Goal: Task Accomplishment & Management: Manage account settings

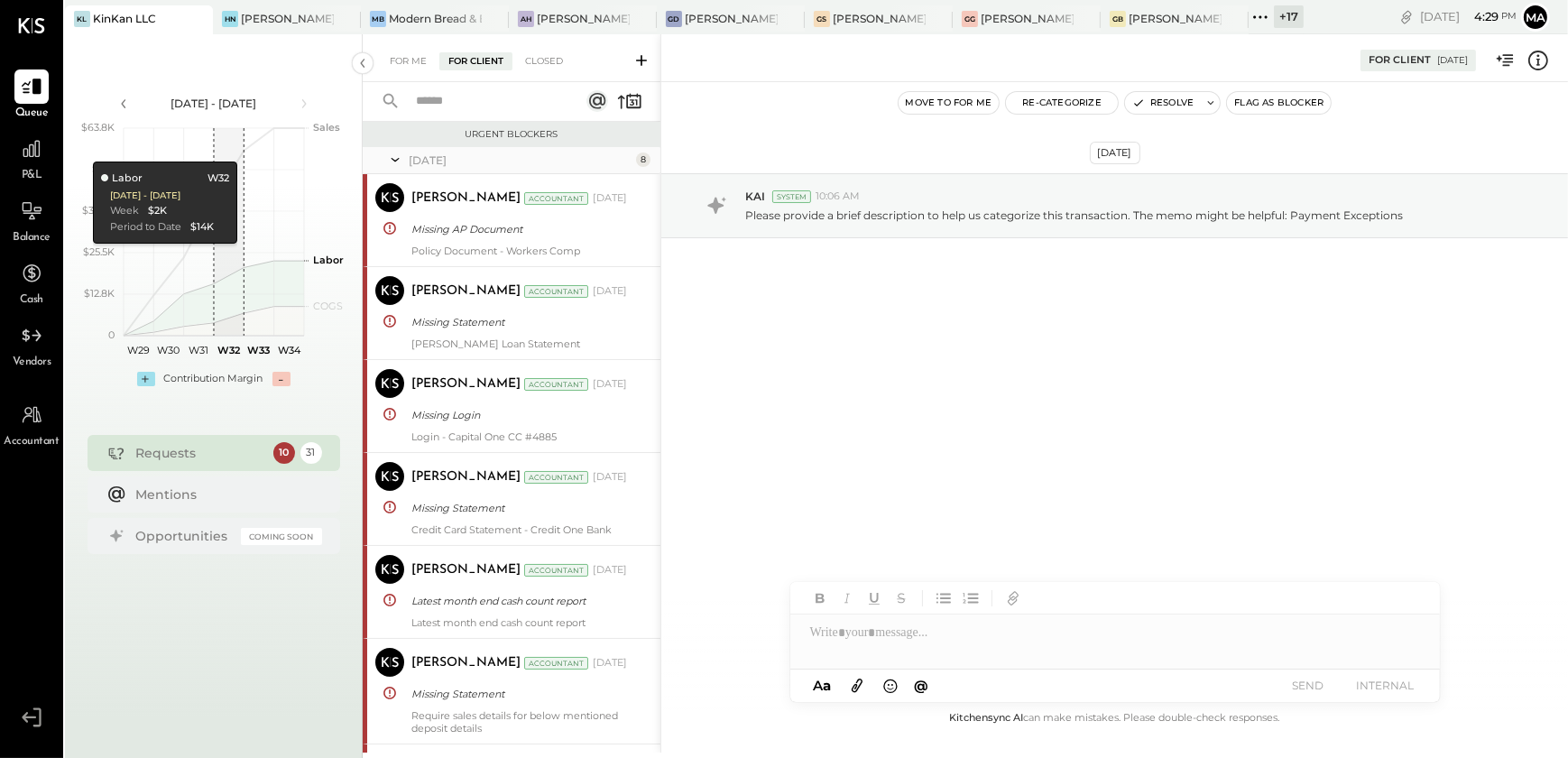
scroll to position [3304, 0]
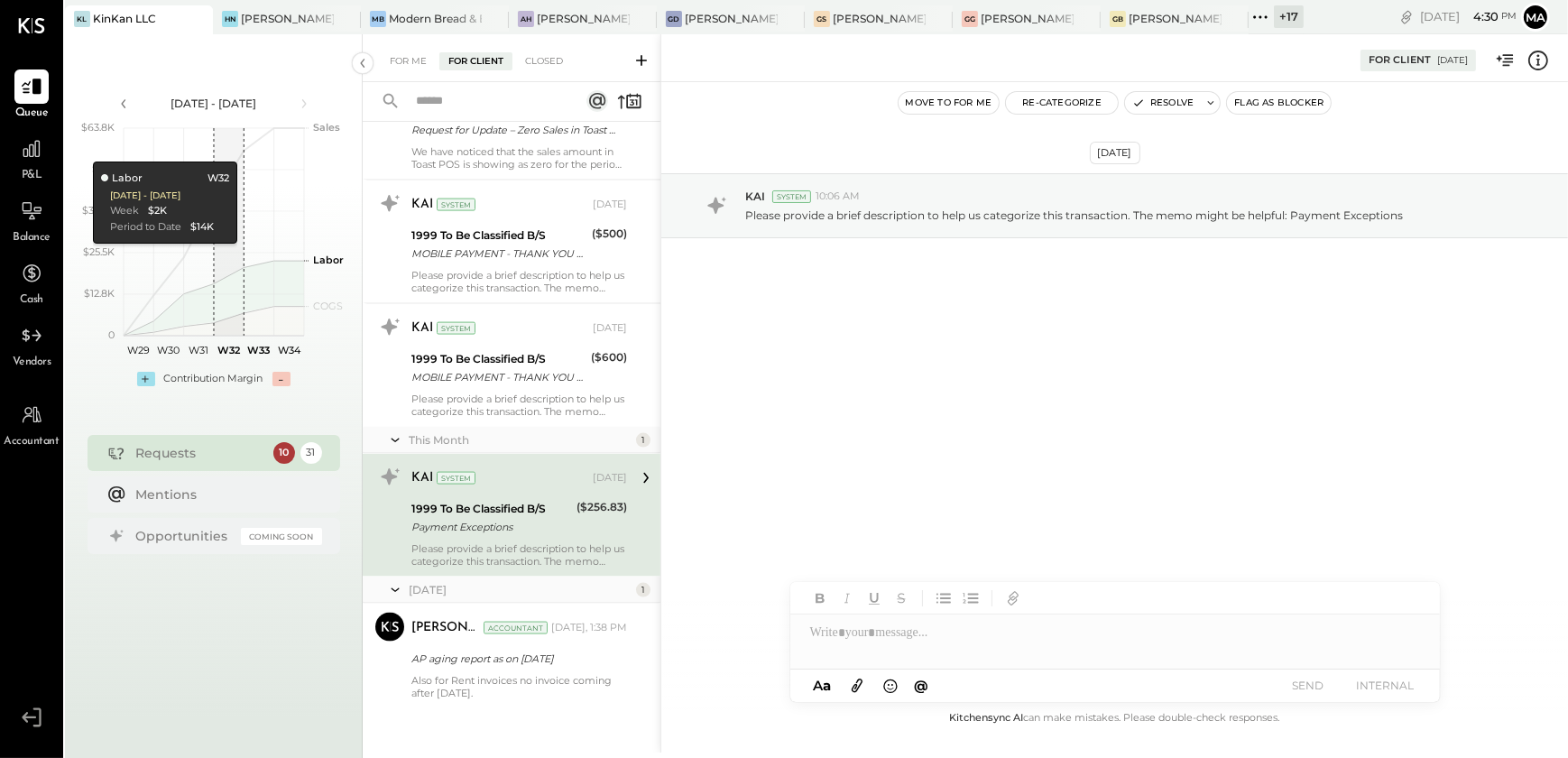
click at [1544, 63] on icon at bounding box center [1538, 60] width 23 height 23
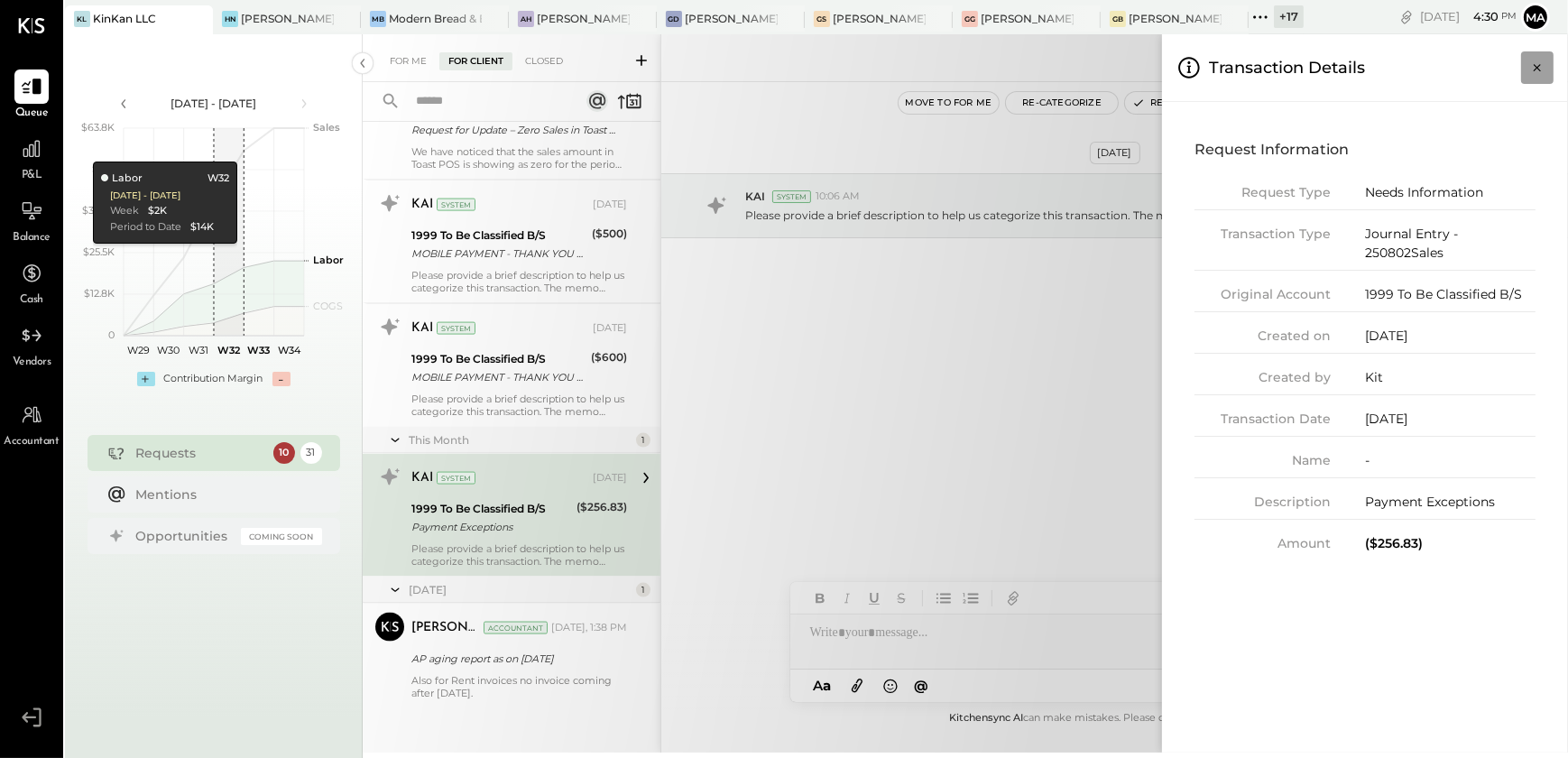
click at [1535, 71] on icon "Close panel" at bounding box center [1537, 68] width 18 height 18
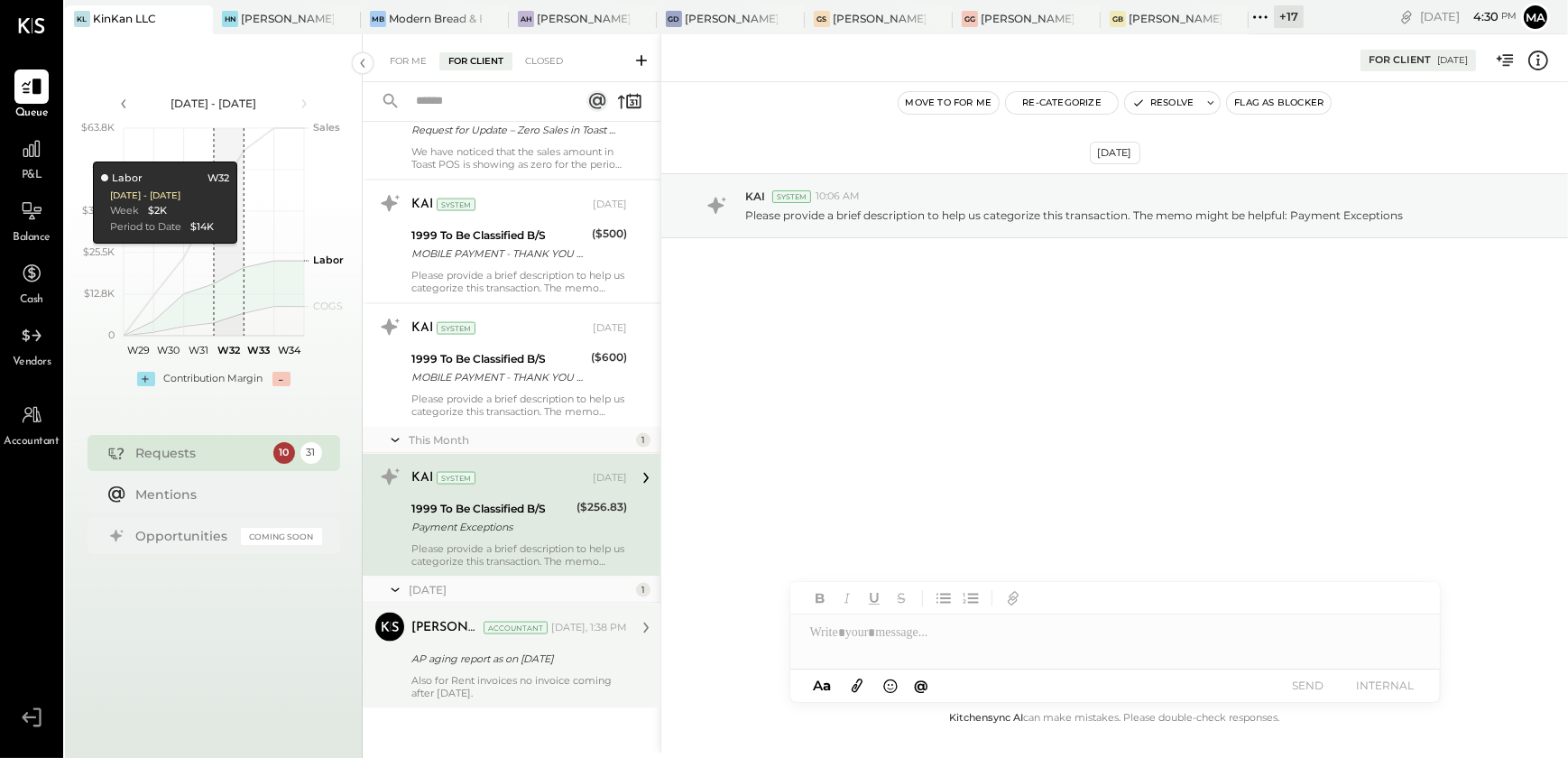
click at [530, 674] on div "Also for Rent invoices no invoice coming after [DATE]." at bounding box center [519, 686] width 216 height 25
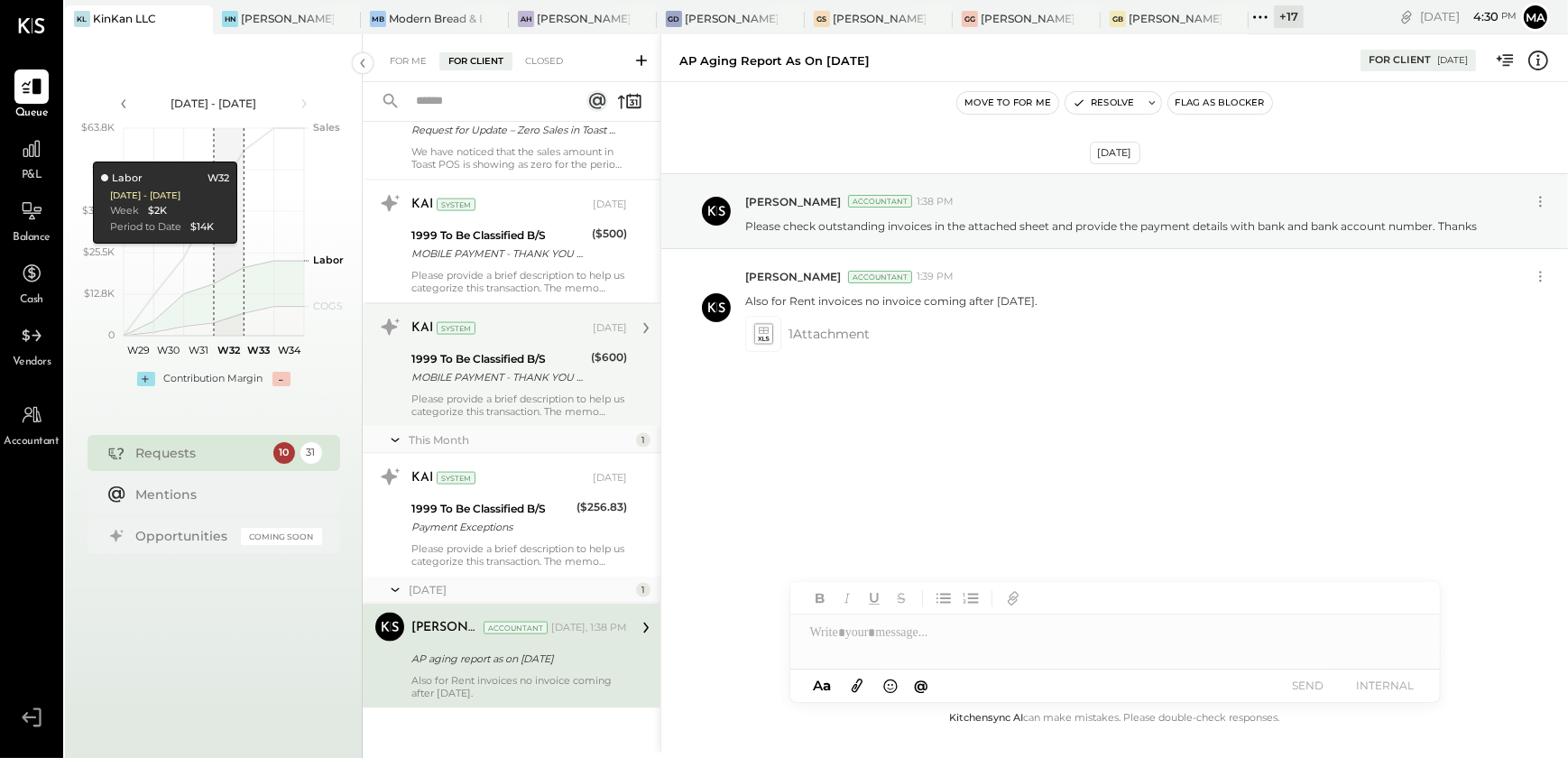
click at [504, 399] on div "Please provide a brief description to help us categorize this transaction. The …" at bounding box center [519, 405] width 216 height 25
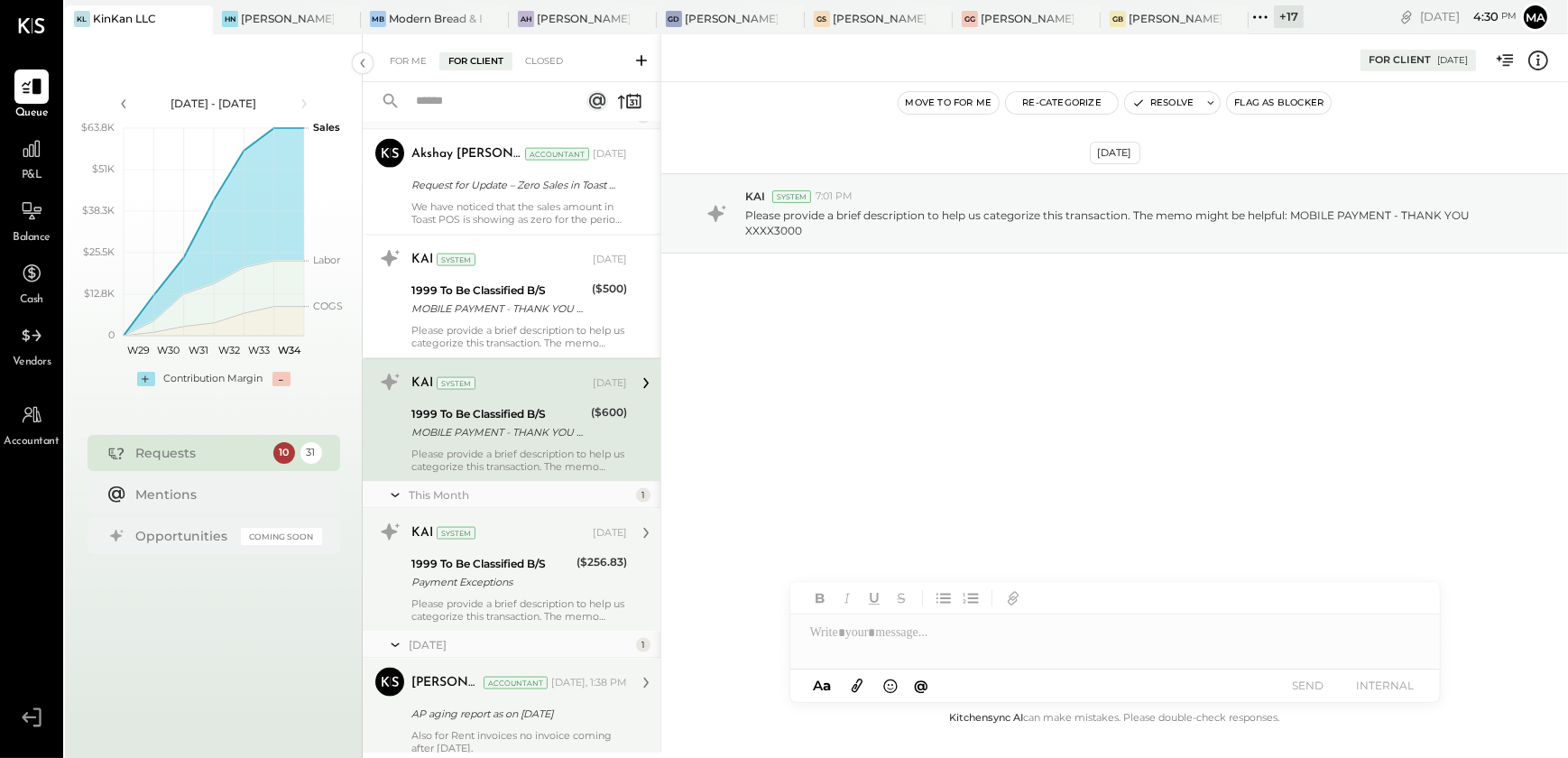
scroll to position [3222, 0]
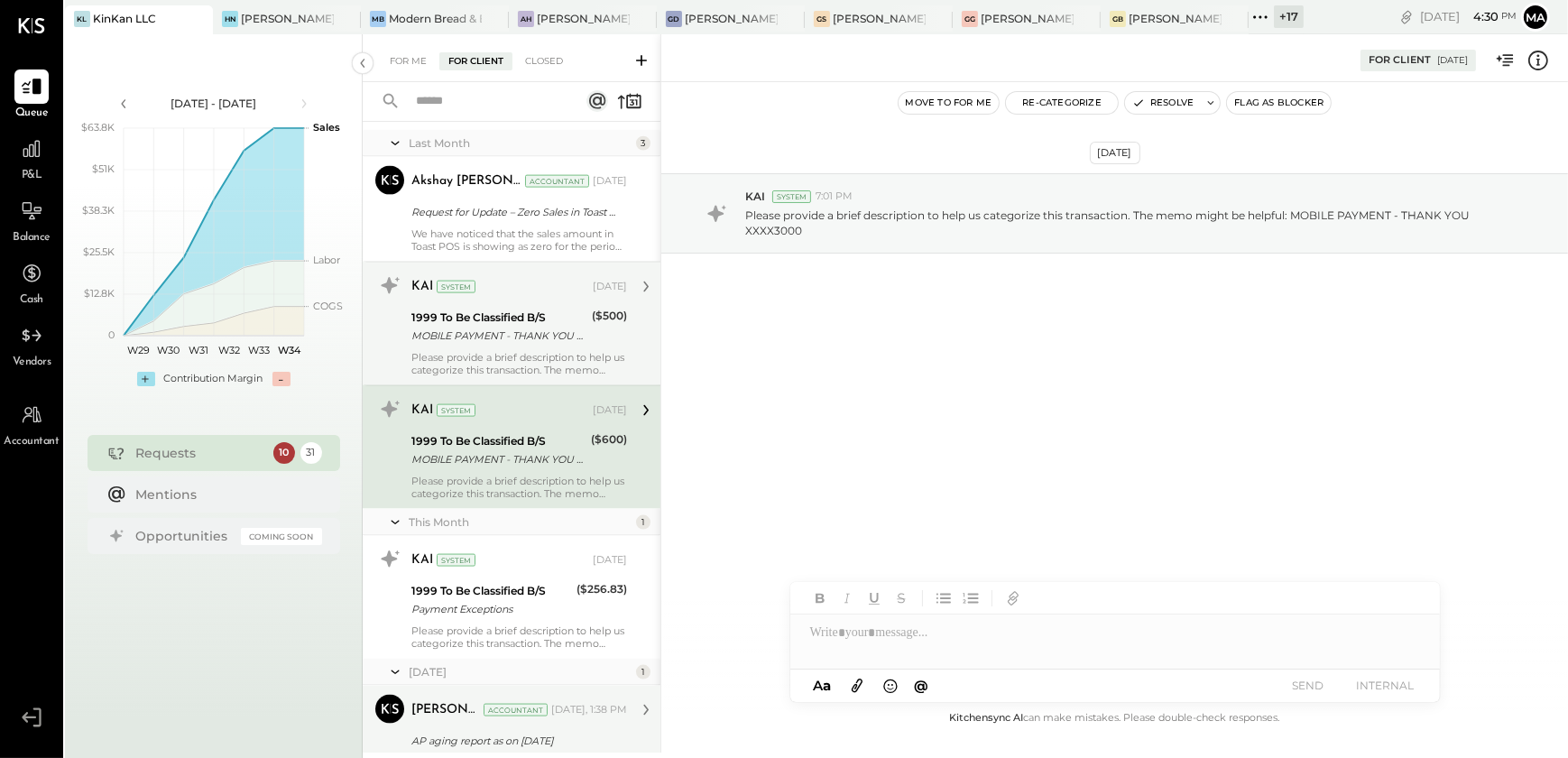
click at [523, 358] on div "Please provide a brief description to help us categorize this transaction. The …" at bounding box center [519, 364] width 216 height 25
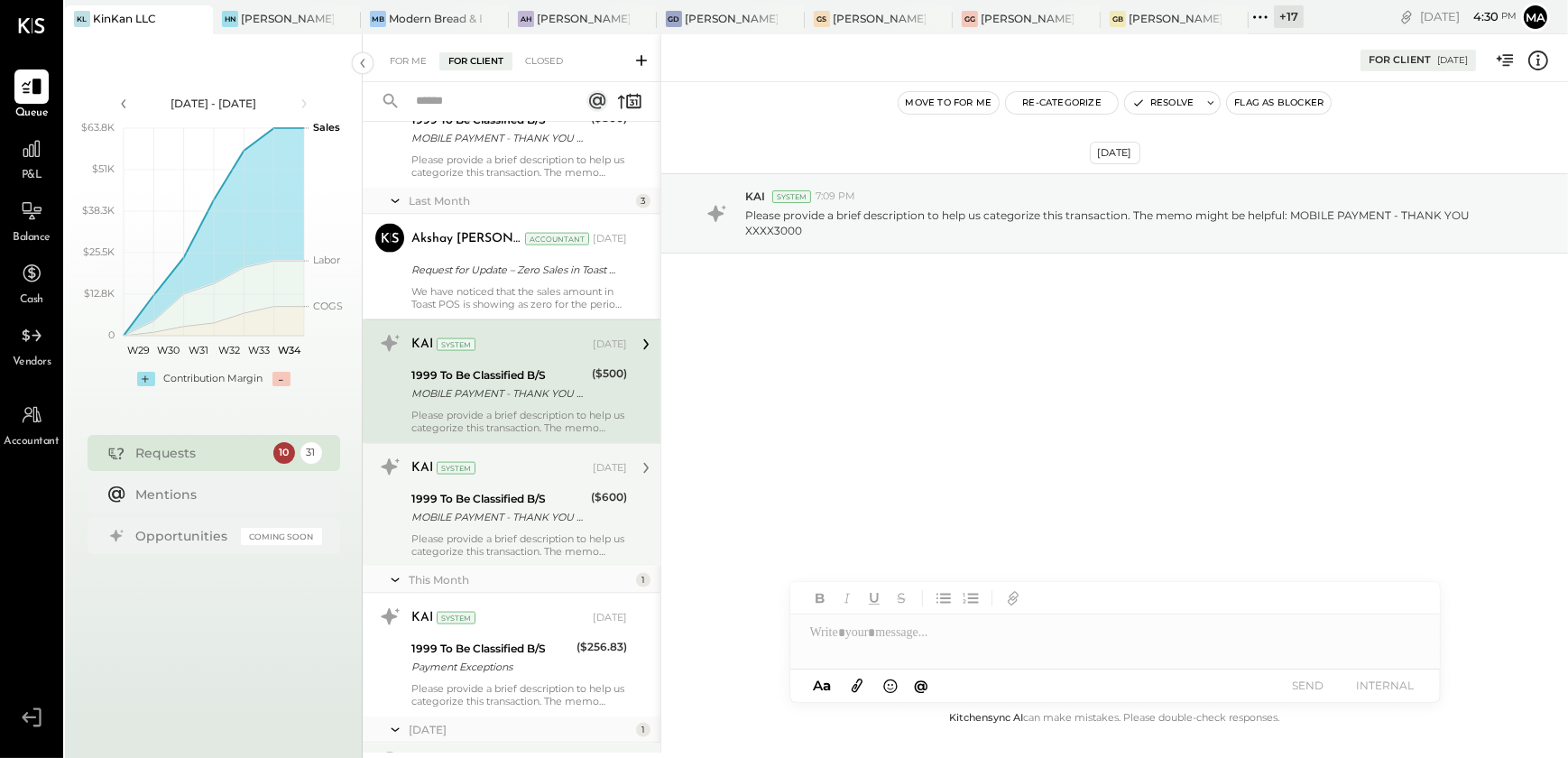
scroll to position [3140, 0]
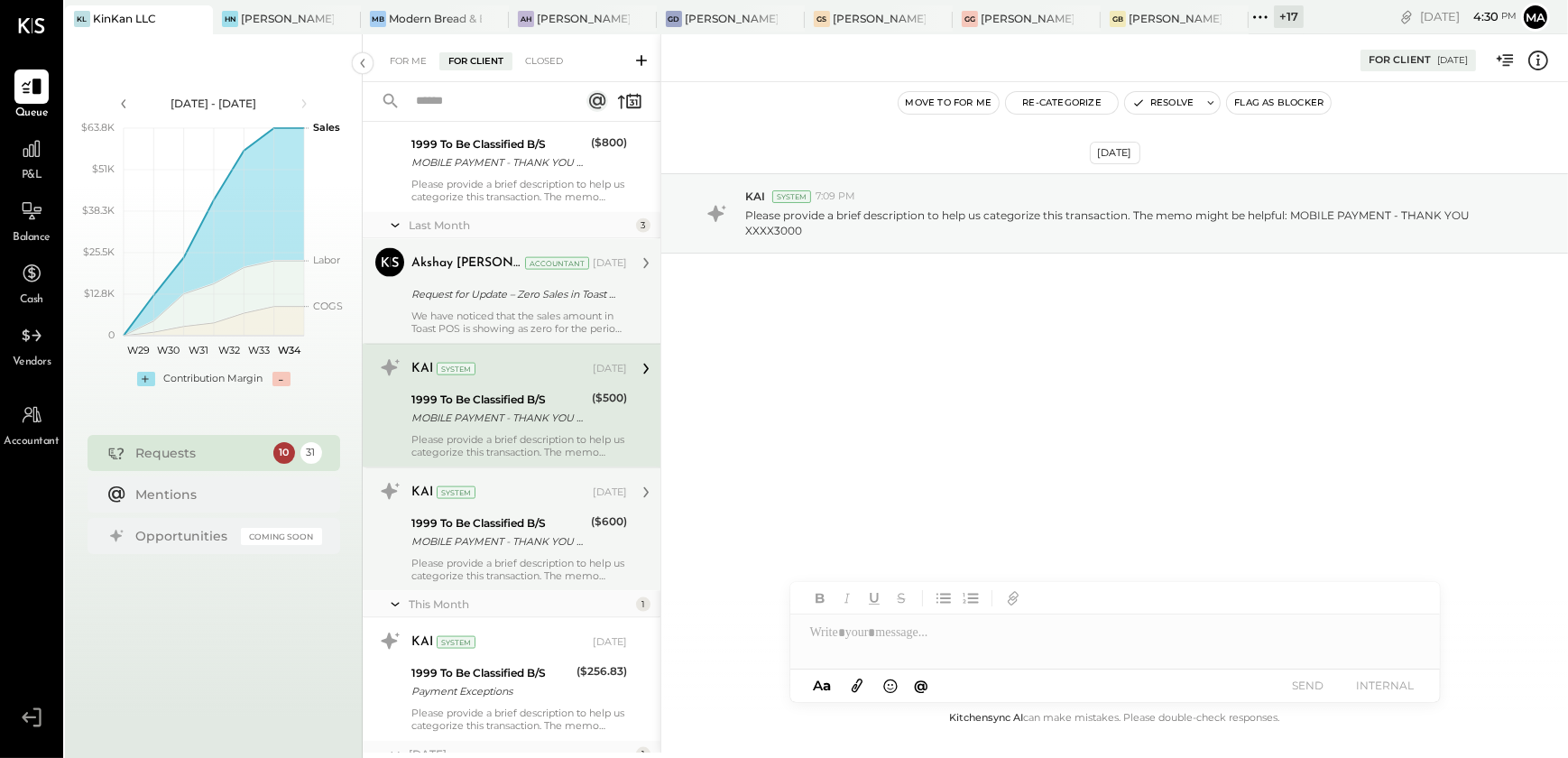
click at [505, 315] on div "We have noticed that the sales amount in Toast POS is showing as zero for the p…" at bounding box center [519, 322] width 216 height 25
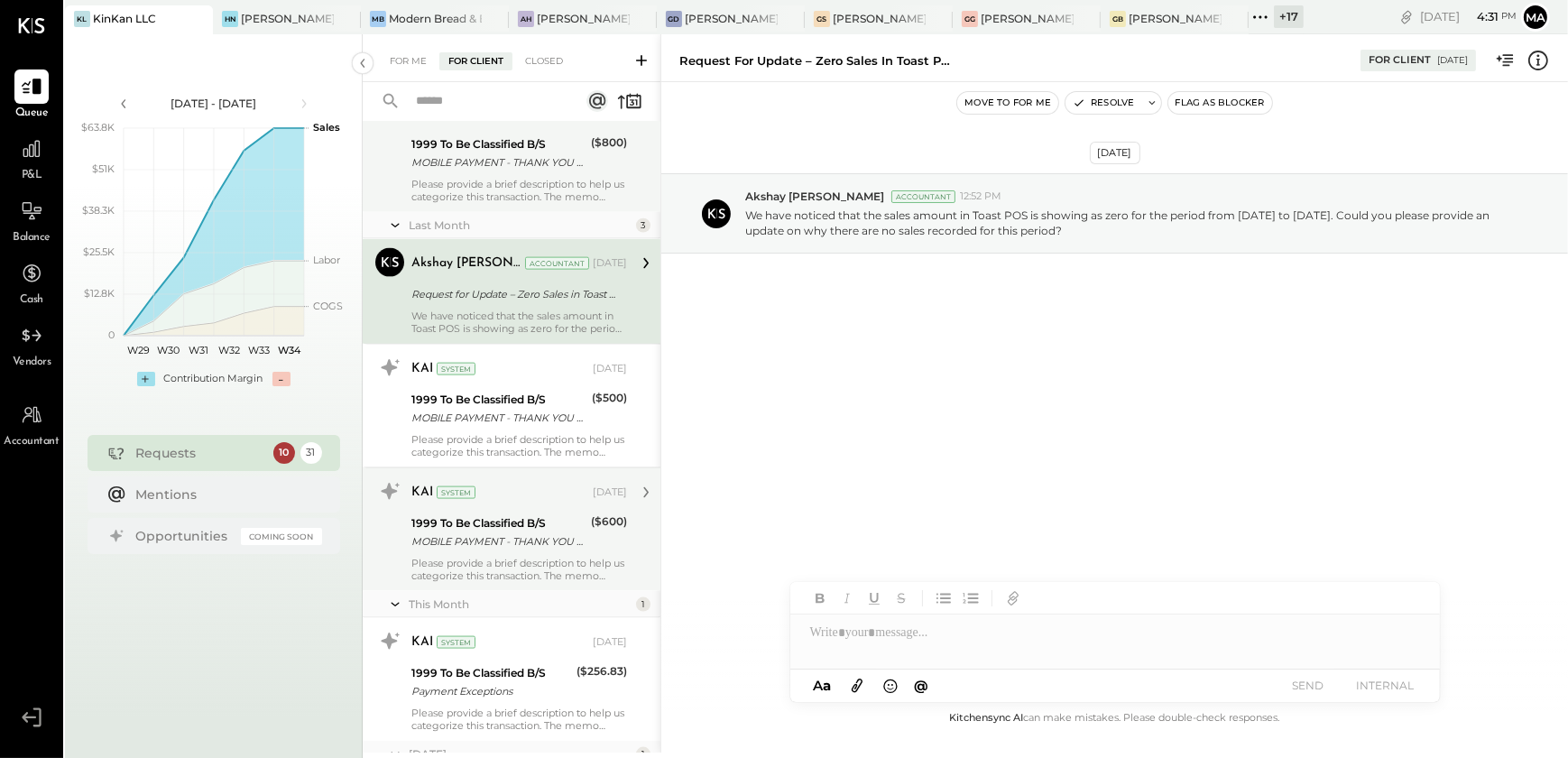
click at [534, 179] on div "Please provide a brief description to help us categorize this transaction. The …" at bounding box center [519, 191] width 216 height 25
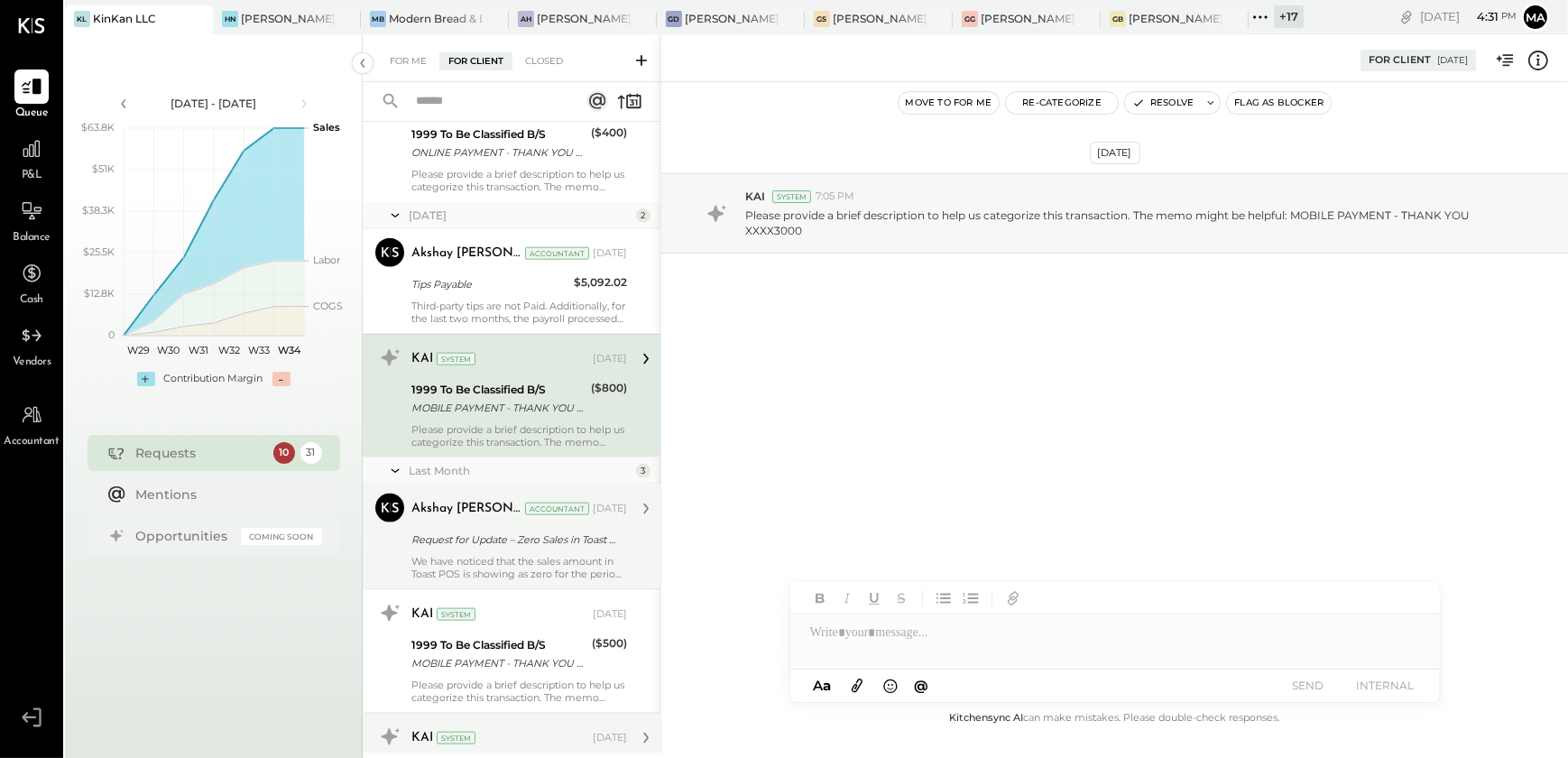
scroll to position [2812, 0]
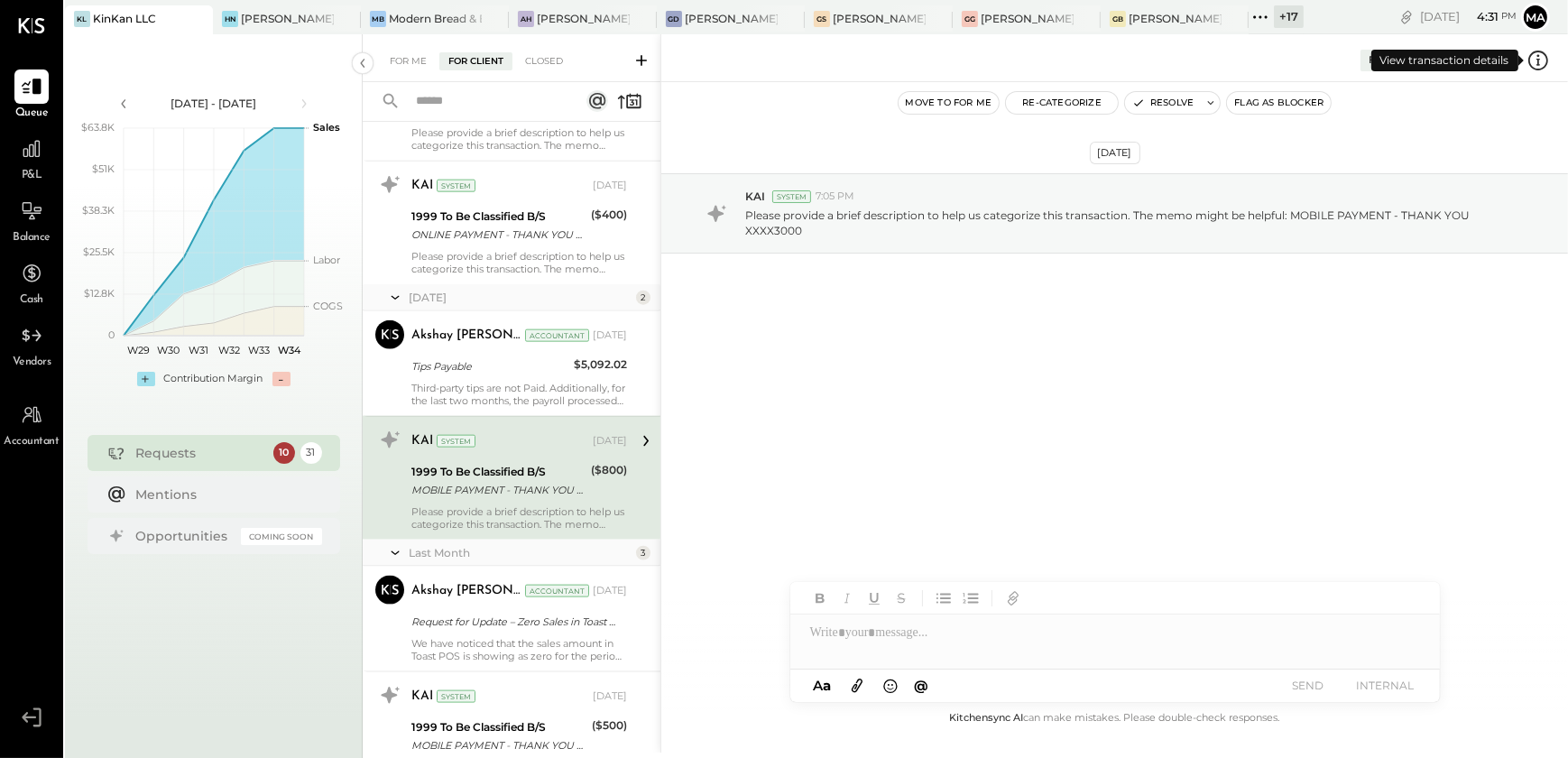
click at [1533, 53] on icon at bounding box center [1538, 60] width 23 height 23
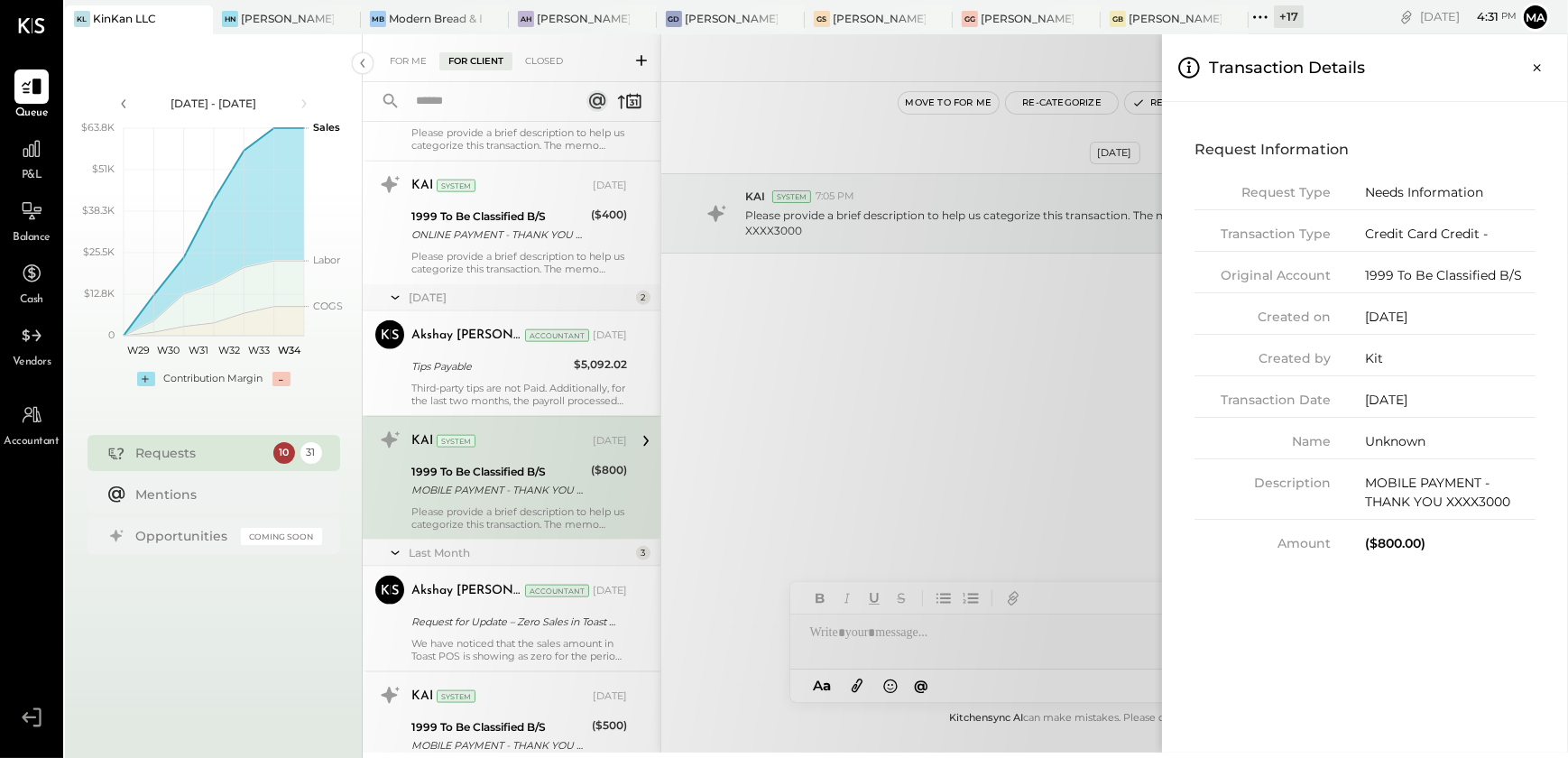
drag, startPoint x: 1536, startPoint y: 67, endPoint x: 1101, endPoint y: 165, distance: 445.9
click at [1532, 67] on icon "Close panel" at bounding box center [1537, 68] width 18 height 18
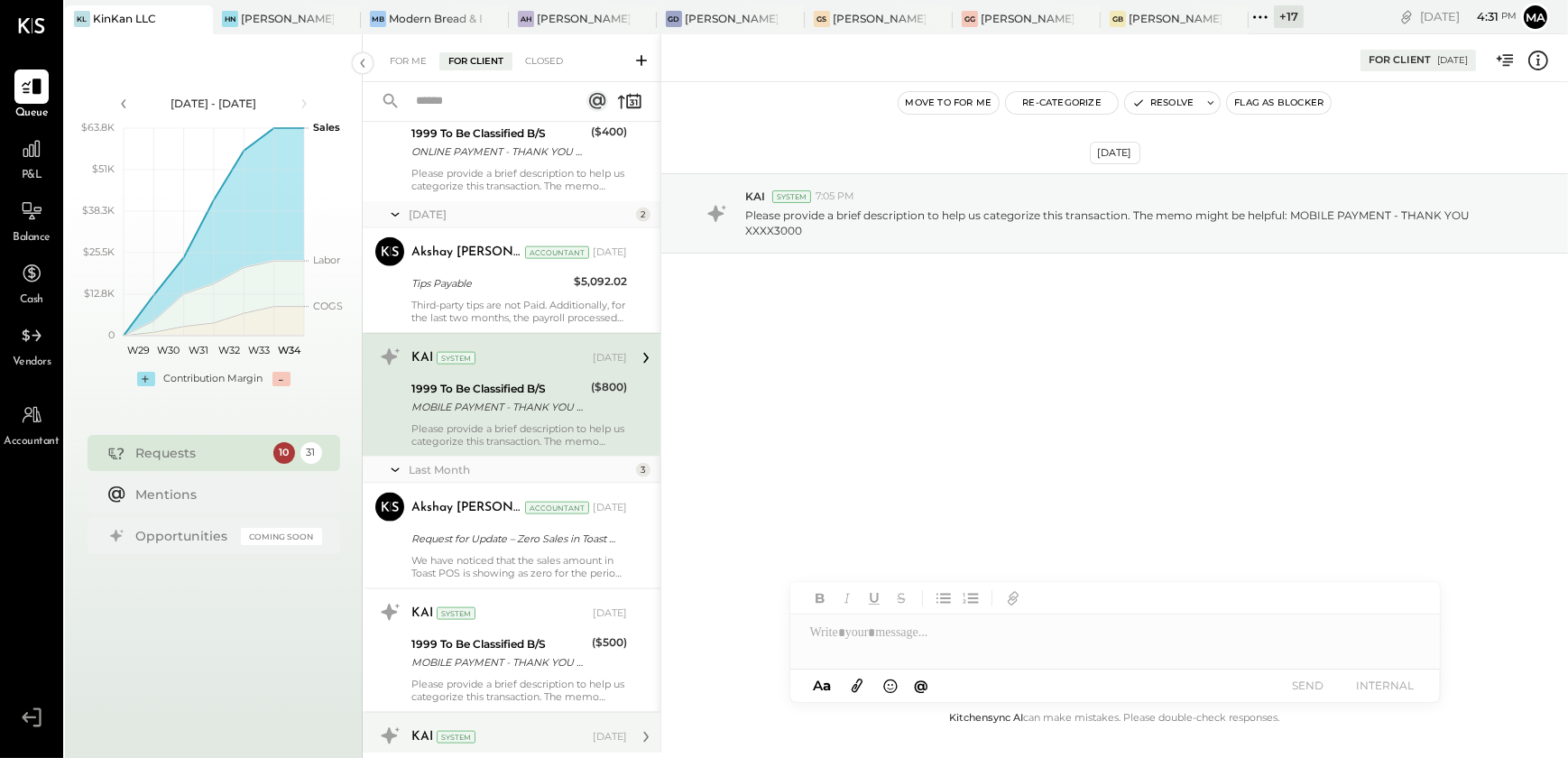
scroll to position [2895, 0]
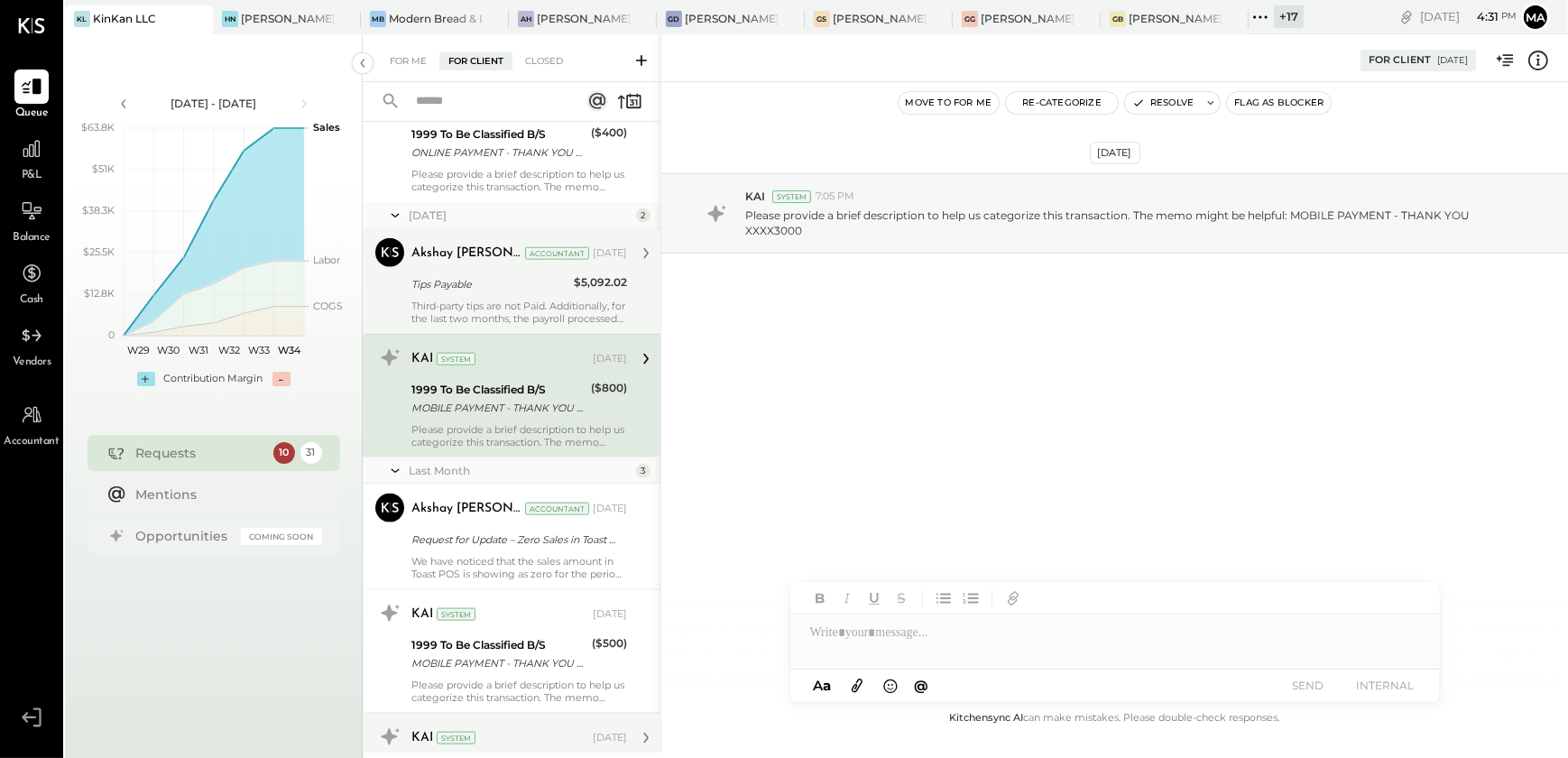
click at [553, 312] on div "Third-party tips are not Paid. Additionally, for the last two months, the payro…" at bounding box center [519, 312] width 216 height 25
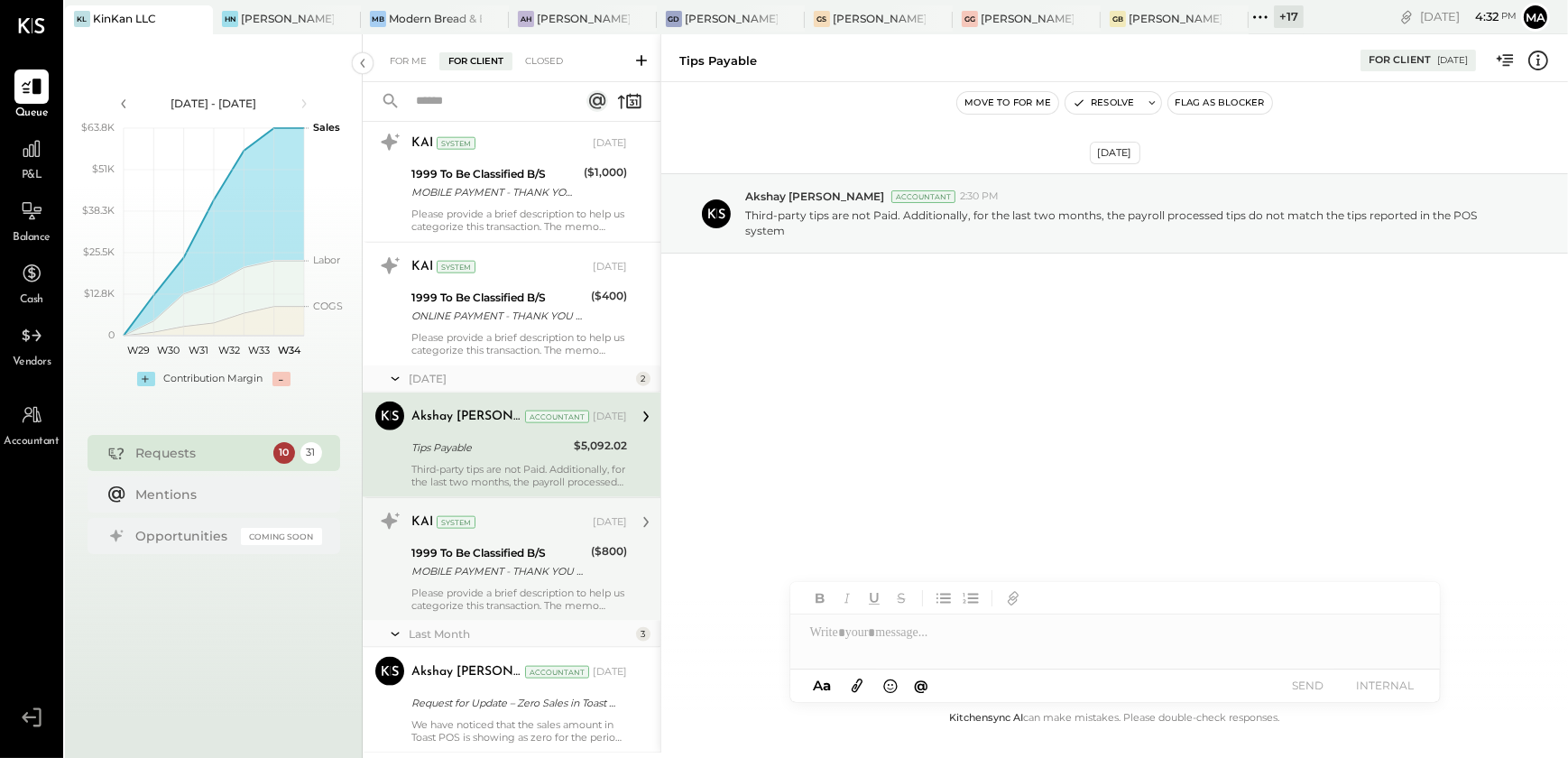
scroll to position [2730, 0]
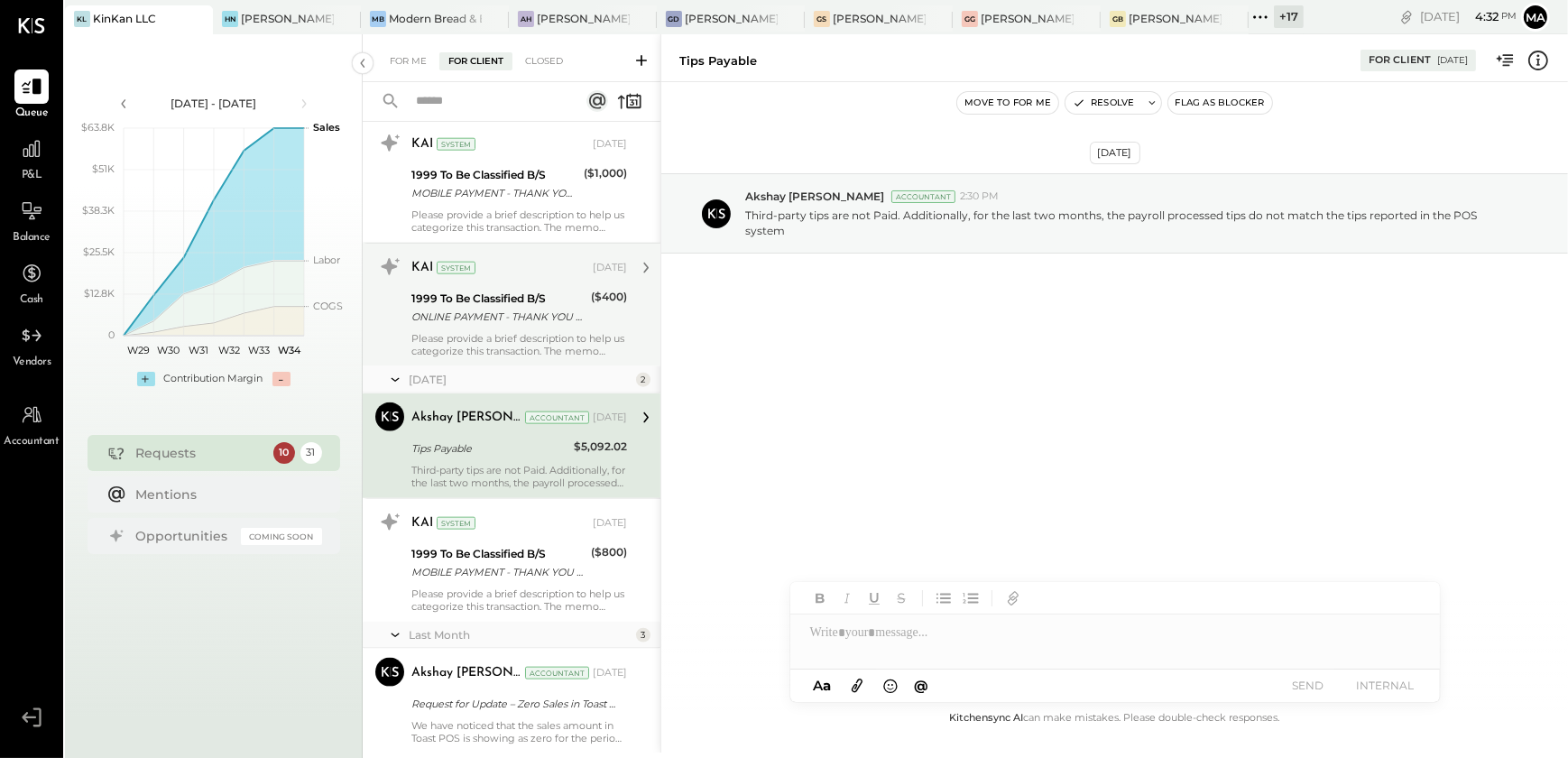
click at [464, 320] on div "ONLINE PAYMENT - THANK YOU XXXX3000" at bounding box center [498, 317] width 174 height 18
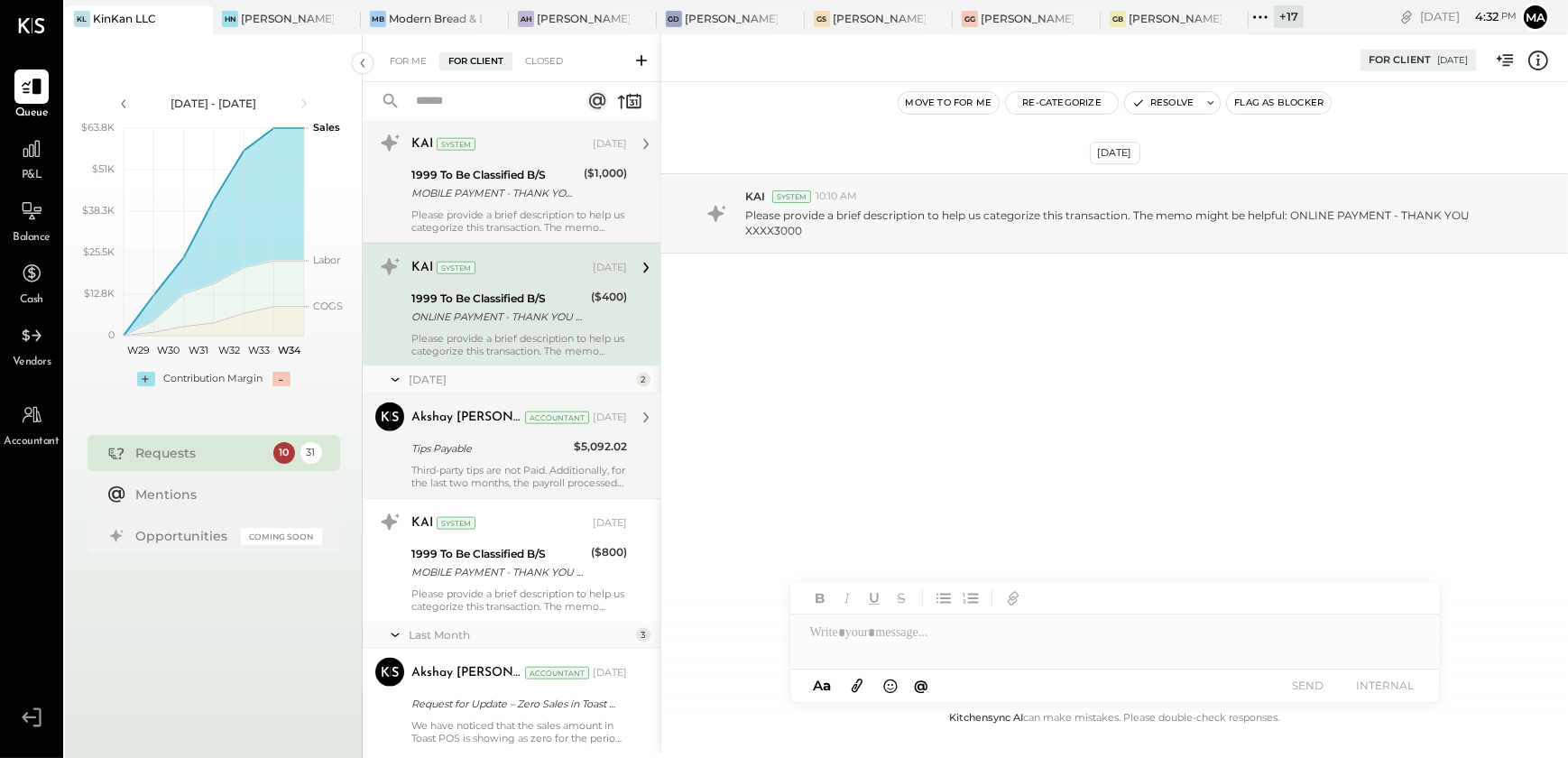
click at [542, 174] on div "1999 To Be Classified B/S" at bounding box center [495, 174] width 166 height 18
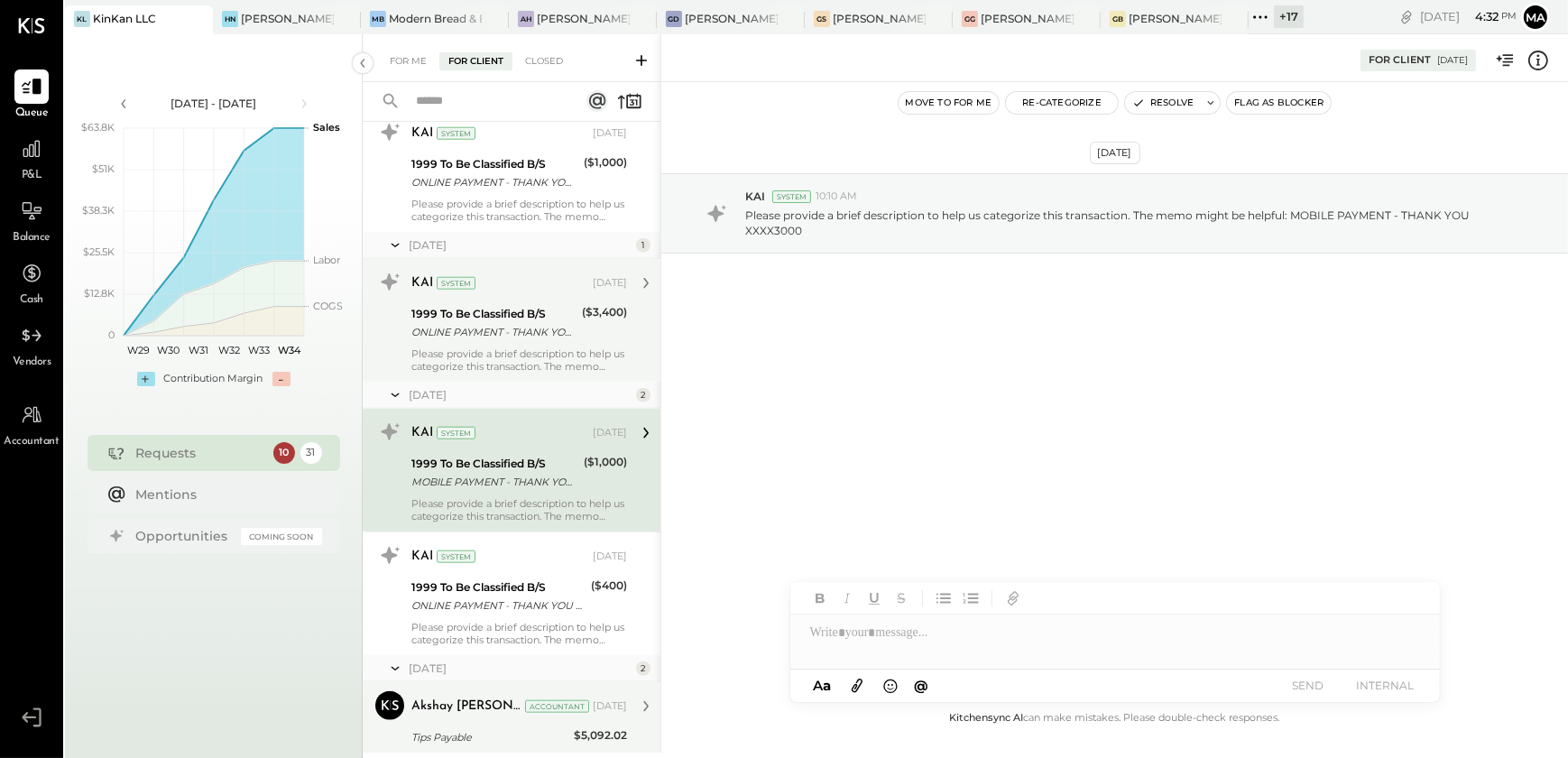
scroll to position [2402, 0]
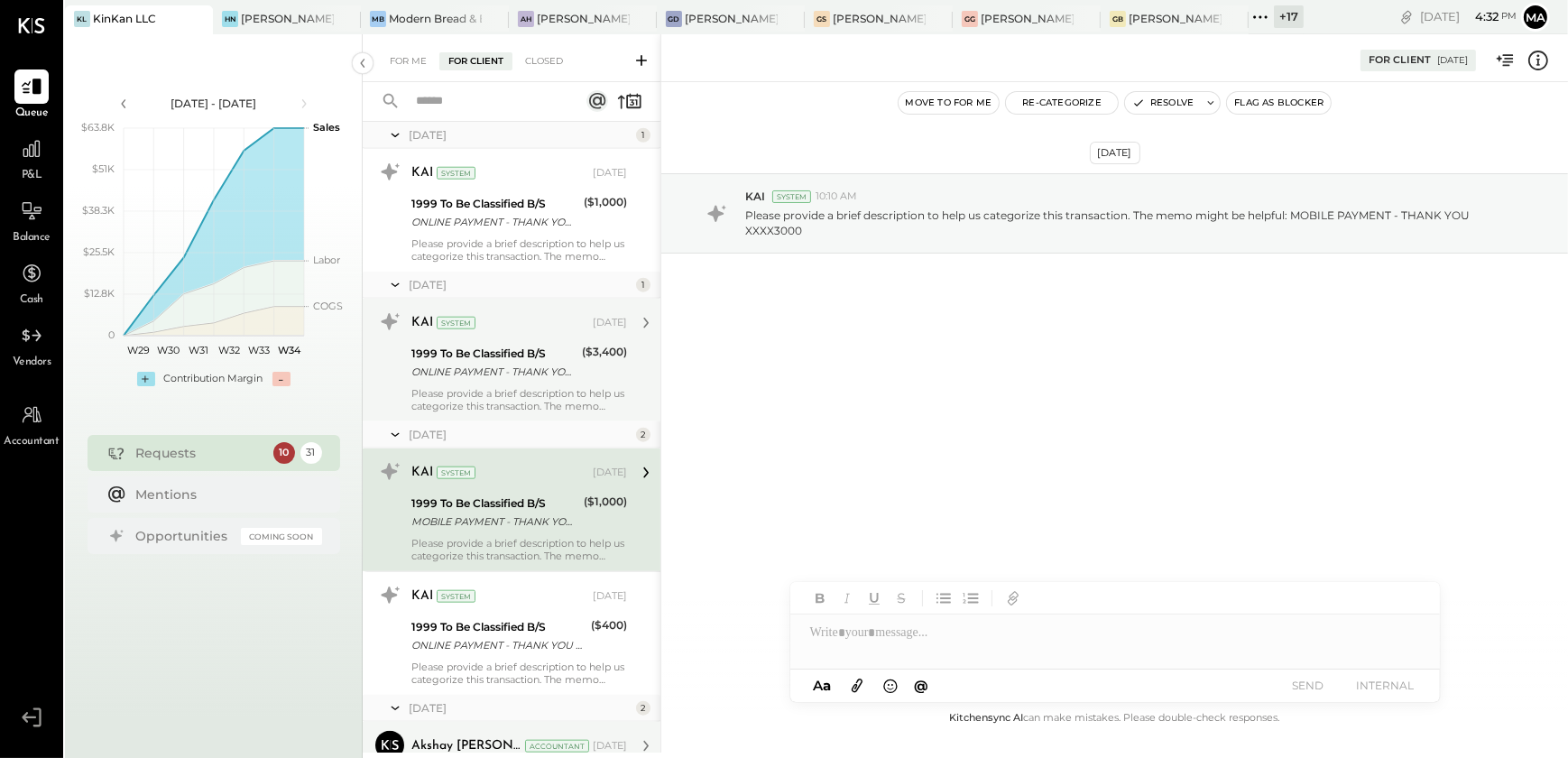
click at [551, 387] on div "Please provide a brief description to help us categorize this transaction. The …" at bounding box center [519, 400] width 216 height 25
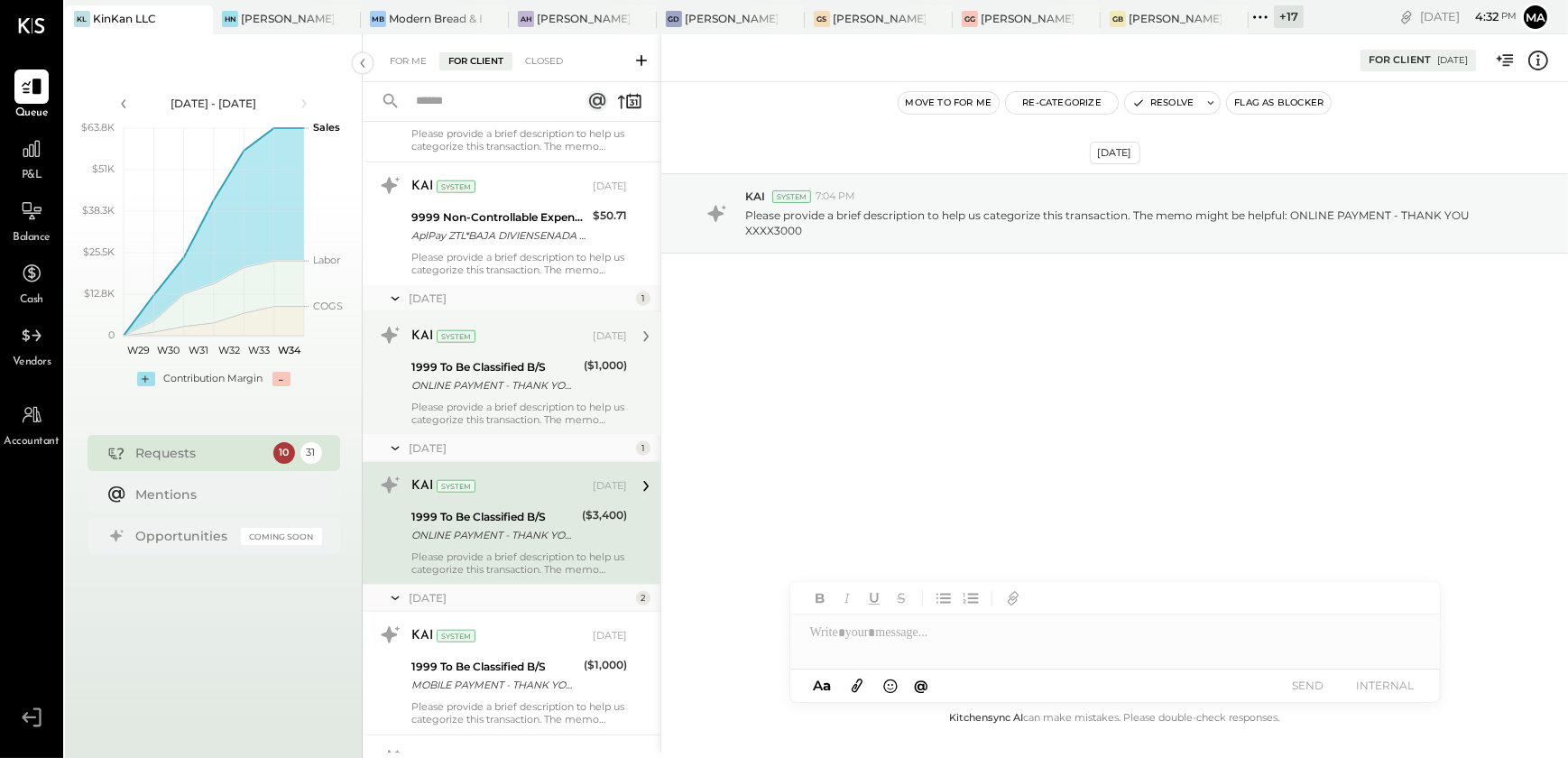
scroll to position [2237, 0]
click at [544, 318] on div "KAI System [DATE] 1999 To Be Classified B/S ONLINE PAYMENT - THANK YOU XXXX3000…" at bounding box center [512, 374] width 298 height 123
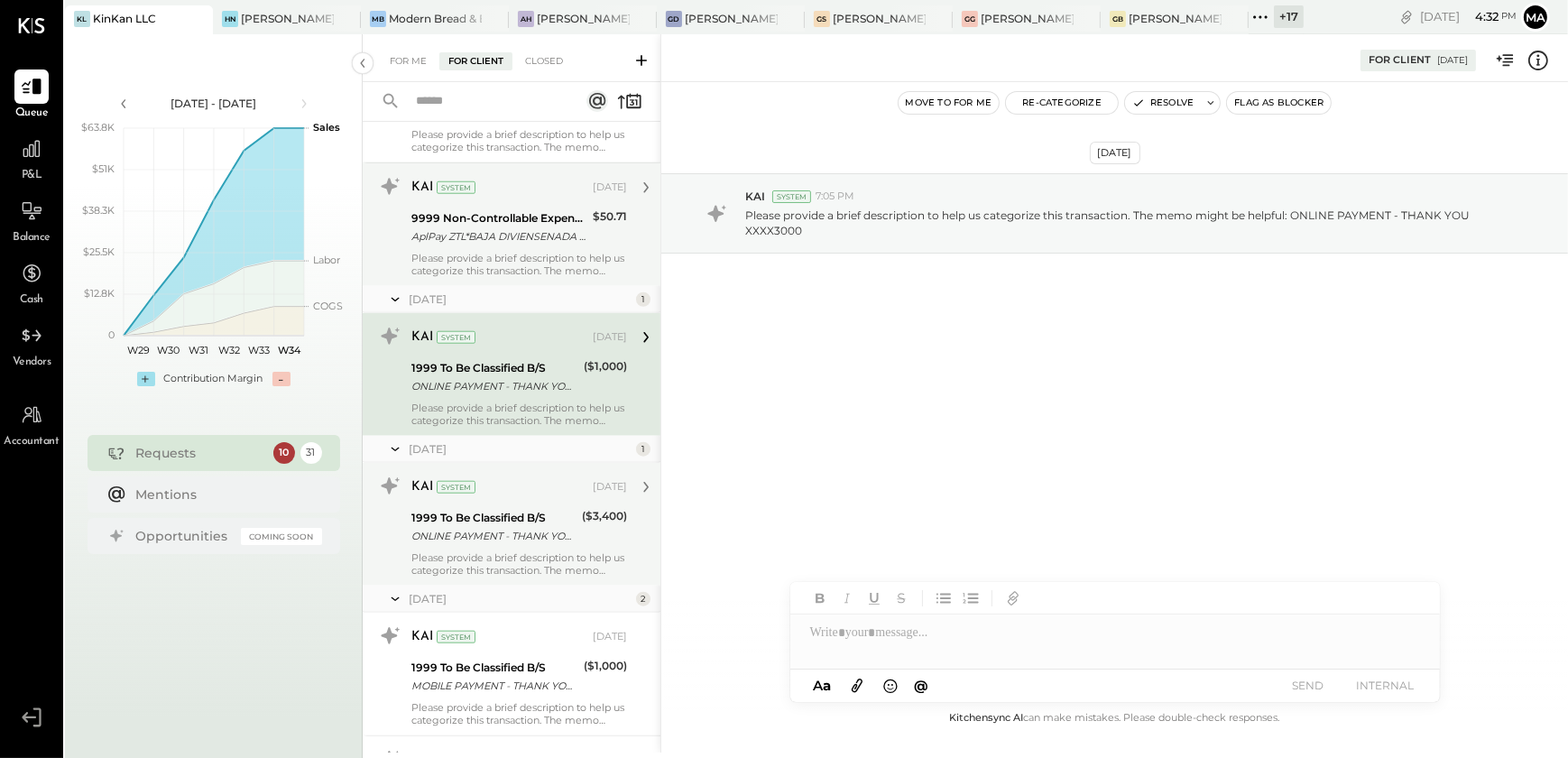
click at [555, 265] on div "Please provide a brief description to help us categorize this transaction. The …" at bounding box center [519, 264] width 216 height 25
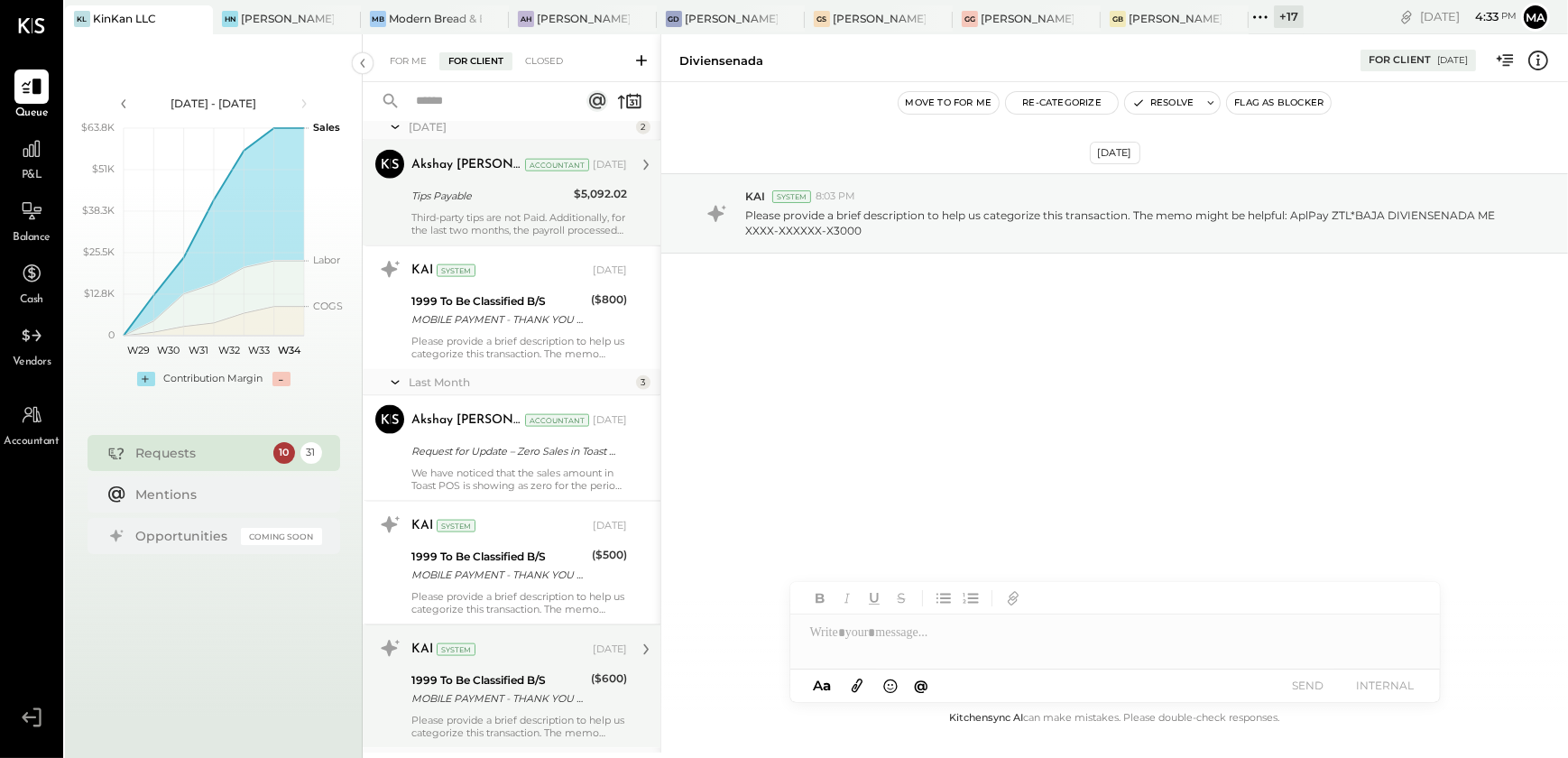
scroll to position [3059, 0]
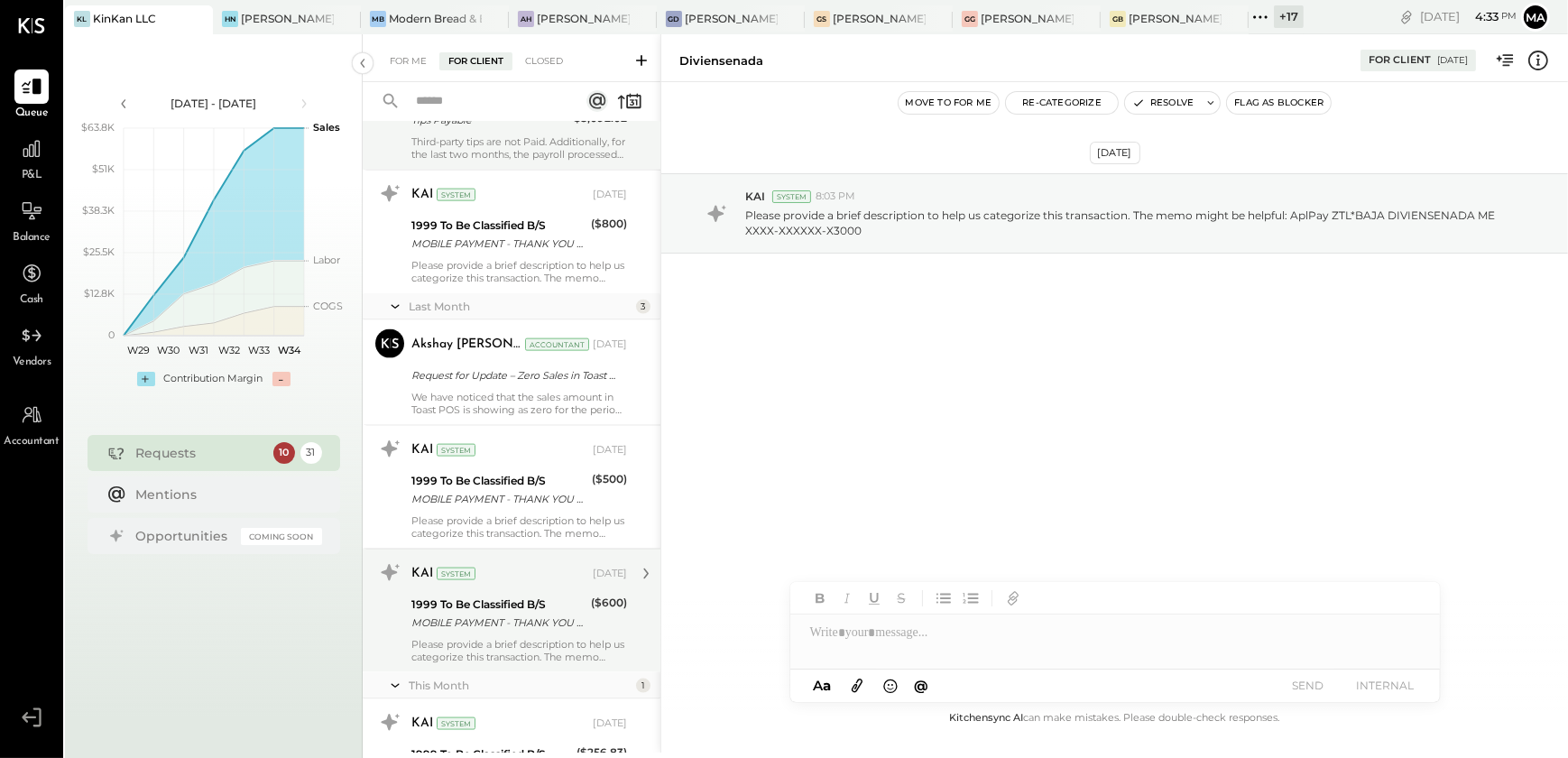
click at [546, 399] on div "We have noticed that the sales amount in Toast POS is showing as zero for the p…" at bounding box center [519, 404] width 216 height 25
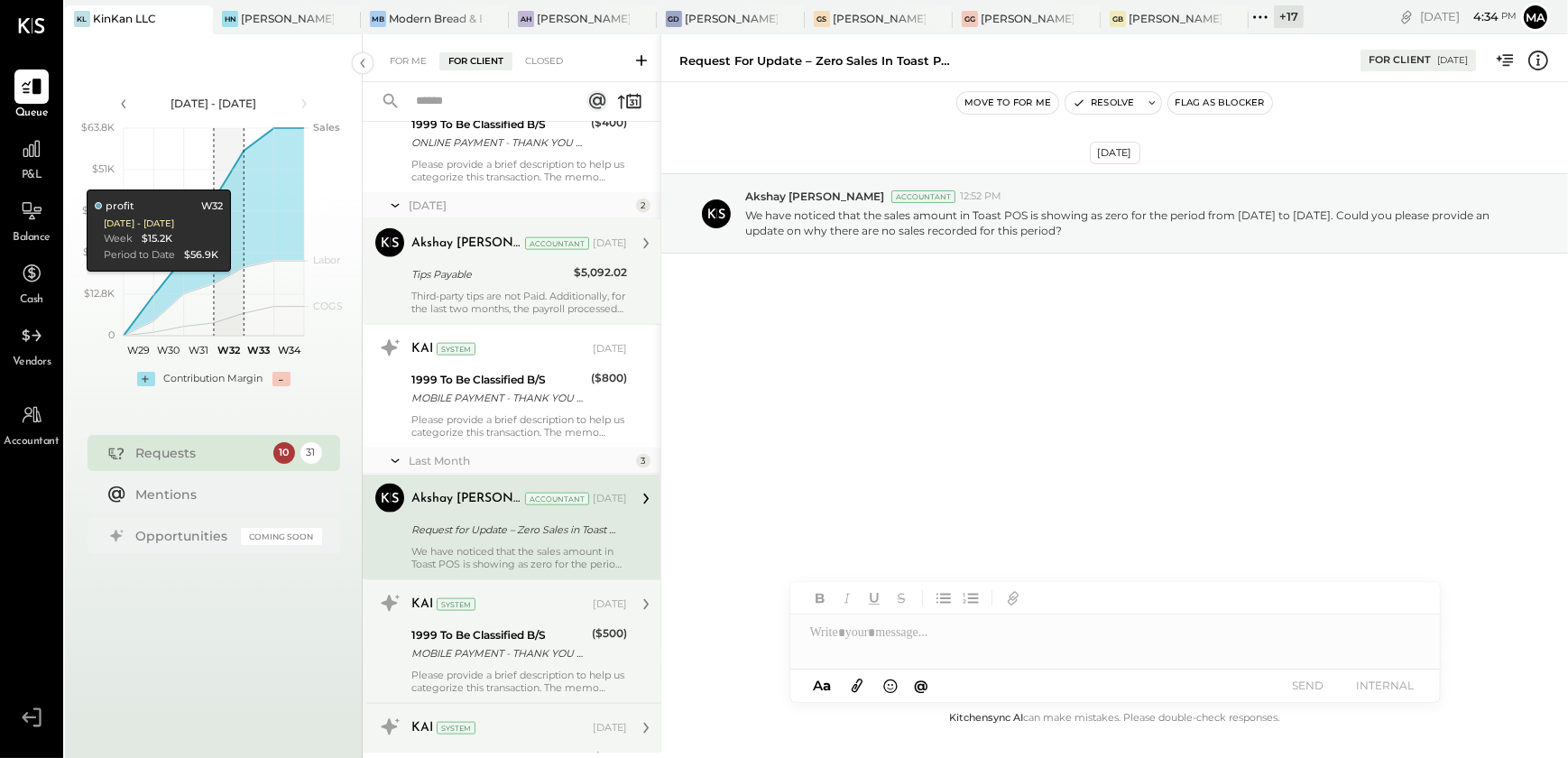
scroll to position [2895, 0]
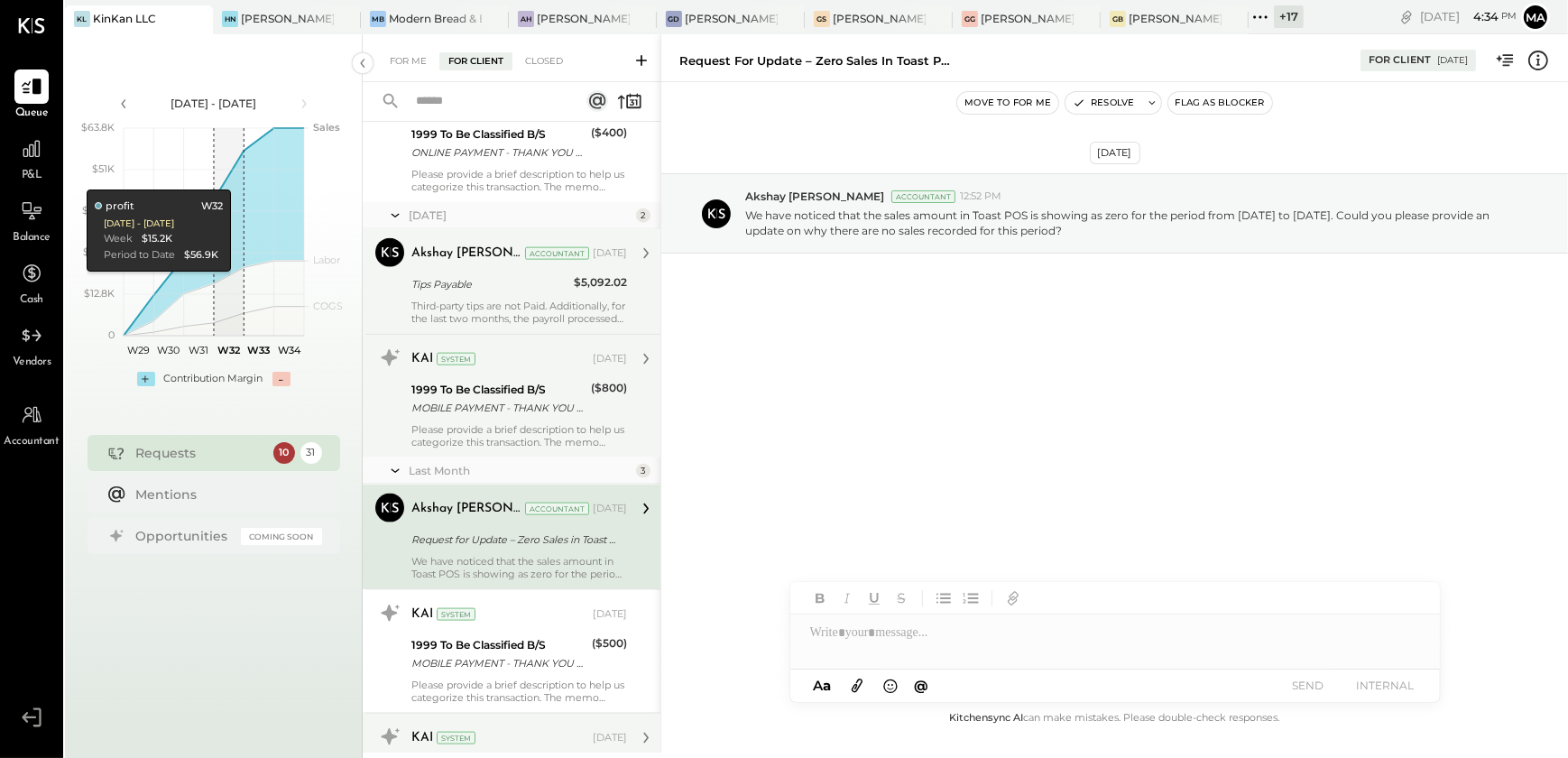
click at [516, 406] on div "MOBILE PAYMENT - THANK YOU XXXX3000" at bounding box center [498, 408] width 174 height 18
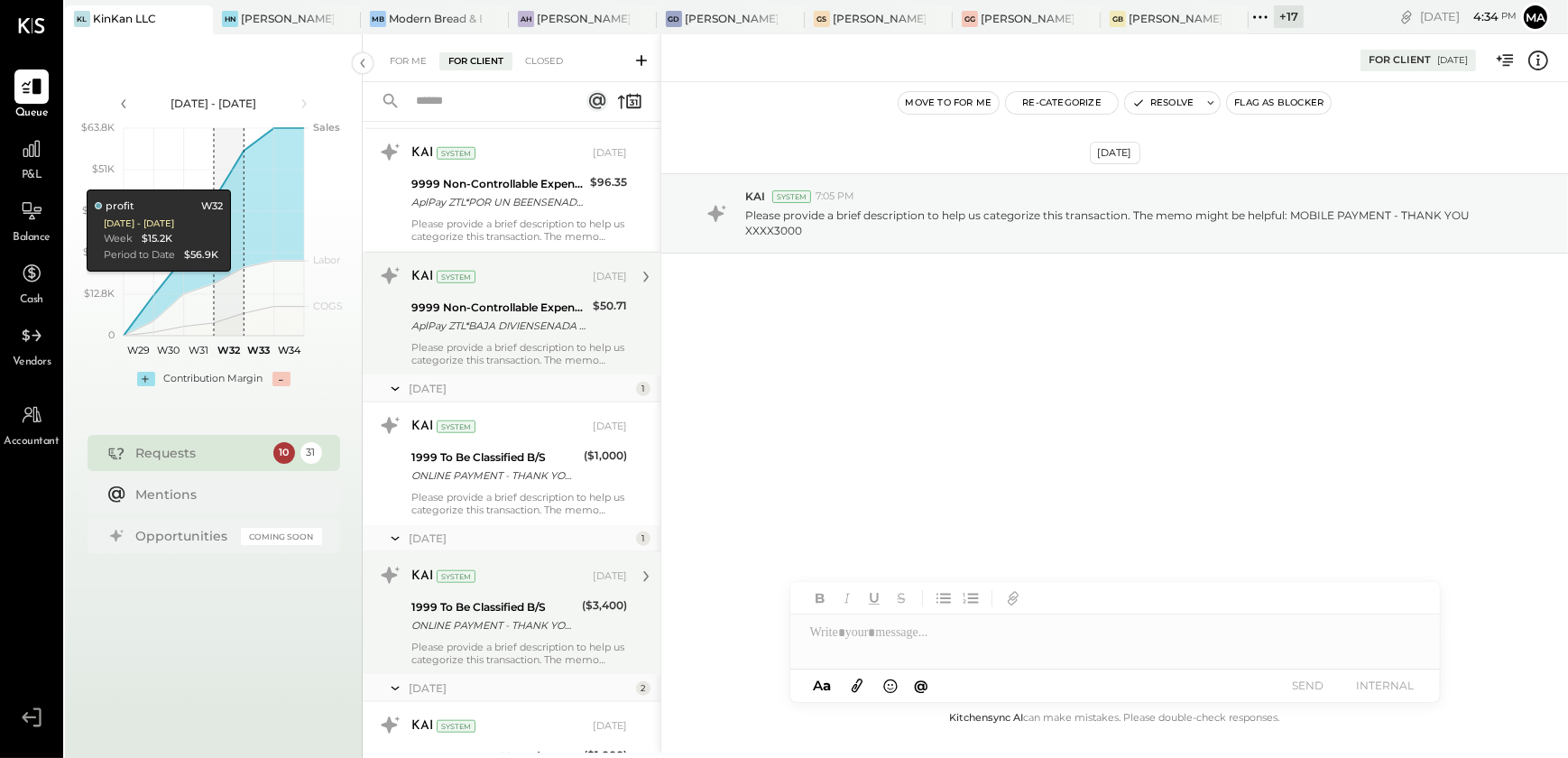
scroll to position [2075, 0]
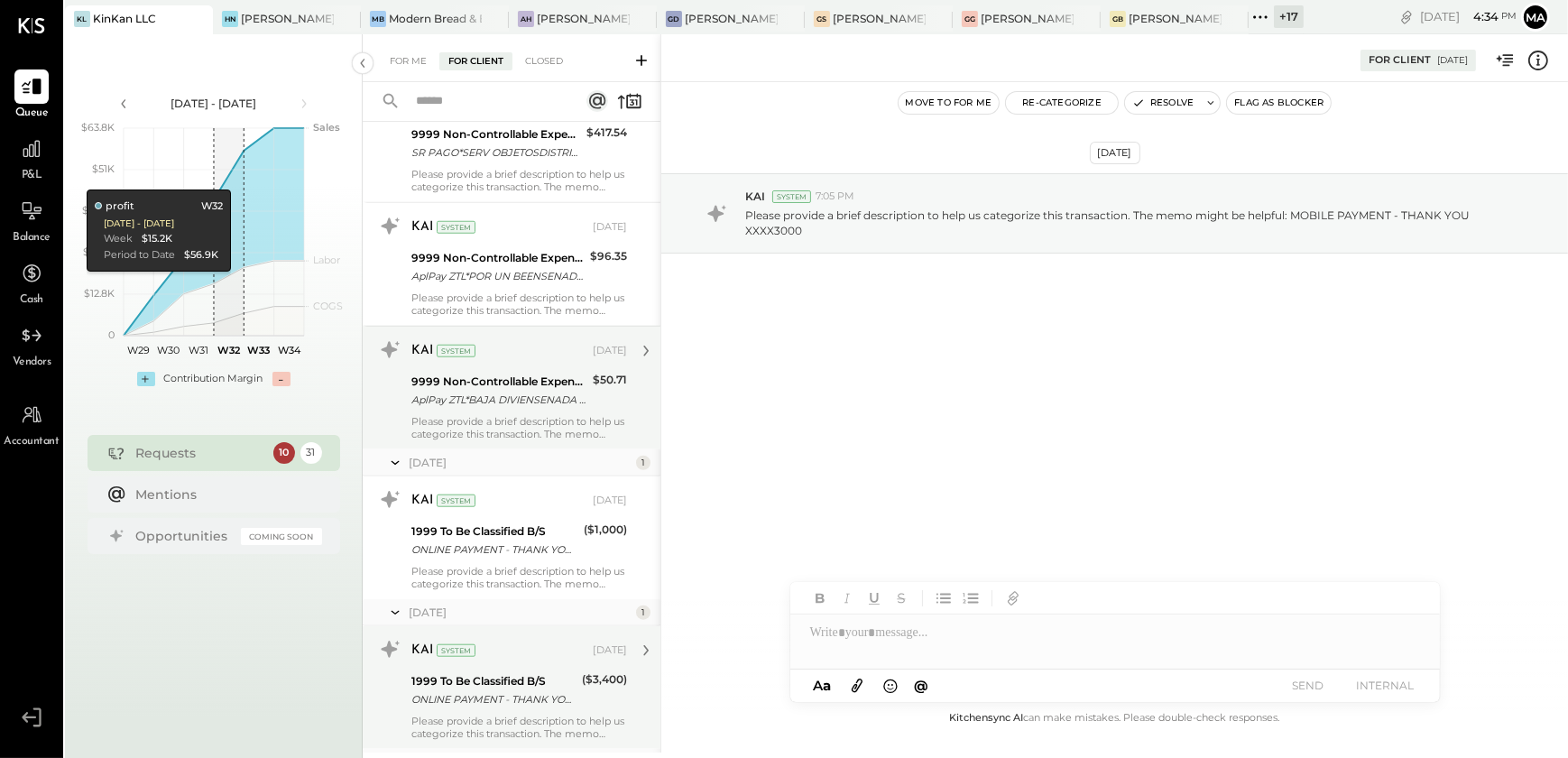
click at [560, 427] on div "Please provide a brief description to help us categorize this transaction. The …" at bounding box center [519, 428] width 216 height 25
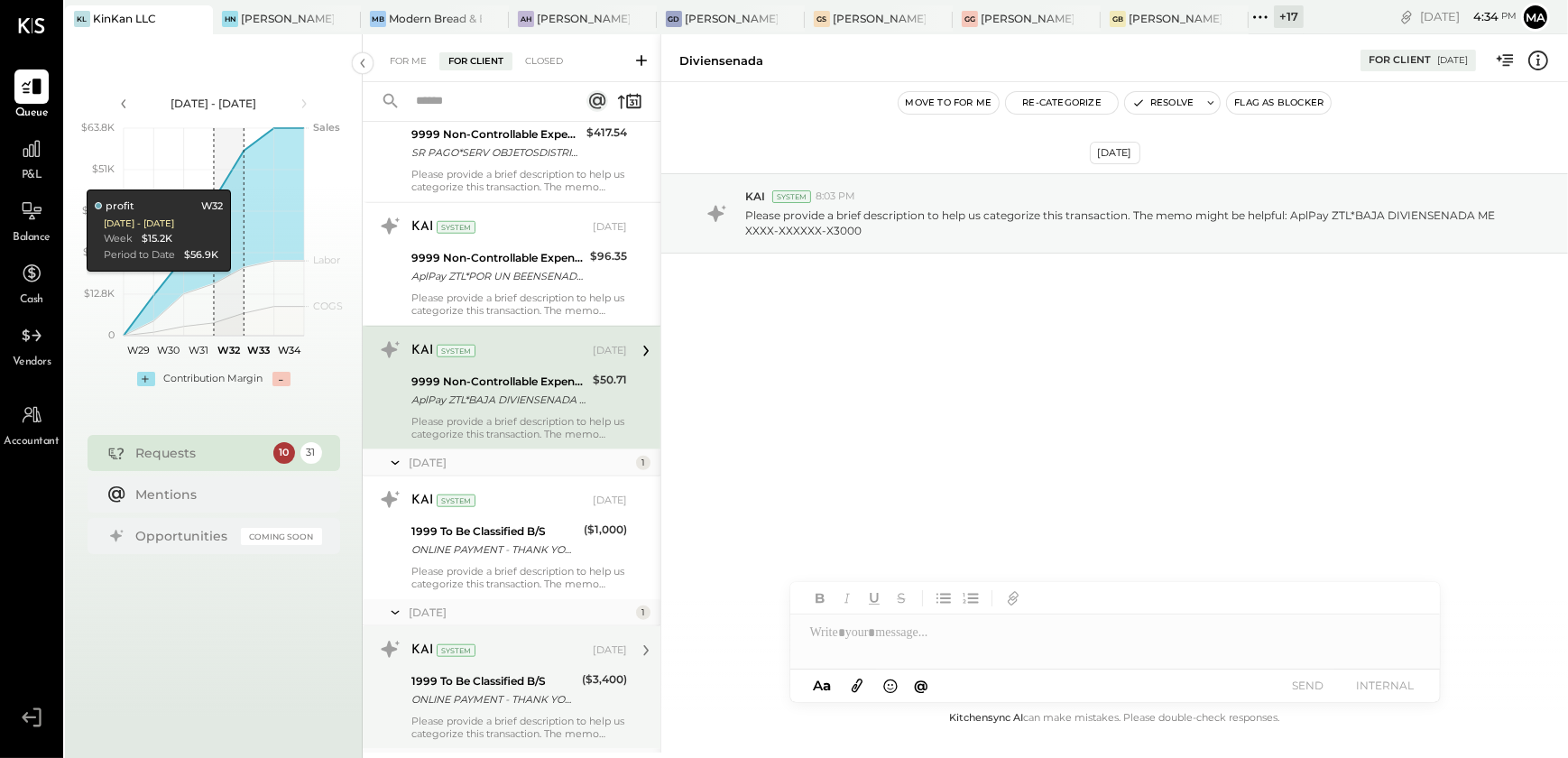
click at [1542, 63] on icon at bounding box center [1538, 60] width 23 height 23
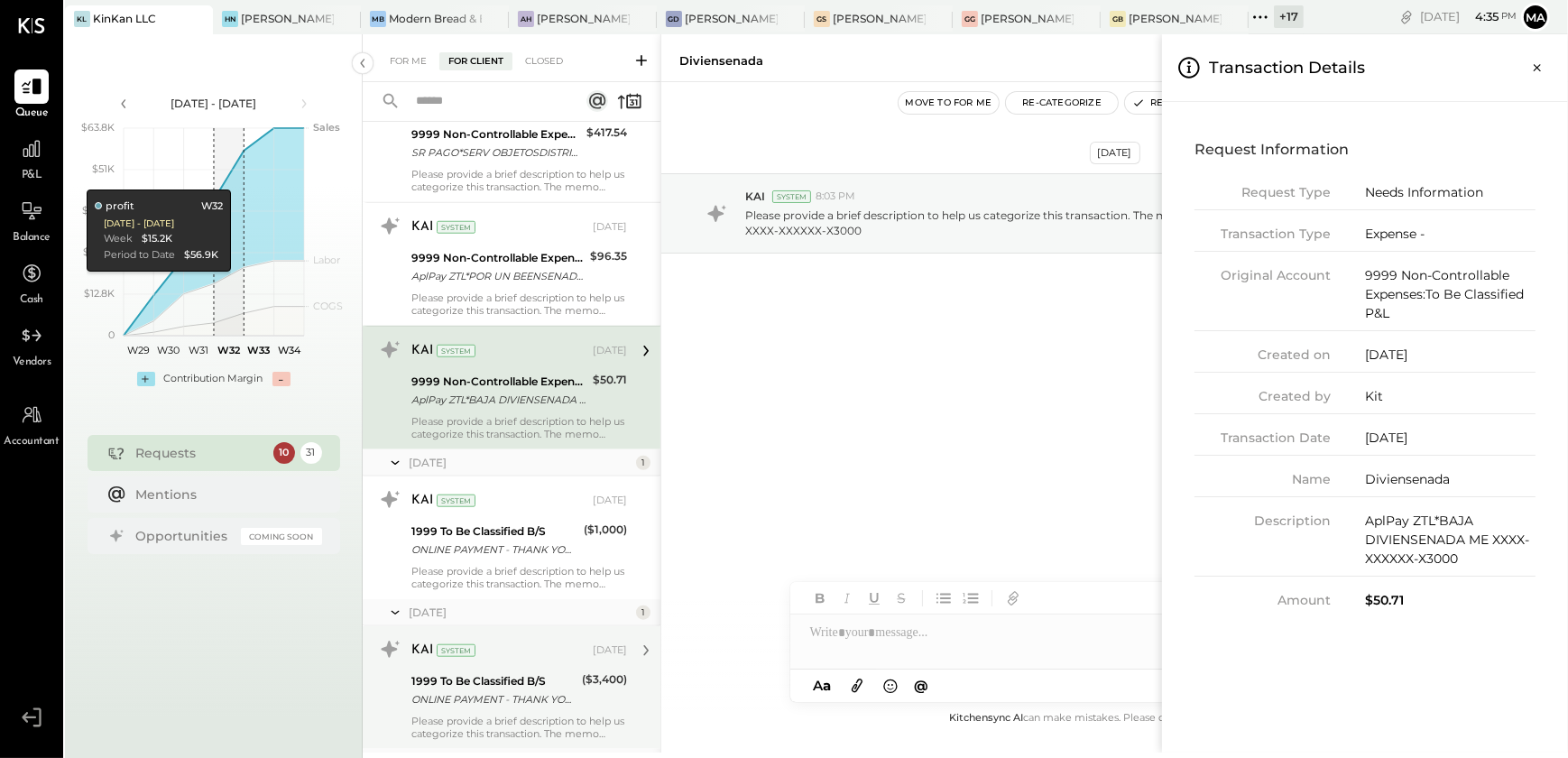
click at [955, 419] on div "For Me For Client Closed Urgent Blockers [DATE] 8 [PERSON_NAME] Accountant [PER…" at bounding box center [965, 393] width 1205 height 718
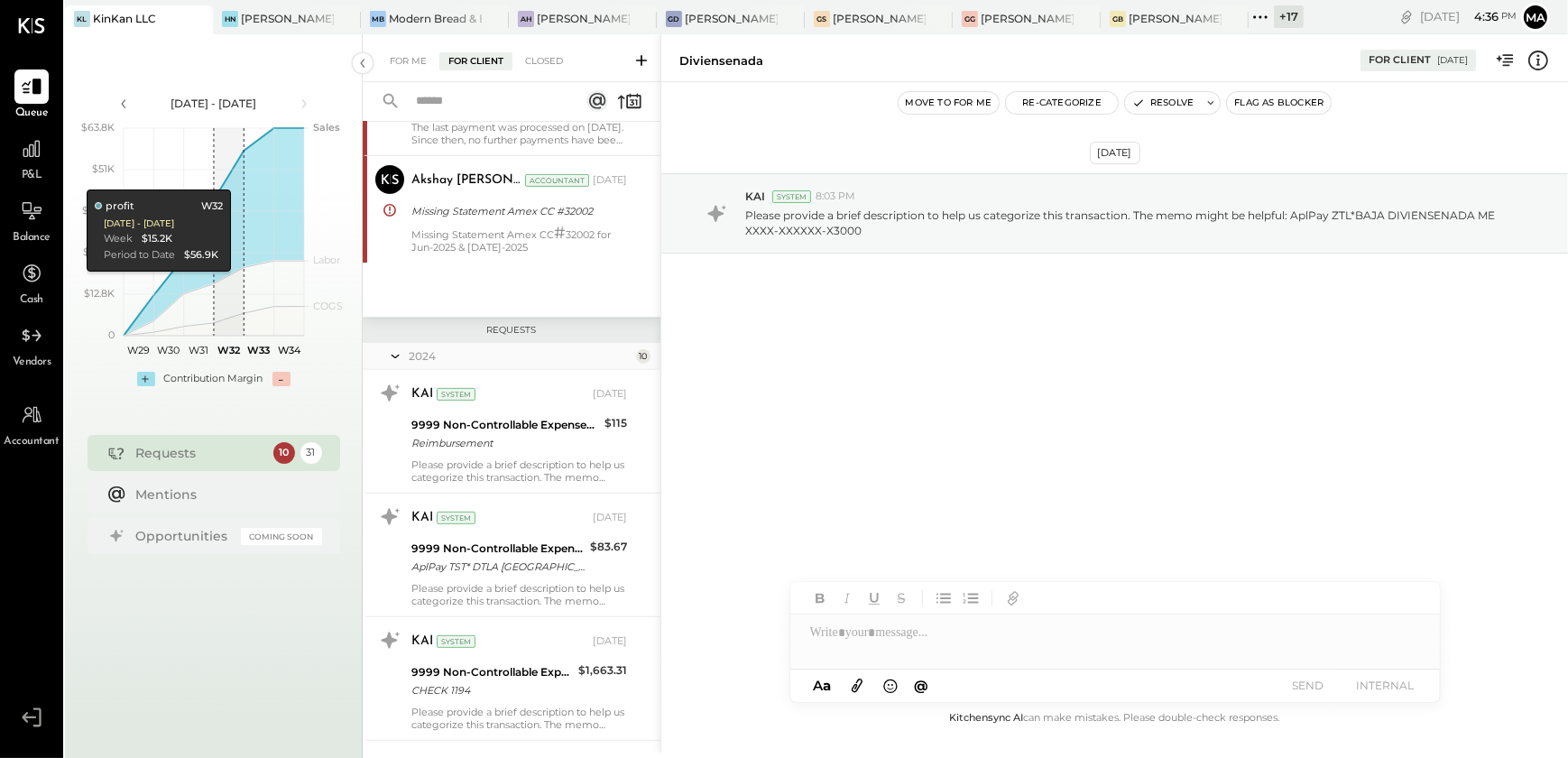
scroll to position [1008, 0]
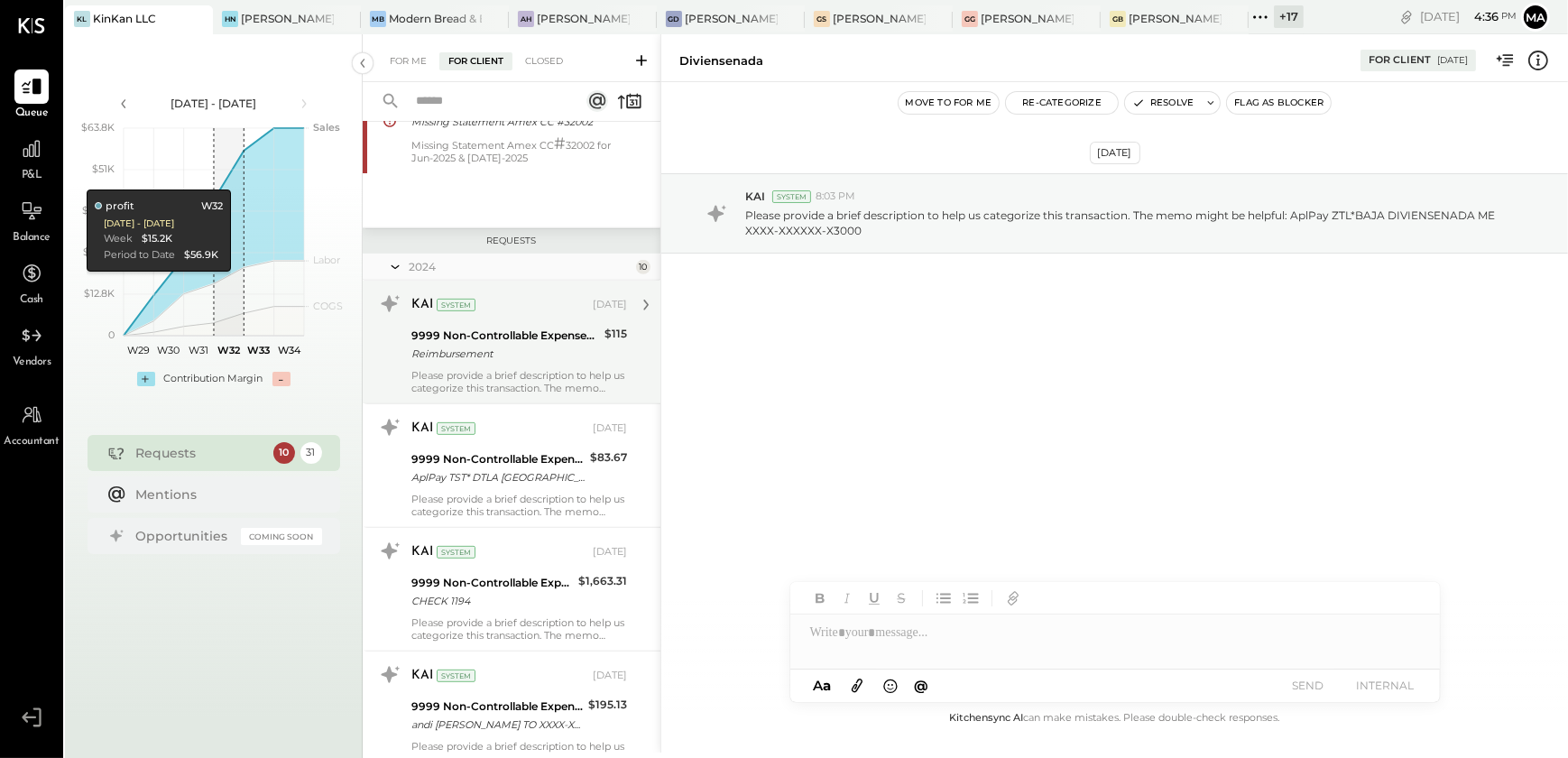
click at [526, 366] on div "KAI System [DATE] 9999 Non-Controllable Expenses:To Be Classified P&L Reimburse…" at bounding box center [519, 342] width 216 height 105
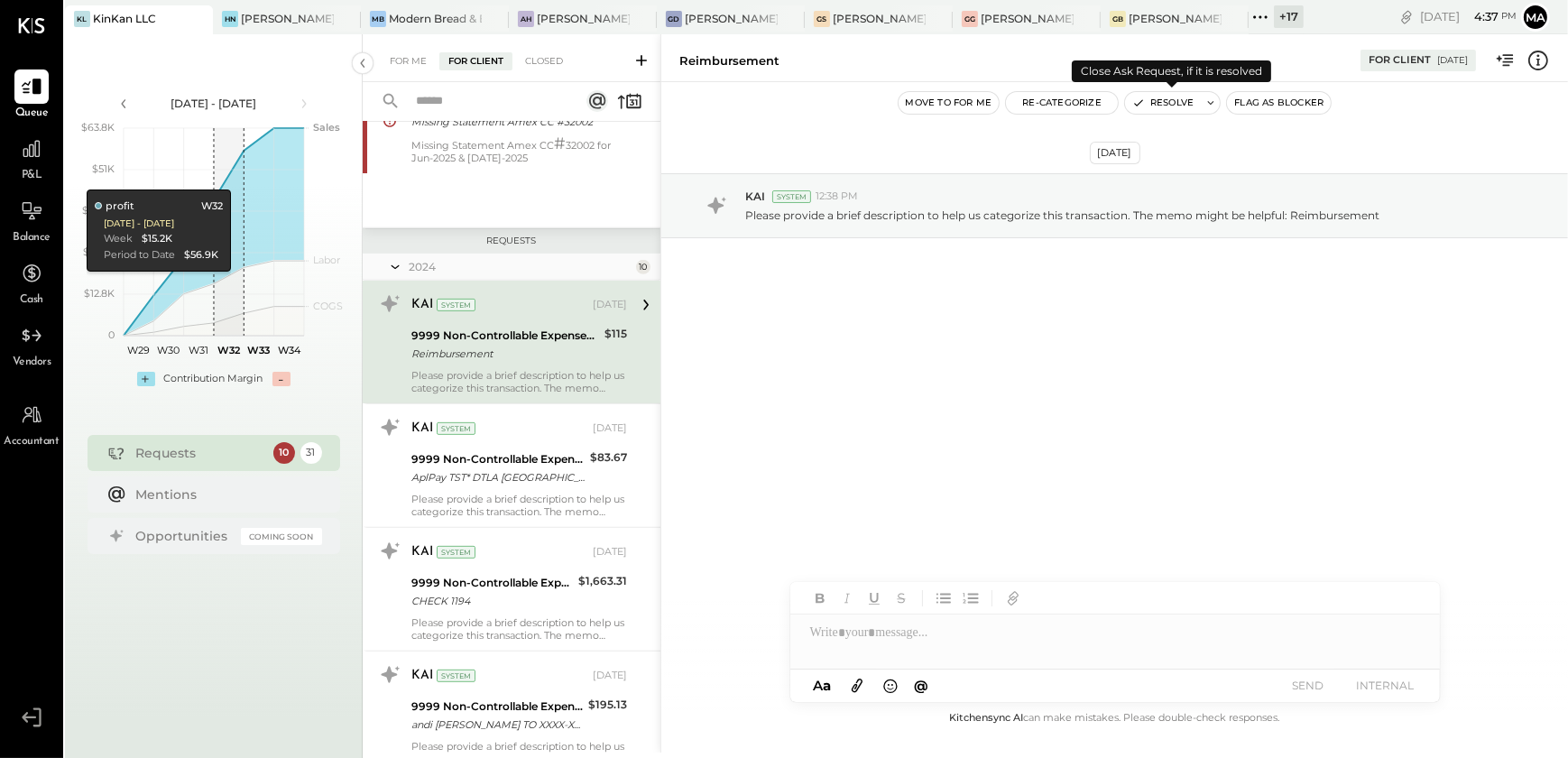
click at [1177, 99] on button "Resolve" at bounding box center [1162, 103] width 75 height 21
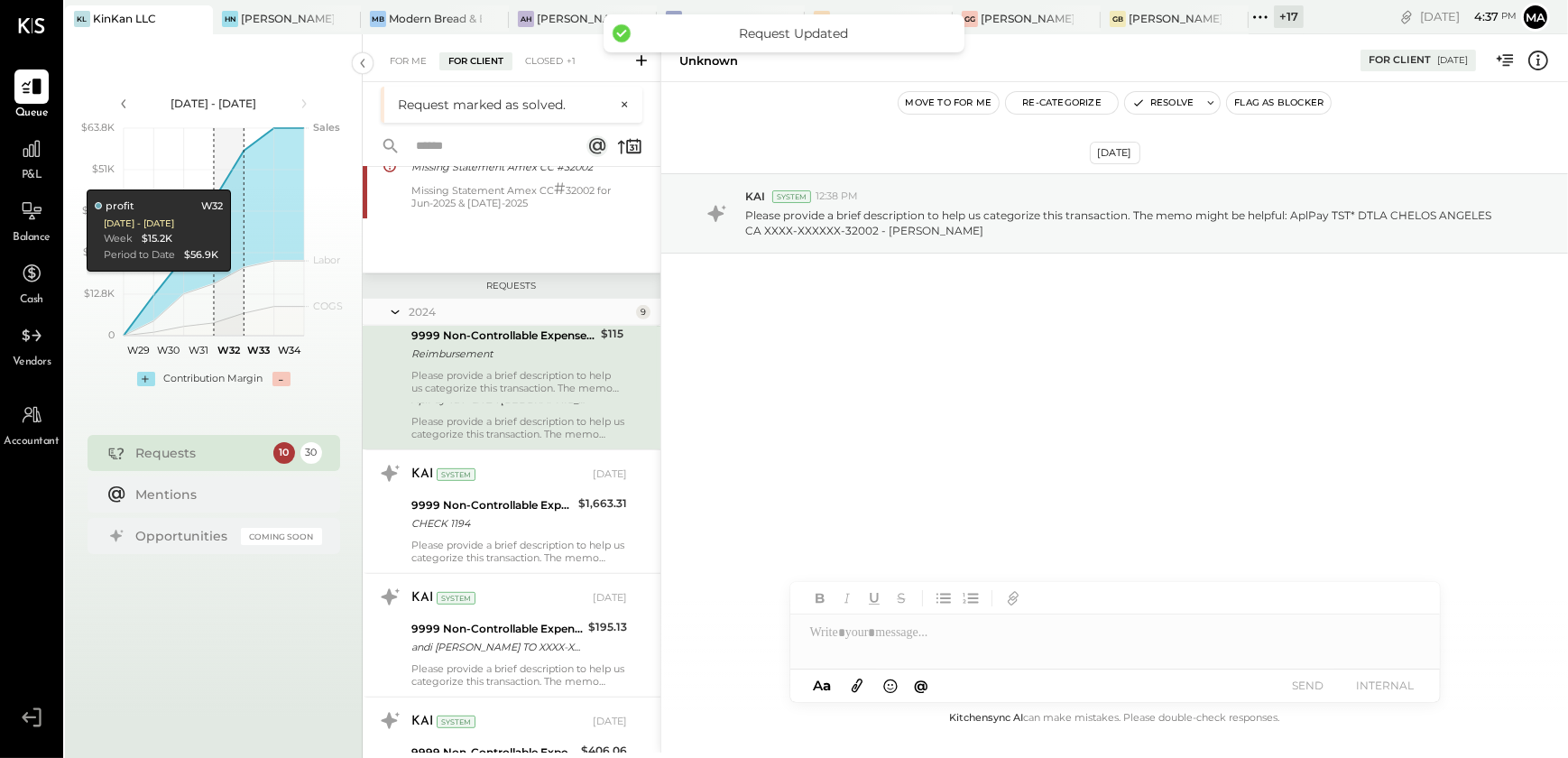
scroll to position [986, 0]
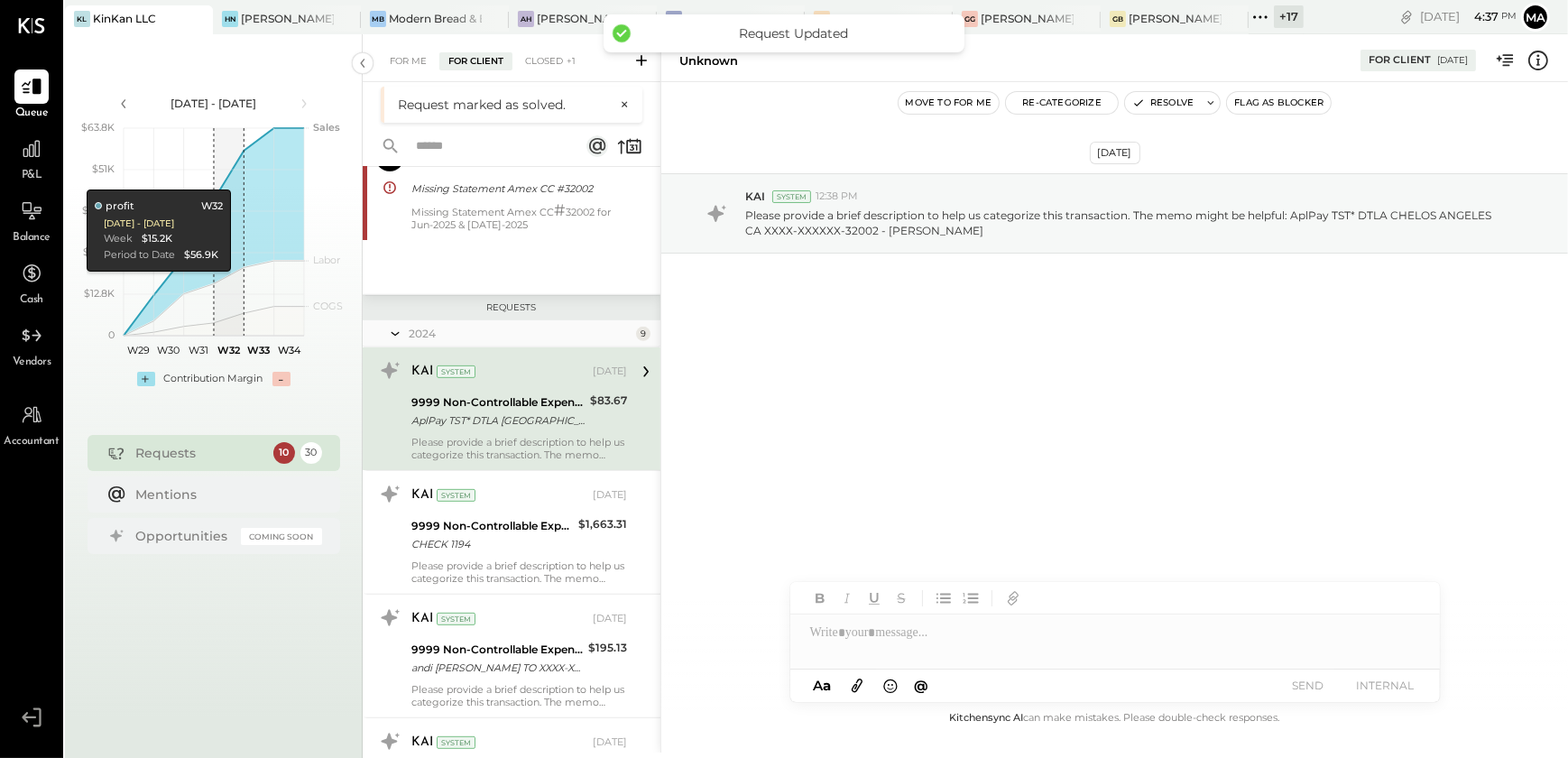
click at [505, 425] on div "AplPay TST* DTLA [GEOGRAPHIC_DATA] ANGELES [GEOGRAPHIC_DATA] XXXX-XXXXXX-32002 …" at bounding box center [498, 420] width 173 height 18
click at [1145, 100] on button "Resolve" at bounding box center [1162, 103] width 75 height 21
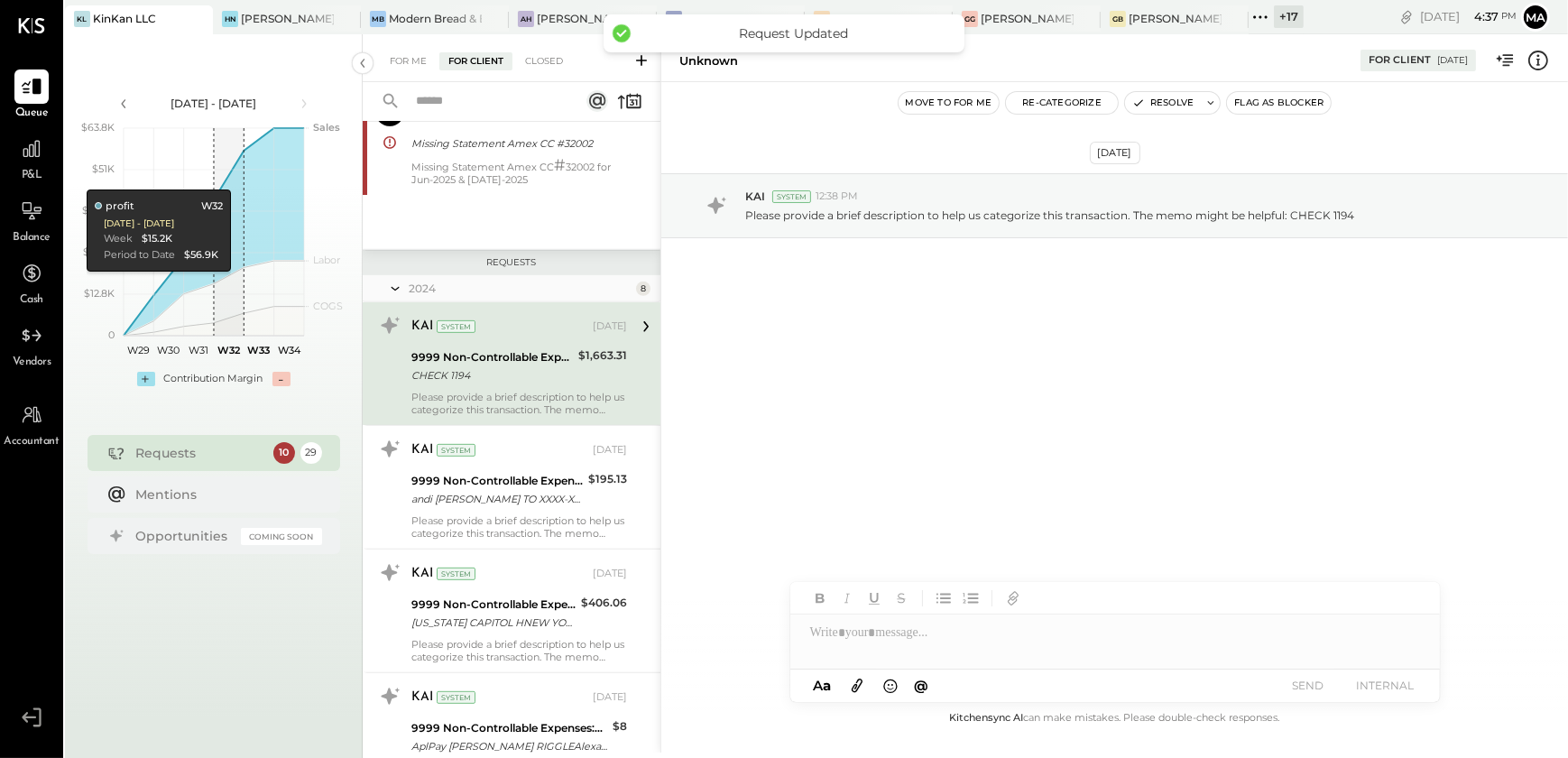
click at [1551, 64] on div "Unknown For Client [DATE]" at bounding box center [1114, 57] width 907 height 36
click at [1542, 63] on icon at bounding box center [1538, 60] width 23 height 23
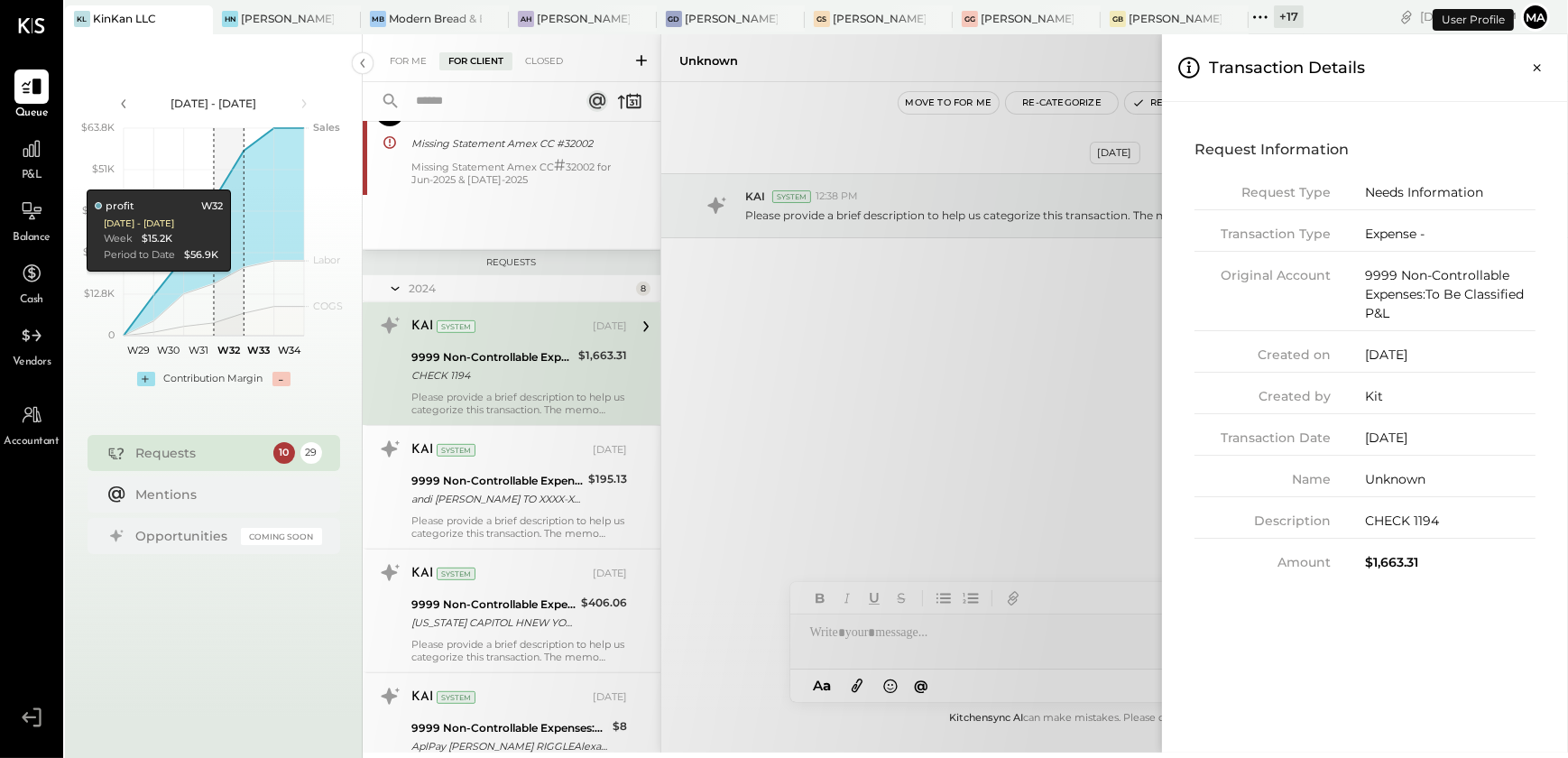
click at [1526, 14] on button "Ma" at bounding box center [1535, 17] width 29 height 29
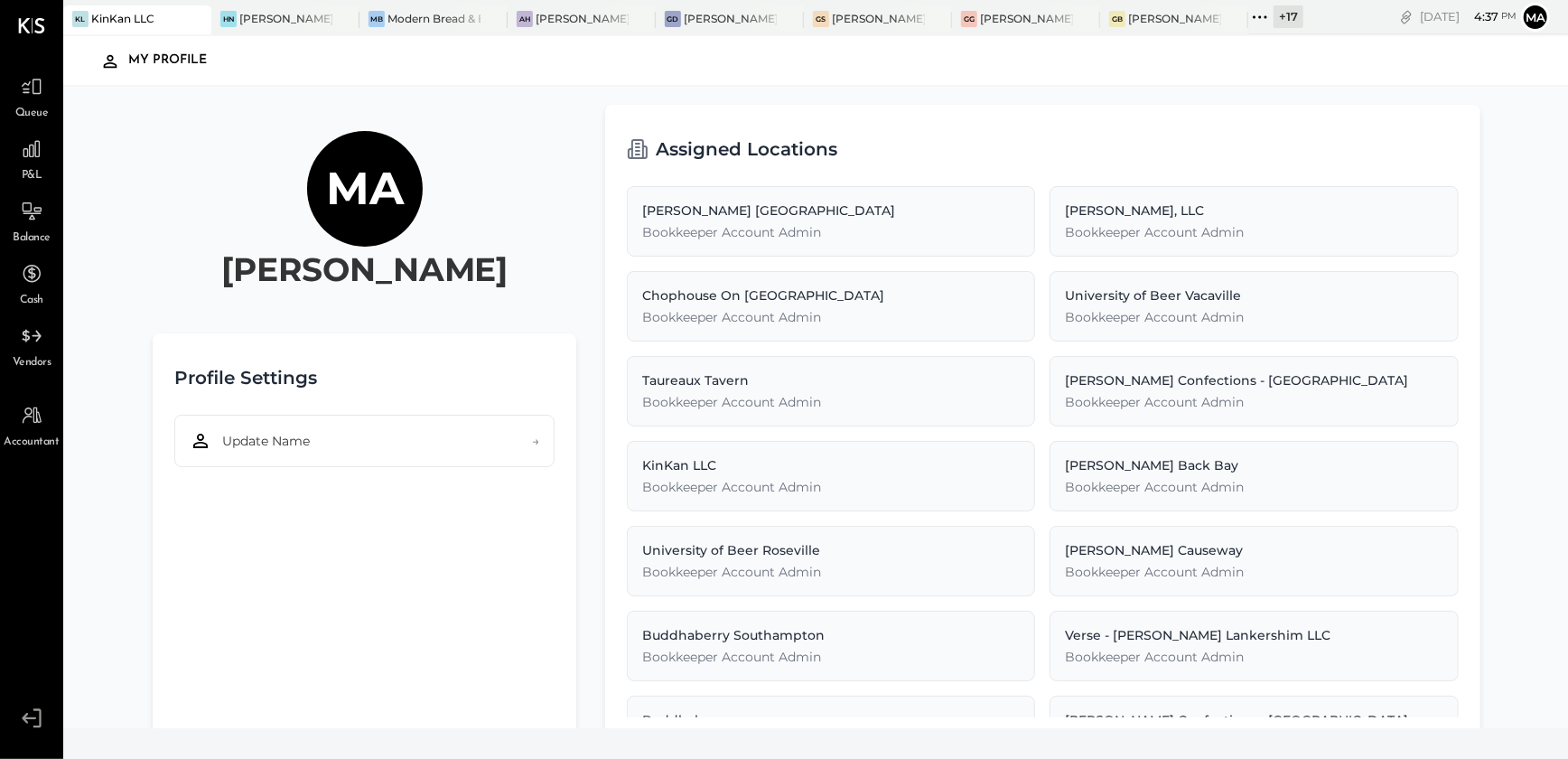
click at [29, 110] on span "Queue" at bounding box center [32, 113] width 33 height 16
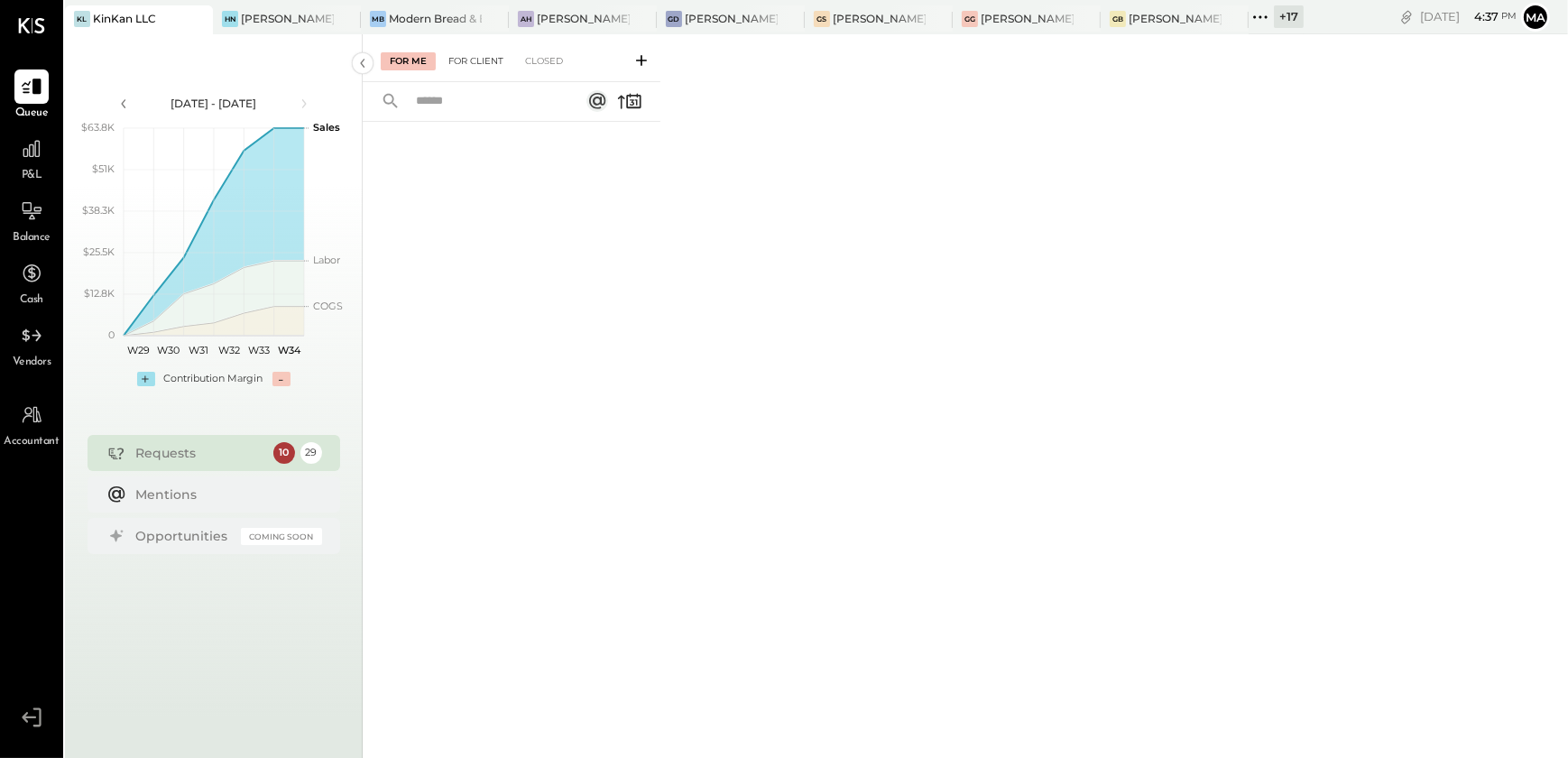
click at [489, 66] on div "For Client" at bounding box center [475, 61] width 73 height 18
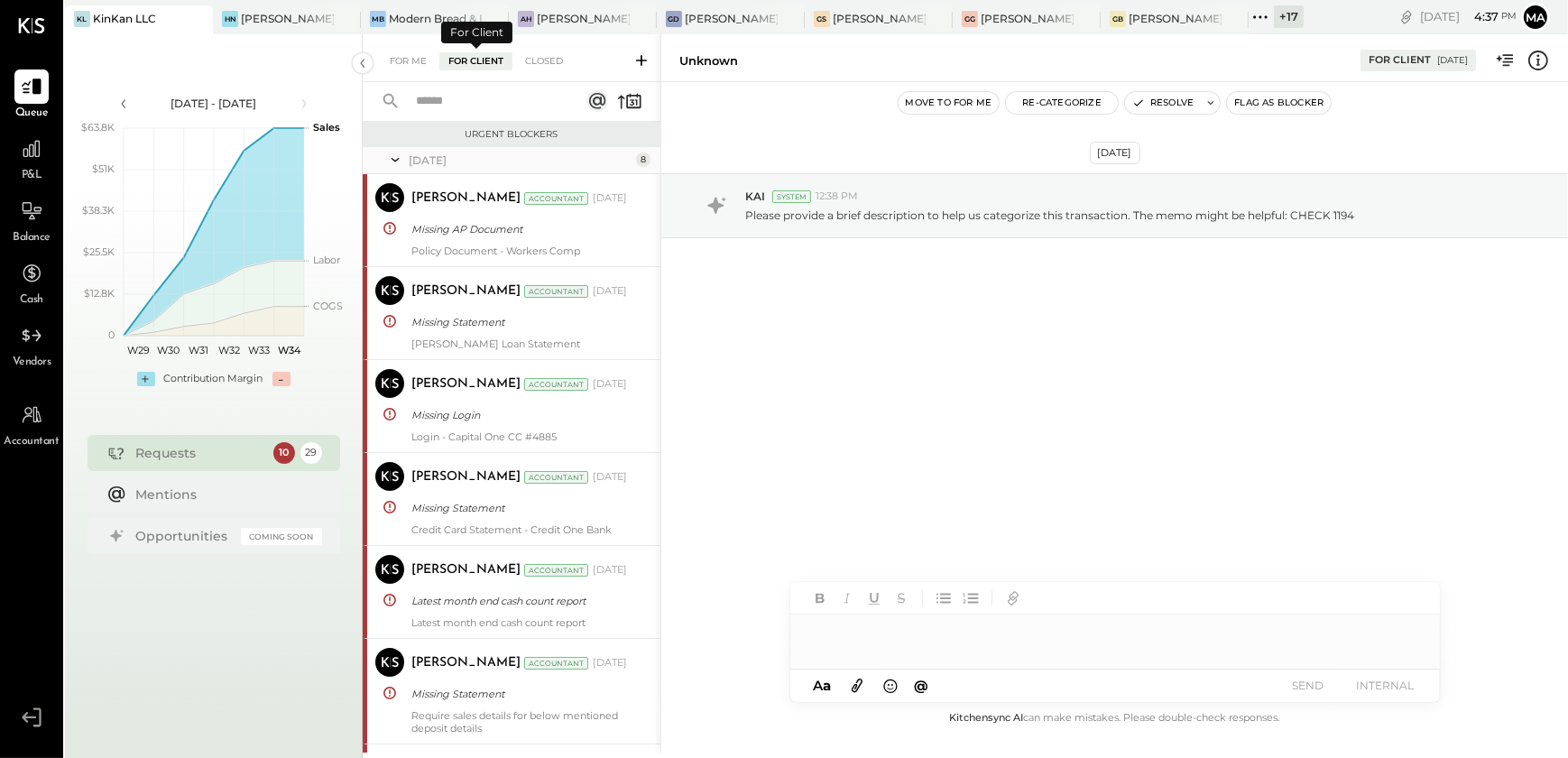
scroll to position [908, 0]
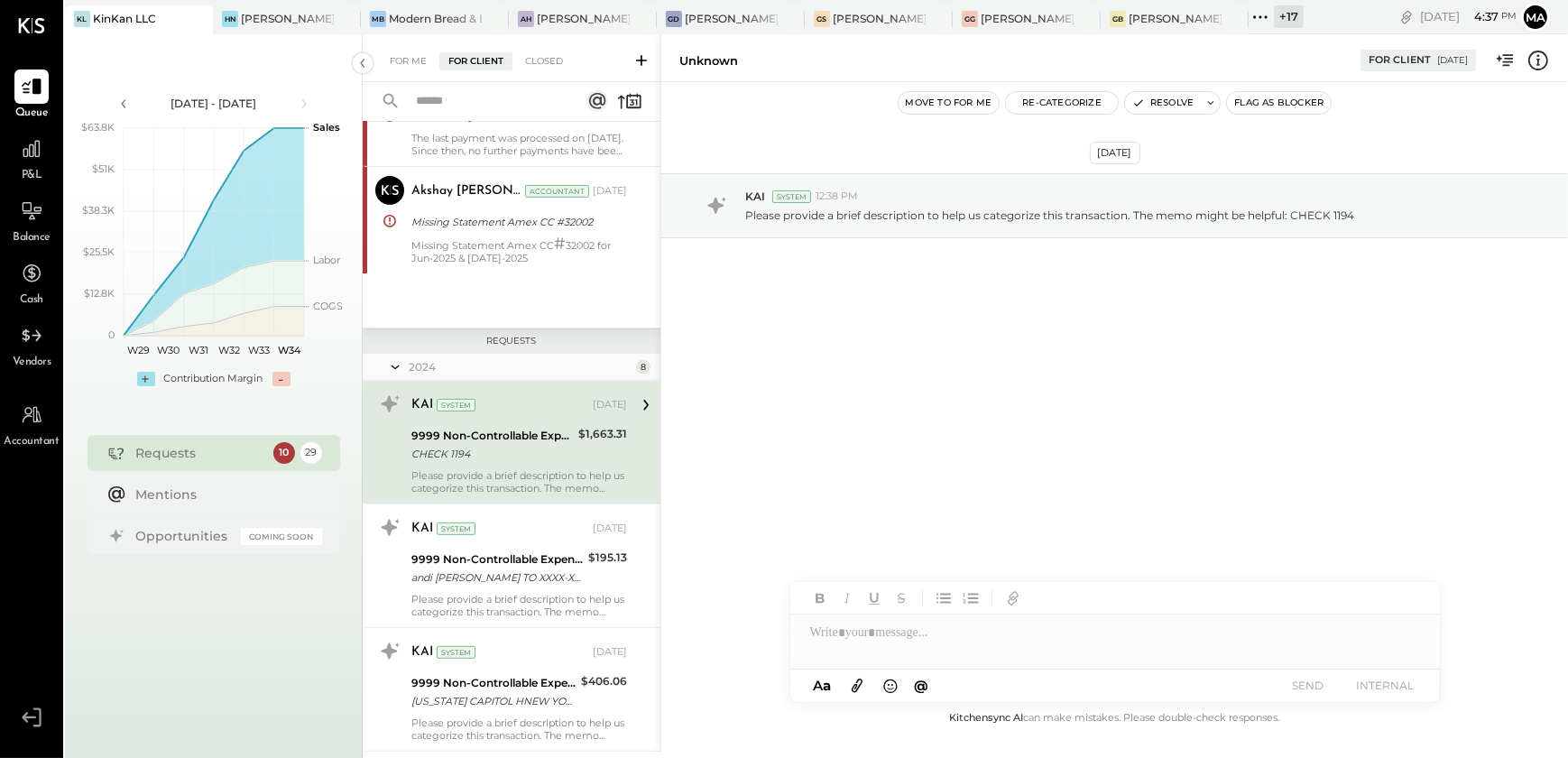
click at [558, 459] on div "CHECK 1194" at bounding box center [492, 454] width 162 height 18
click at [1163, 101] on button "Resolve" at bounding box center [1162, 103] width 75 height 21
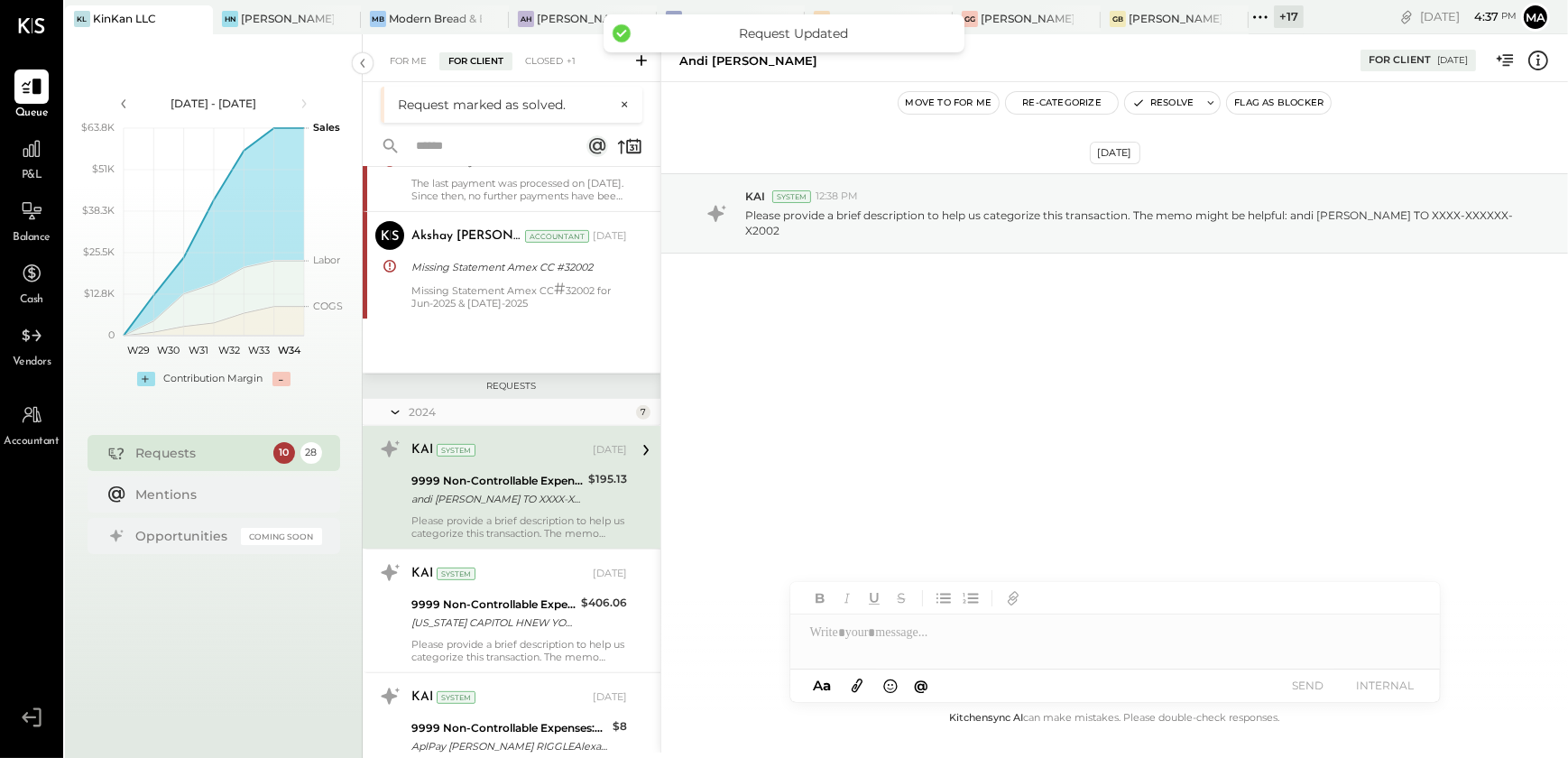
scroll to position [912, 0]
click at [476, 479] on div "9999 Non-Controllable Expenses:To Be Classified P&L" at bounding box center [497, 476] width 171 height 18
click at [1542, 65] on icon at bounding box center [1538, 60] width 23 height 23
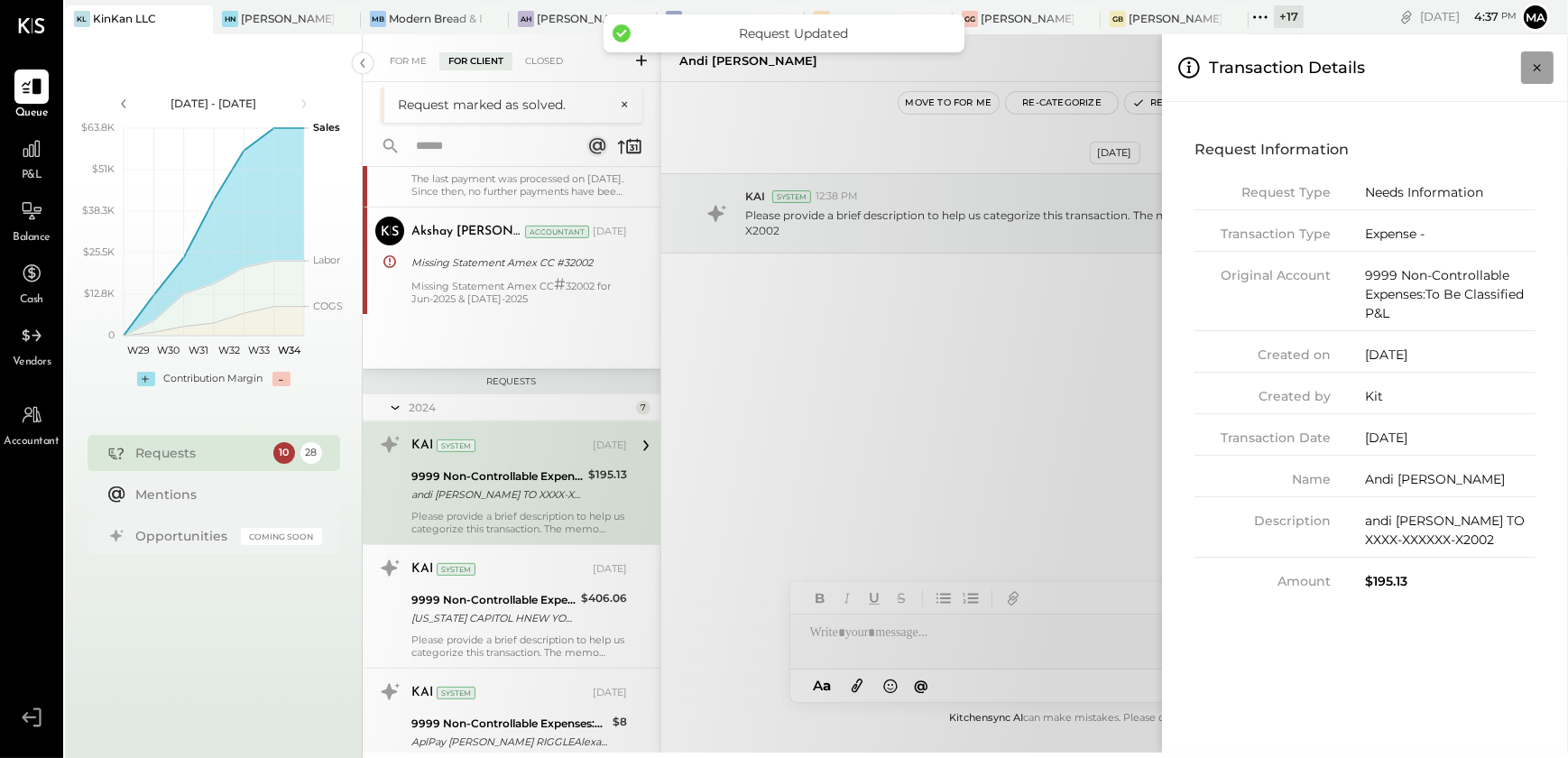
click at [1551, 62] on button "Close panel" at bounding box center [1537, 68] width 33 height 33
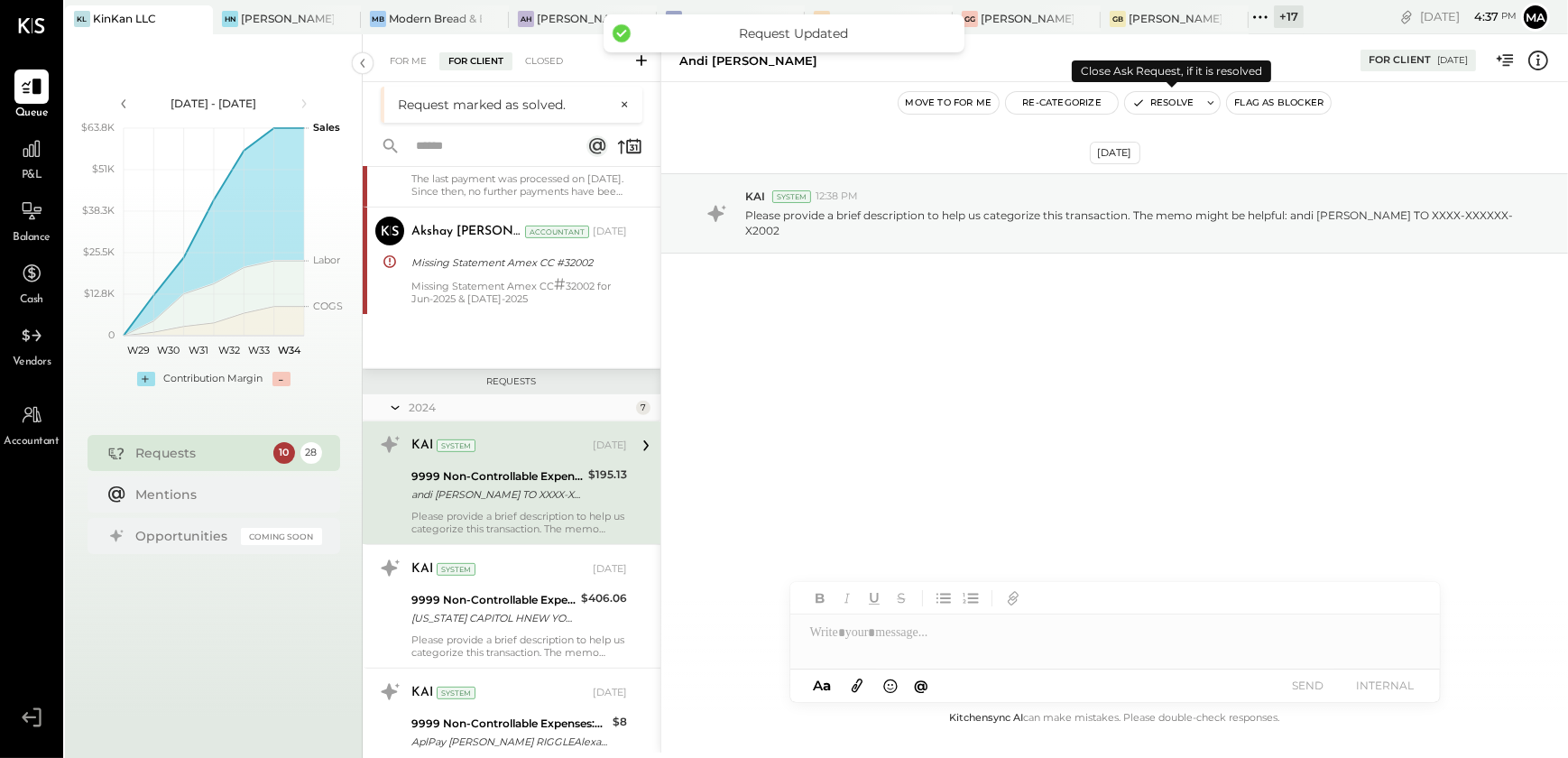
click at [1135, 102] on icon "button" at bounding box center [1138, 103] width 7 height 6
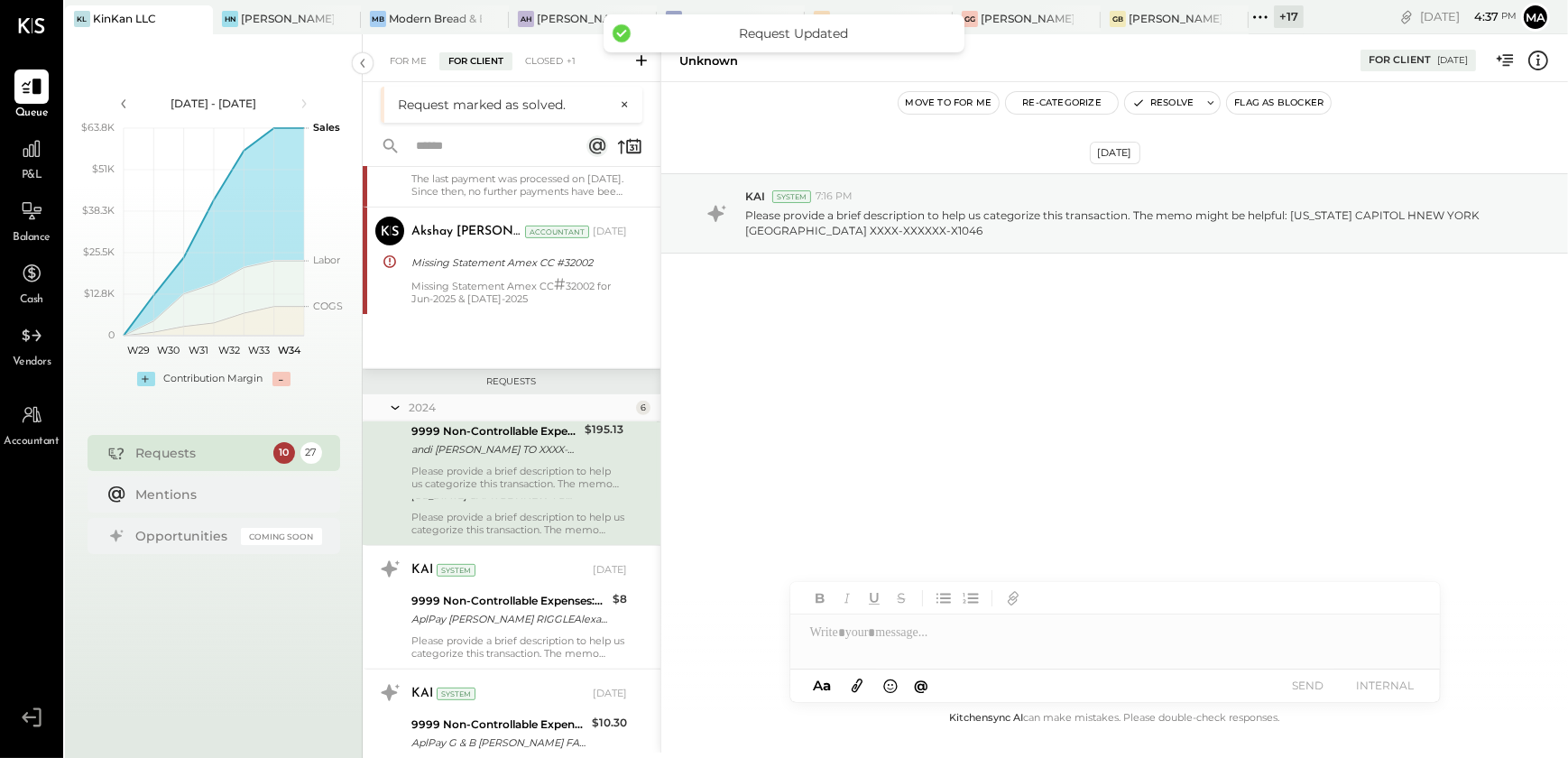
scroll to position [994, 0]
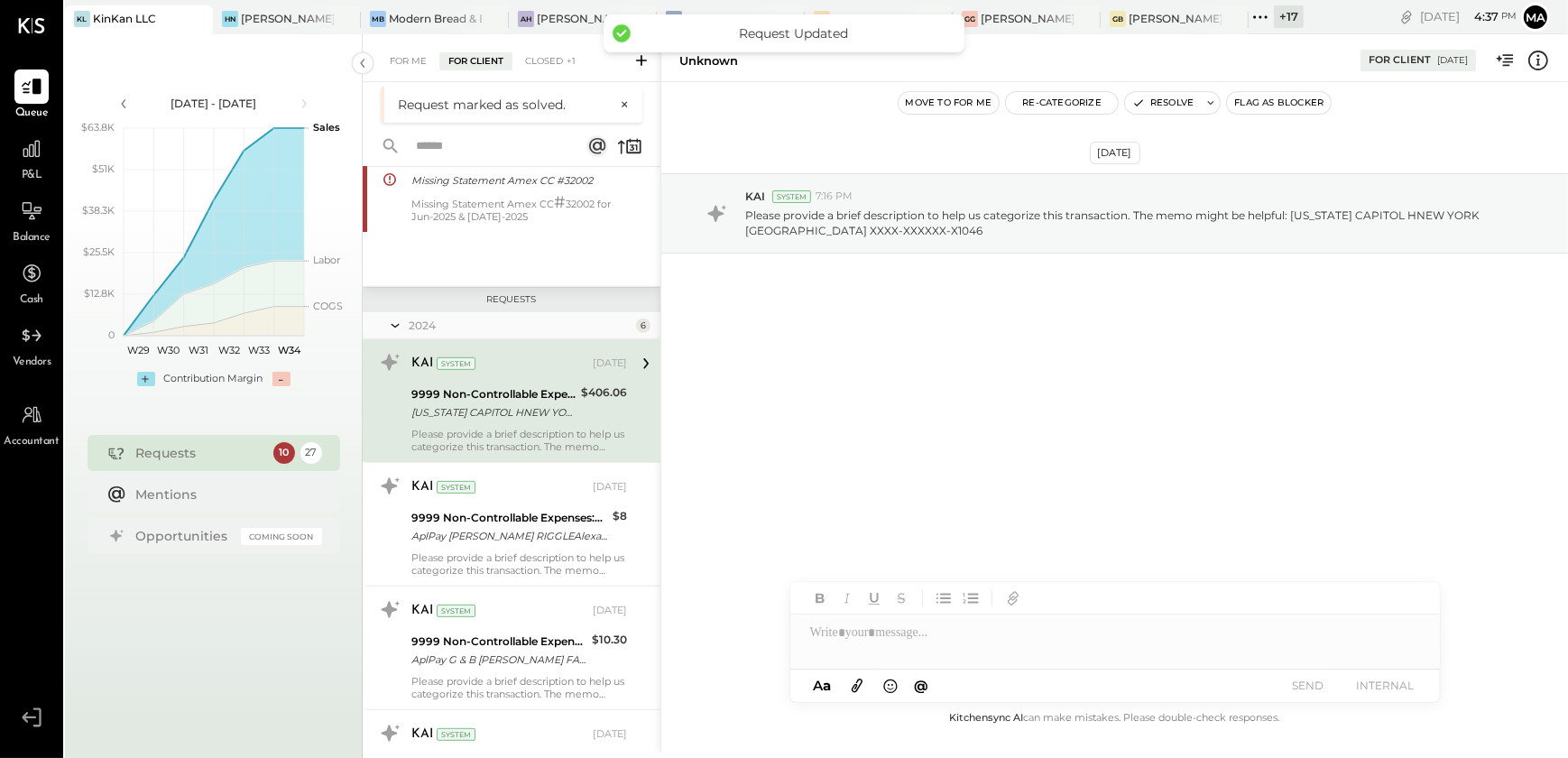
click at [598, 402] on div "$406.06" at bounding box center [604, 403] width 46 height 40
click at [1542, 70] on icon at bounding box center [1538, 60] width 23 height 23
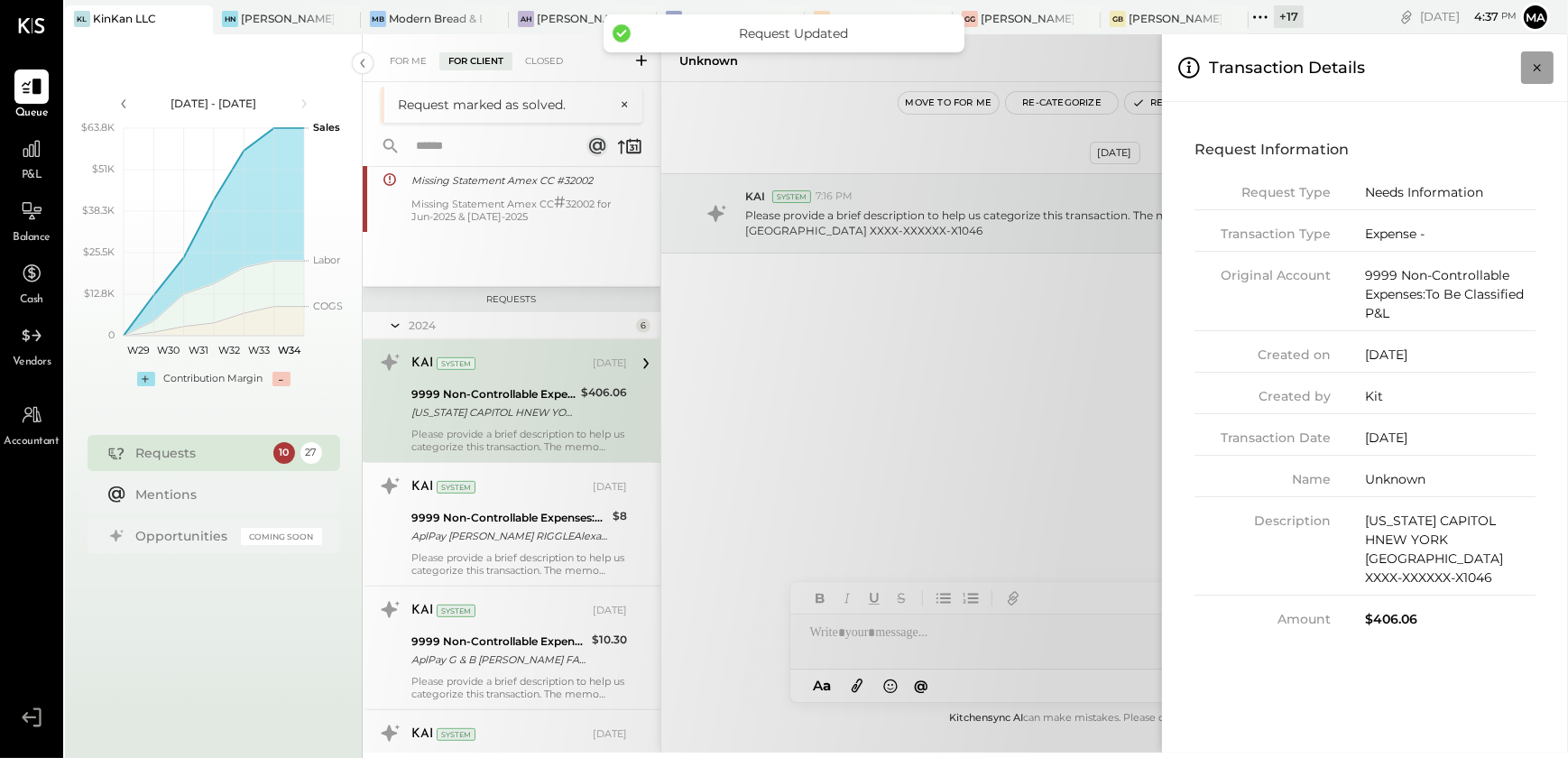
click at [1551, 64] on button "Close panel" at bounding box center [1537, 68] width 33 height 33
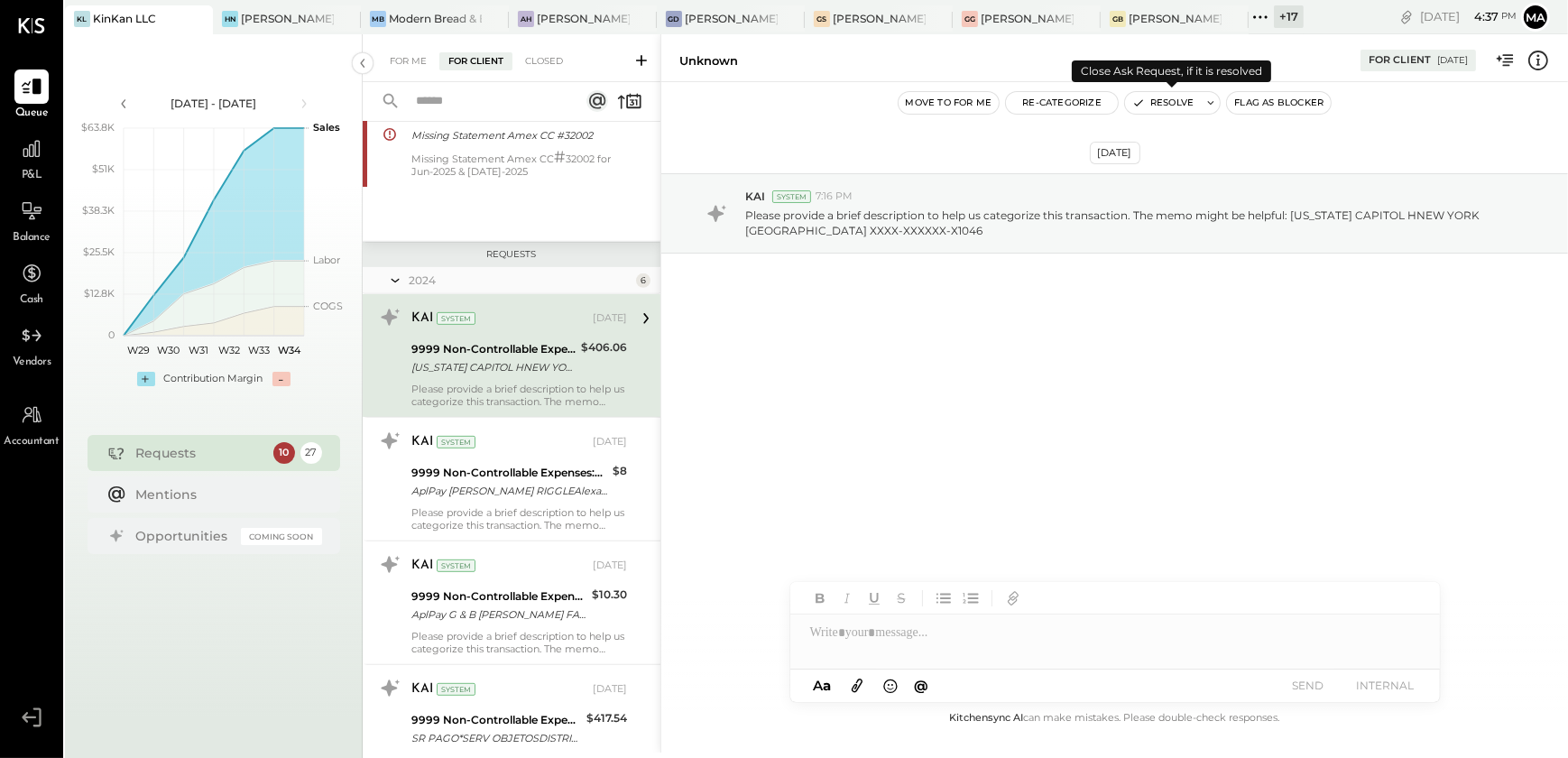
click at [1172, 107] on button "Resolve" at bounding box center [1162, 103] width 75 height 21
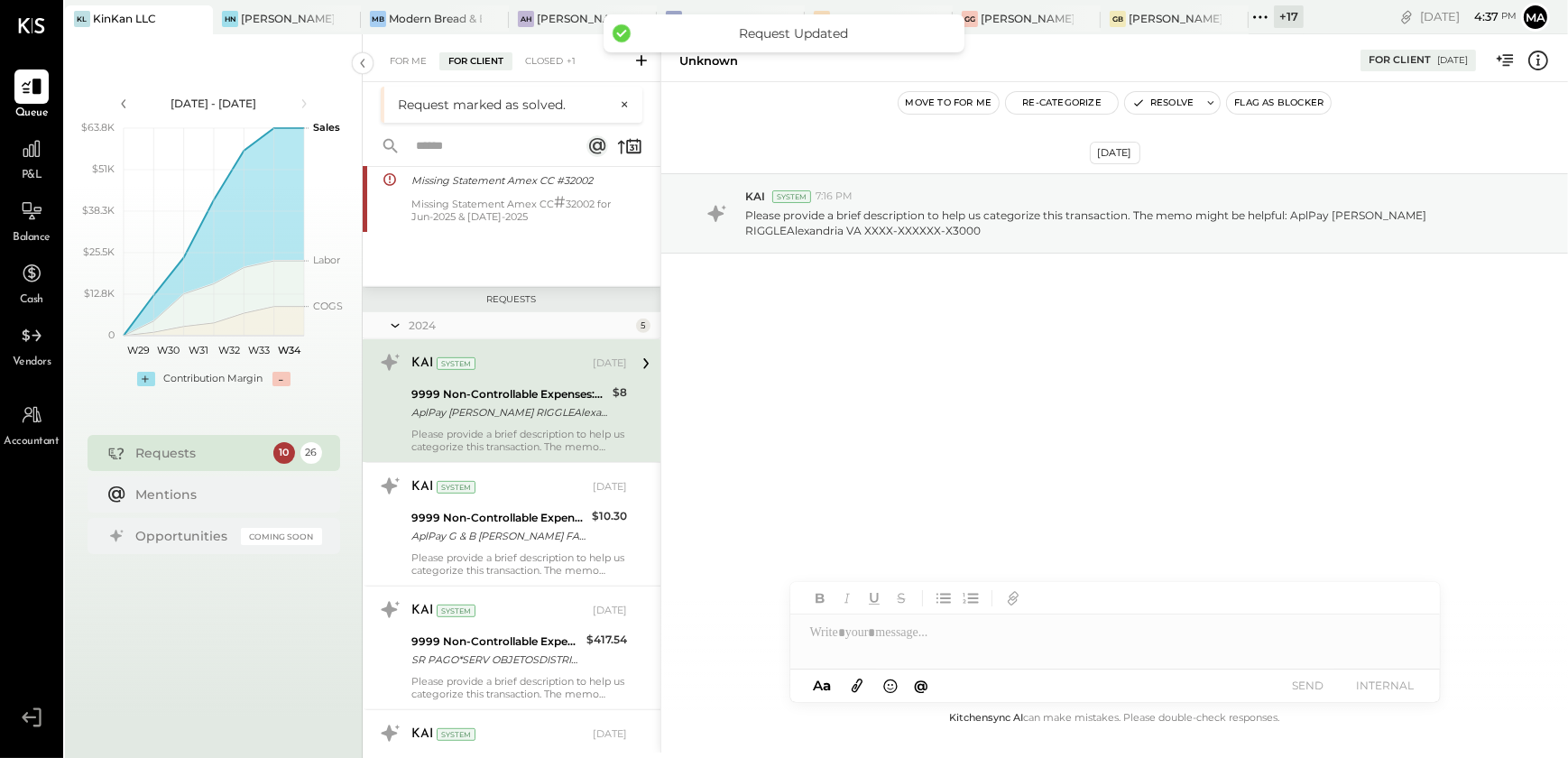
click at [495, 418] on div "AplPay [PERSON_NAME] RIGGLEAlexandria VA XXXX-XXXXXX-X3000" at bounding box center [509, 412] width 196 height 18
click at [1533, 73] on div "Unknown For Client [DATE]" at bounding box center [1114, 57] width 907 height 36
click at [1537, 54] on icon at bounding box center [1538, 59] width 3 height 11
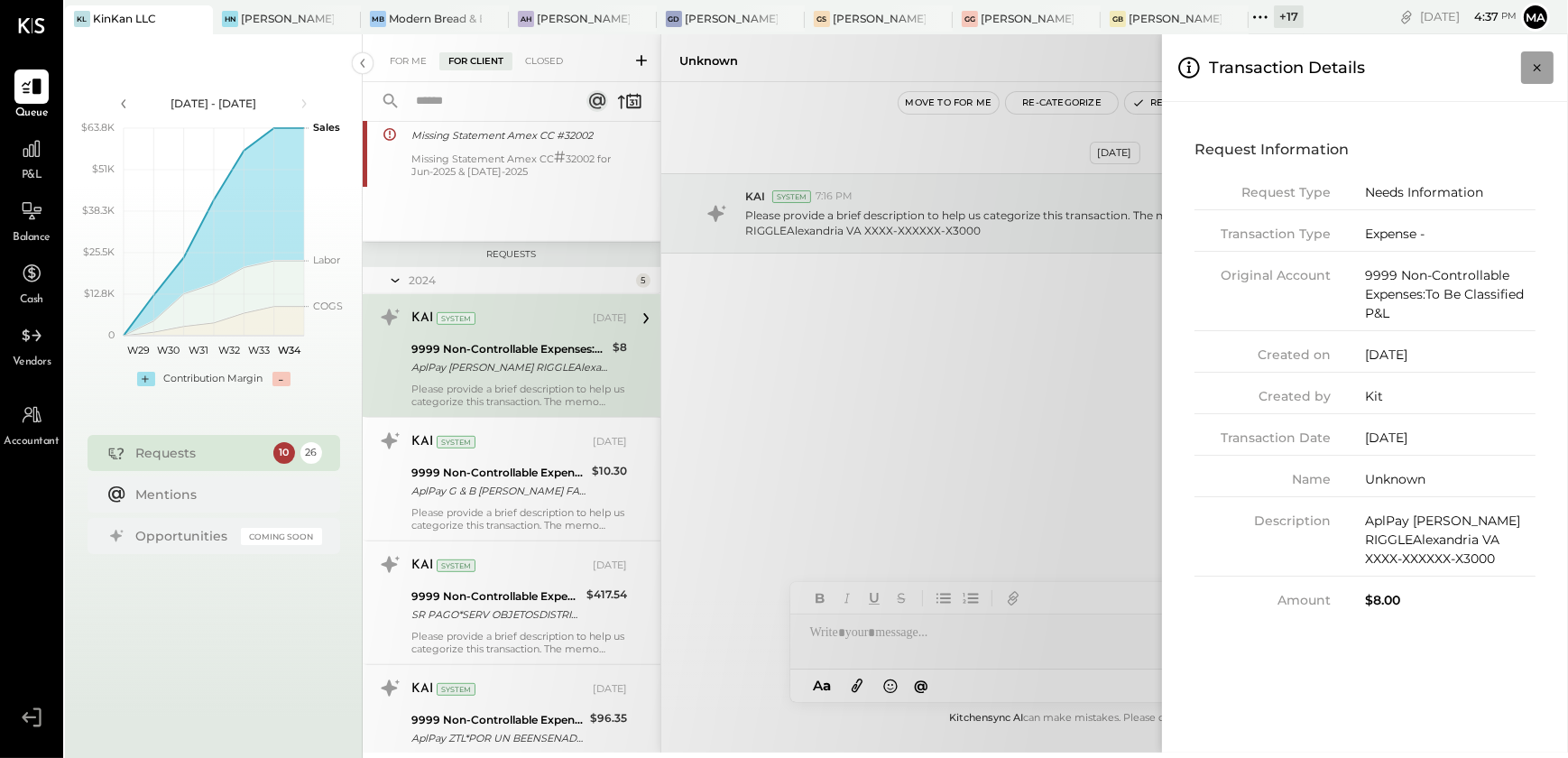
click at [1533, 71] on icon "Close panel" at bounding box center [1537, 68] width 18 height 18
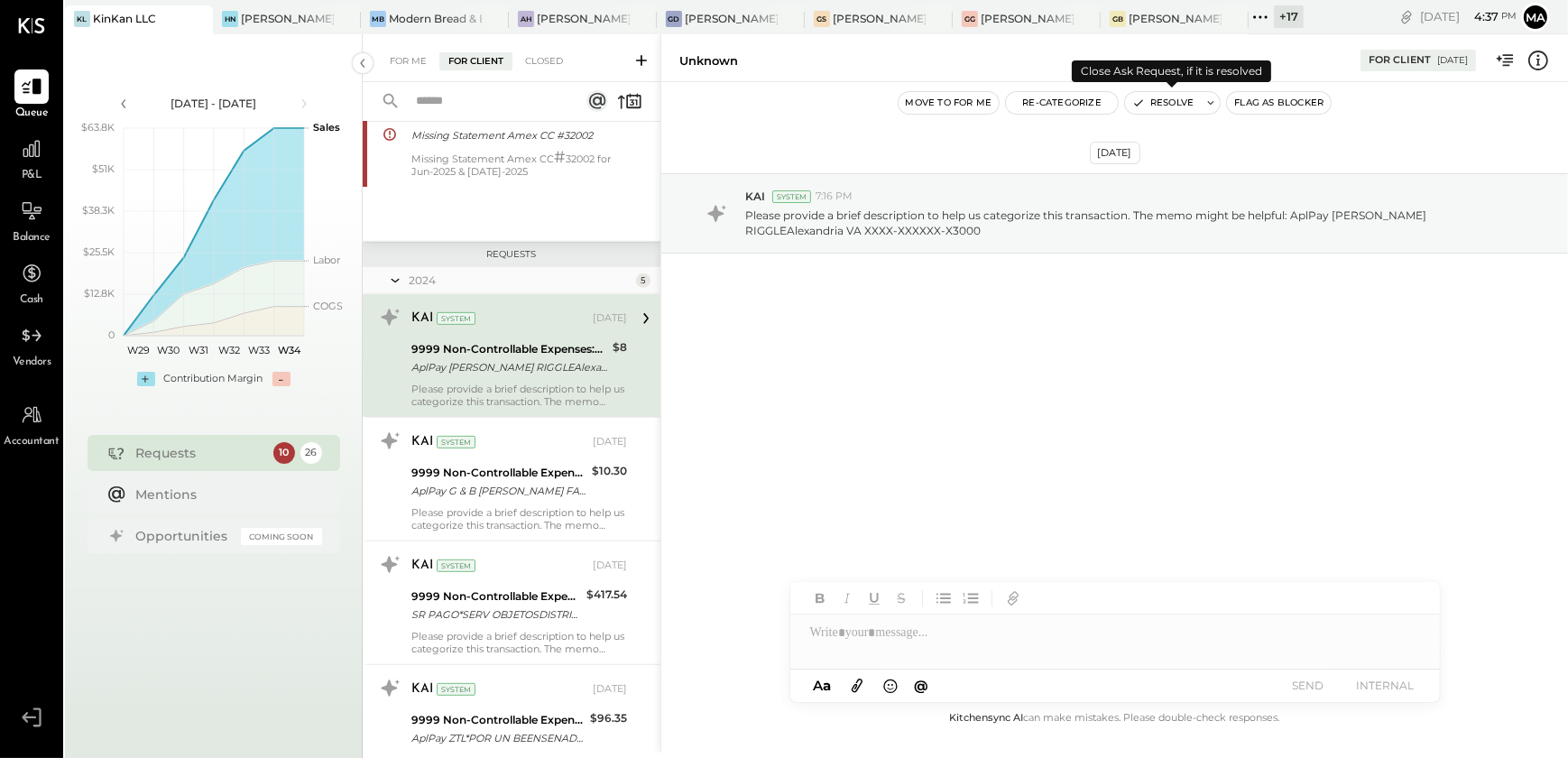
click at [1175, 97] on button "Resolve" at bounding box center [1162, 103] width 75 height 21
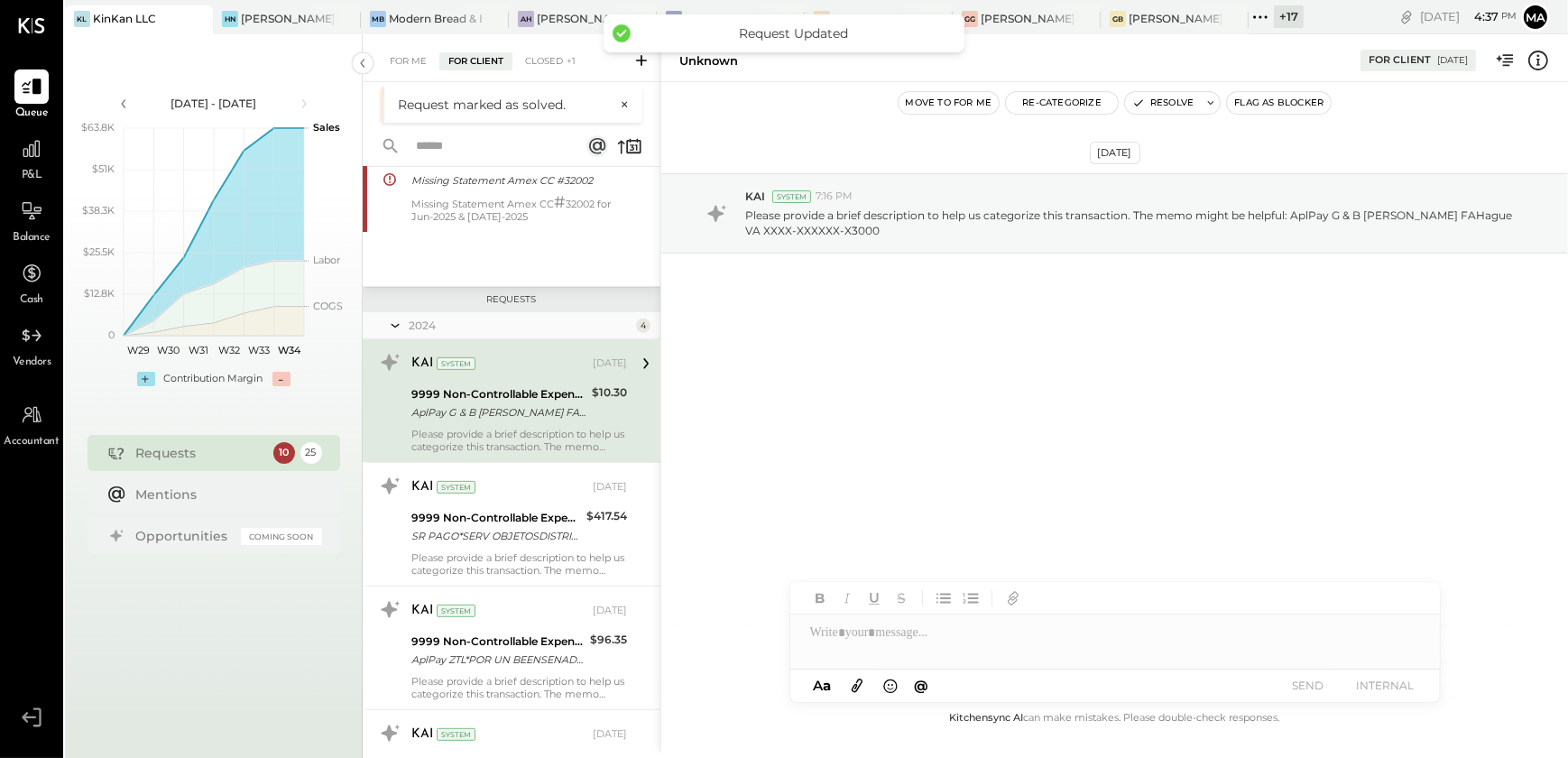
click at [524, 395] on div "9999 Non-Controllable Expenses:To Be Classified P&L" at bounding box center [498, 394] width 175 height 18
click at [1533, 60] on icon at bounding box center [1538, 60] width 23 height 23
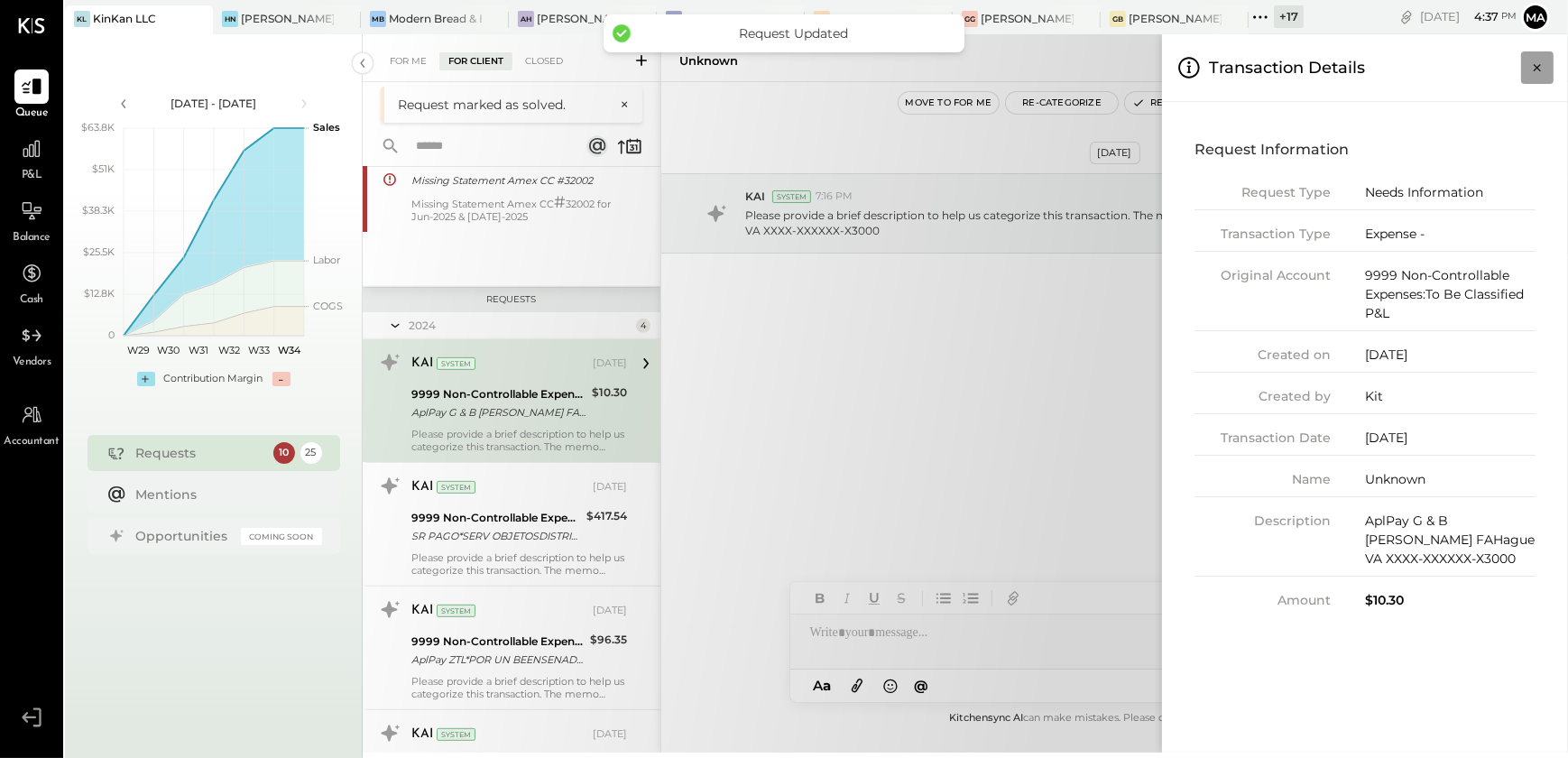
click at [1536, 61] on icon "Close panel" at bounding box center [1537, 68] width 18 height 18
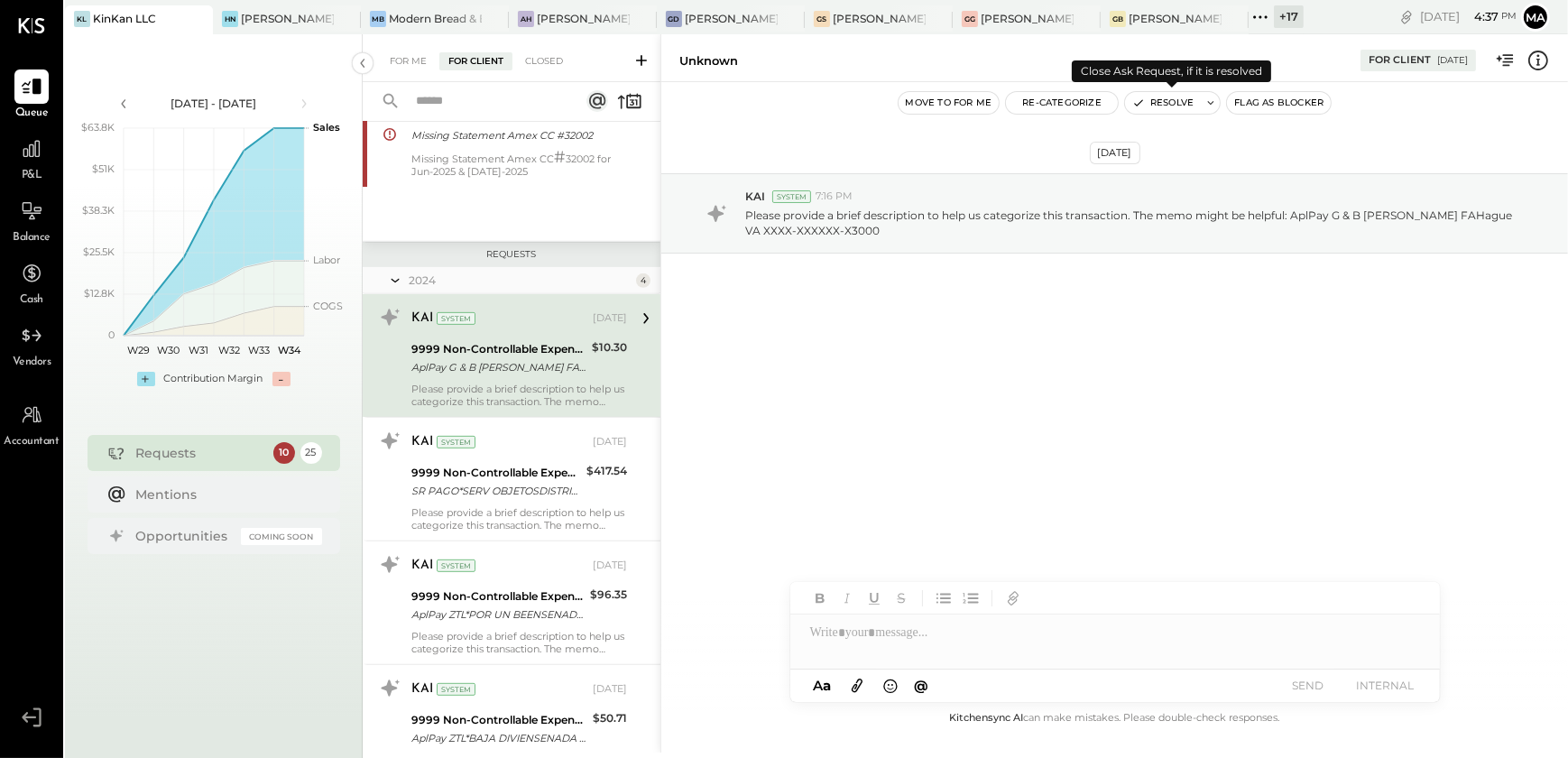
click at [1166, 99] on button "Resolve" at bounding box center [1162, 103] width 75 height 21
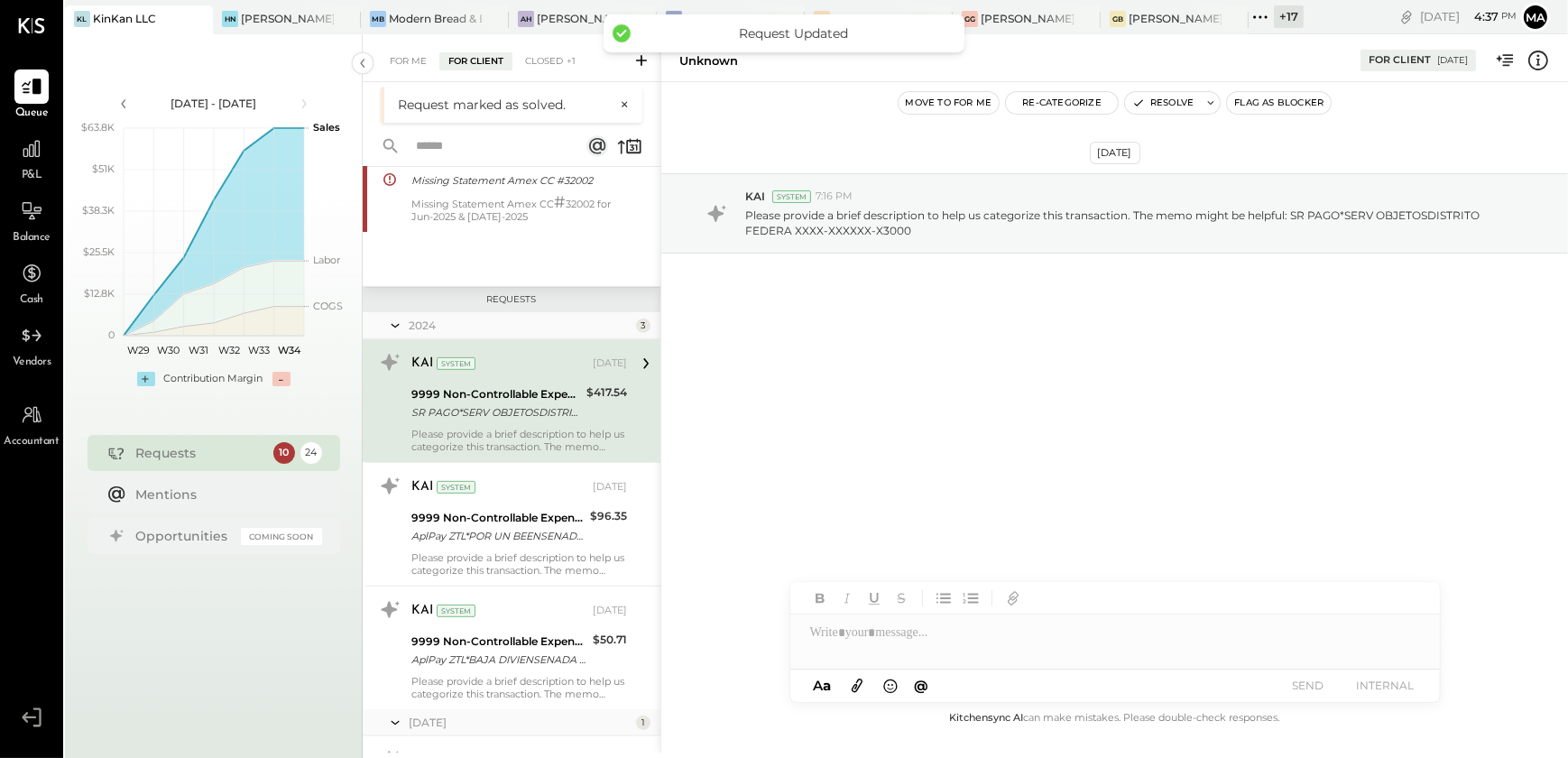
click at [1540, 60] on icon at bounding box center [1538, 60] width 23 height 23
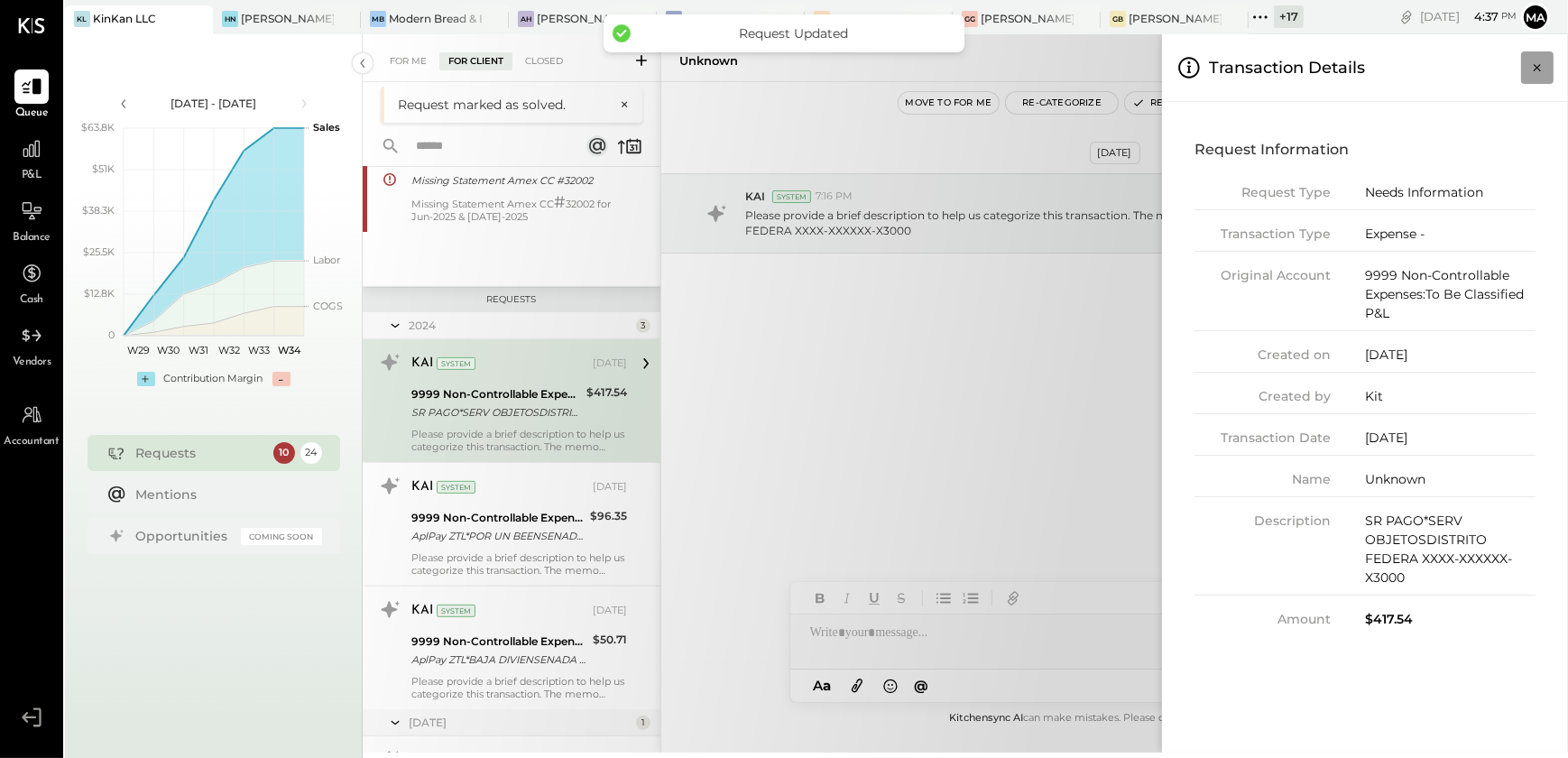
click at [1533, 59] on icon "Close panel" at bounding box center [1537, 68] width 18 height 18
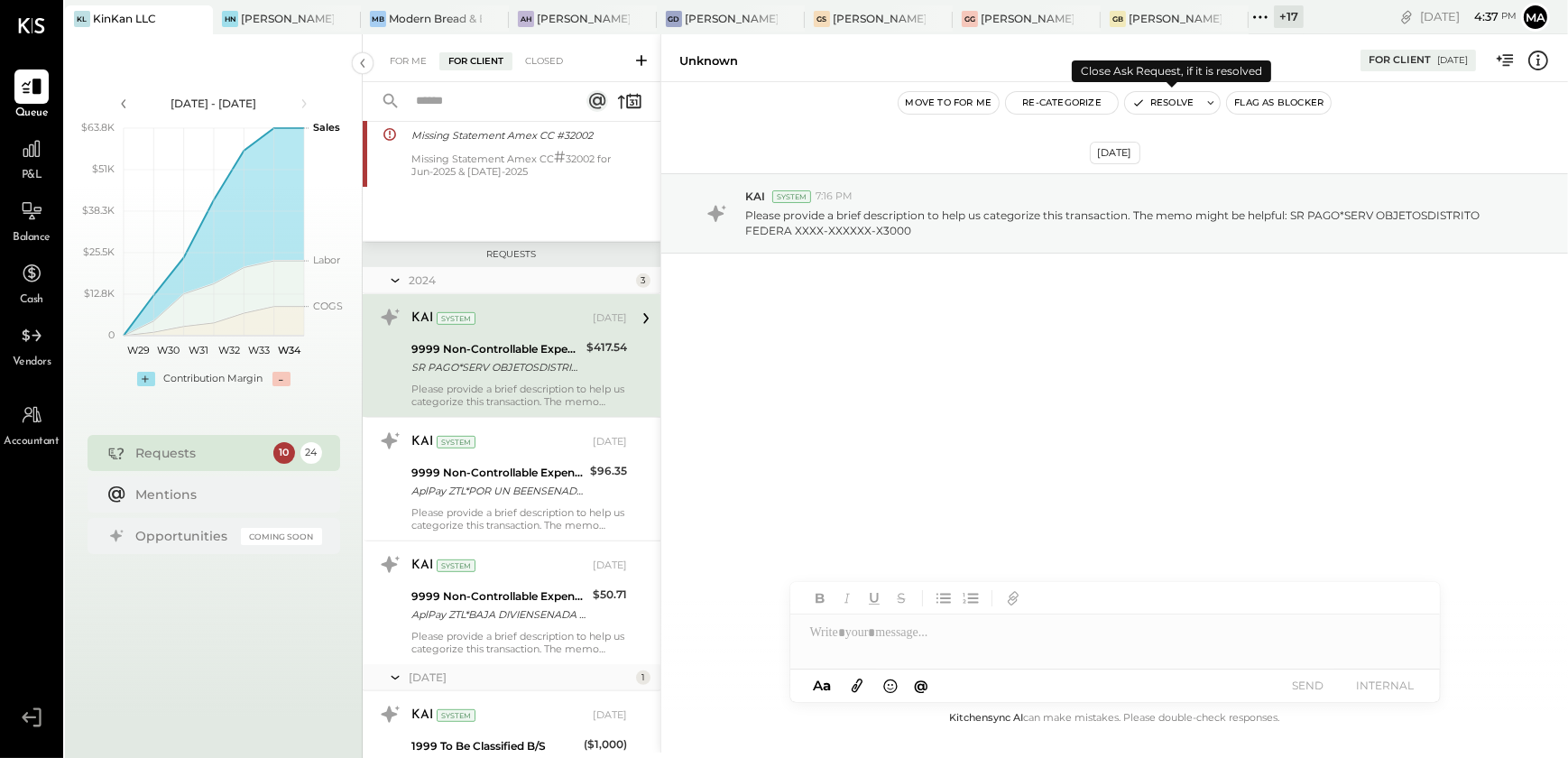
click at [1144, 100] on button "Resolve" at bounding box center [1162, 103] width 75 height 21
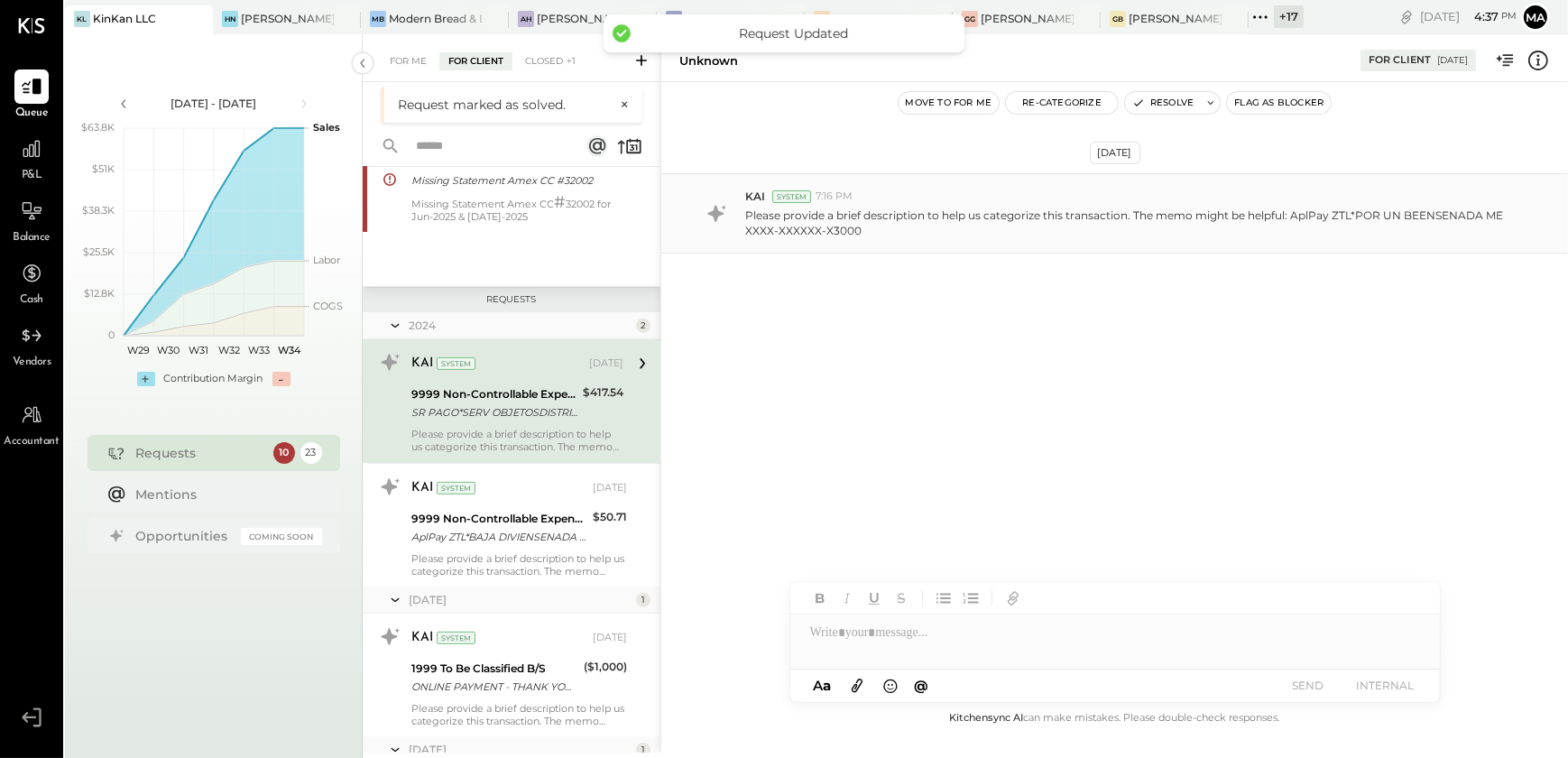
scroll to position [924, 0]
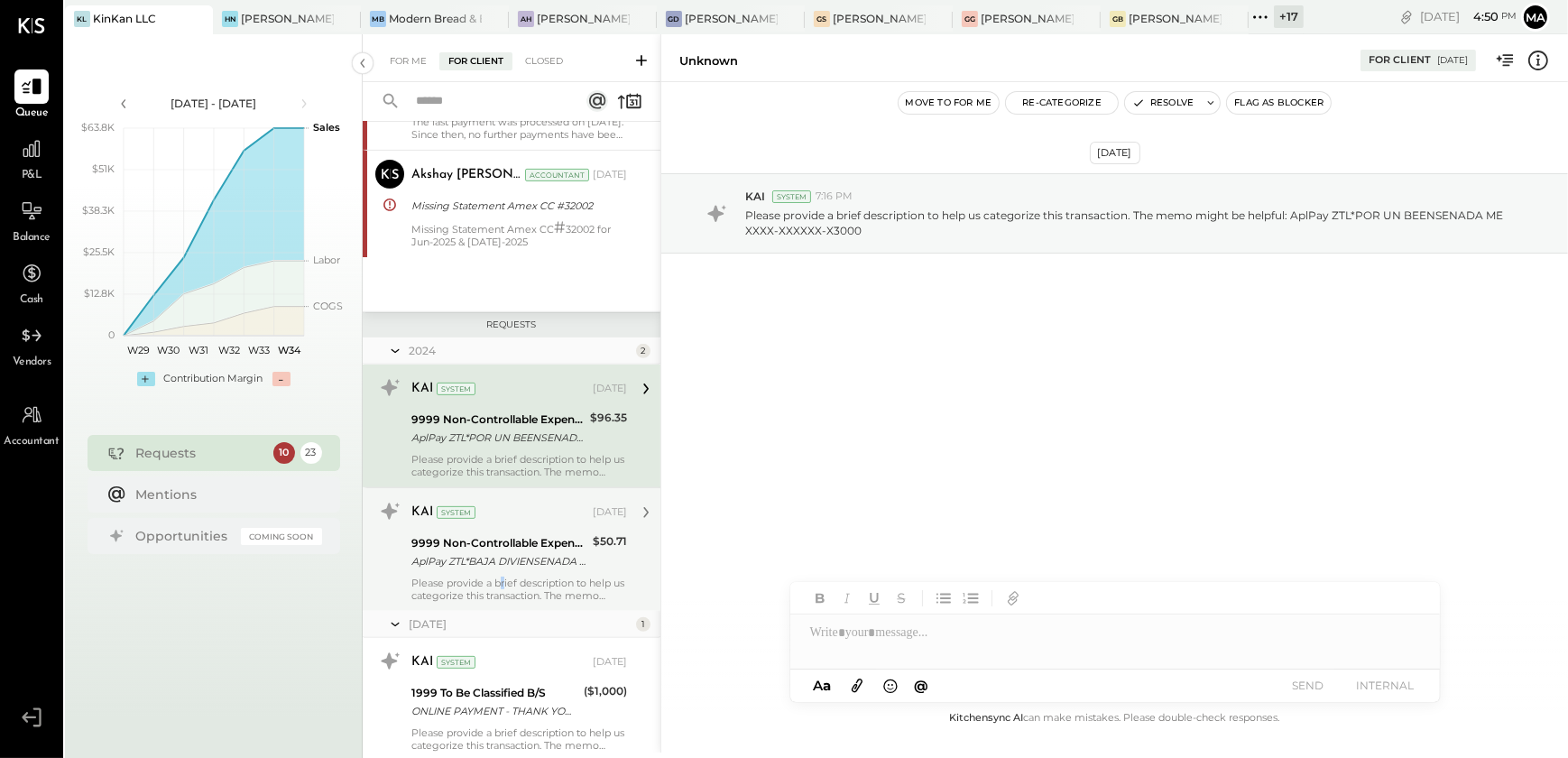
click at [499, 578] on div "Please provide a brief description to help us categorize this transaction. The …" at bounding box center [519, 590] width 216 height 25
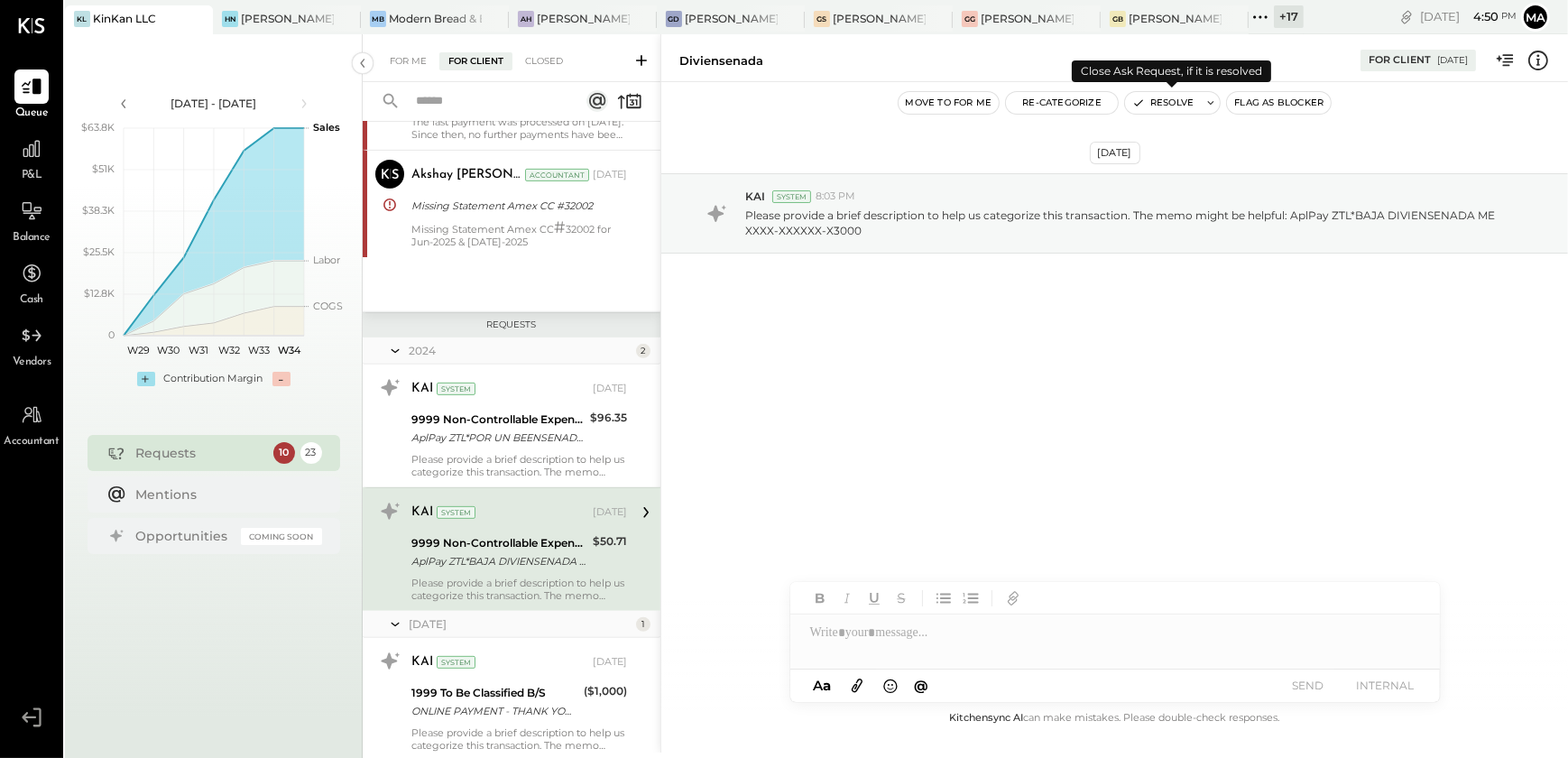
click at [1170, 106] on button "Resolve" at bounding box center [1162, 103] width 75 height 21
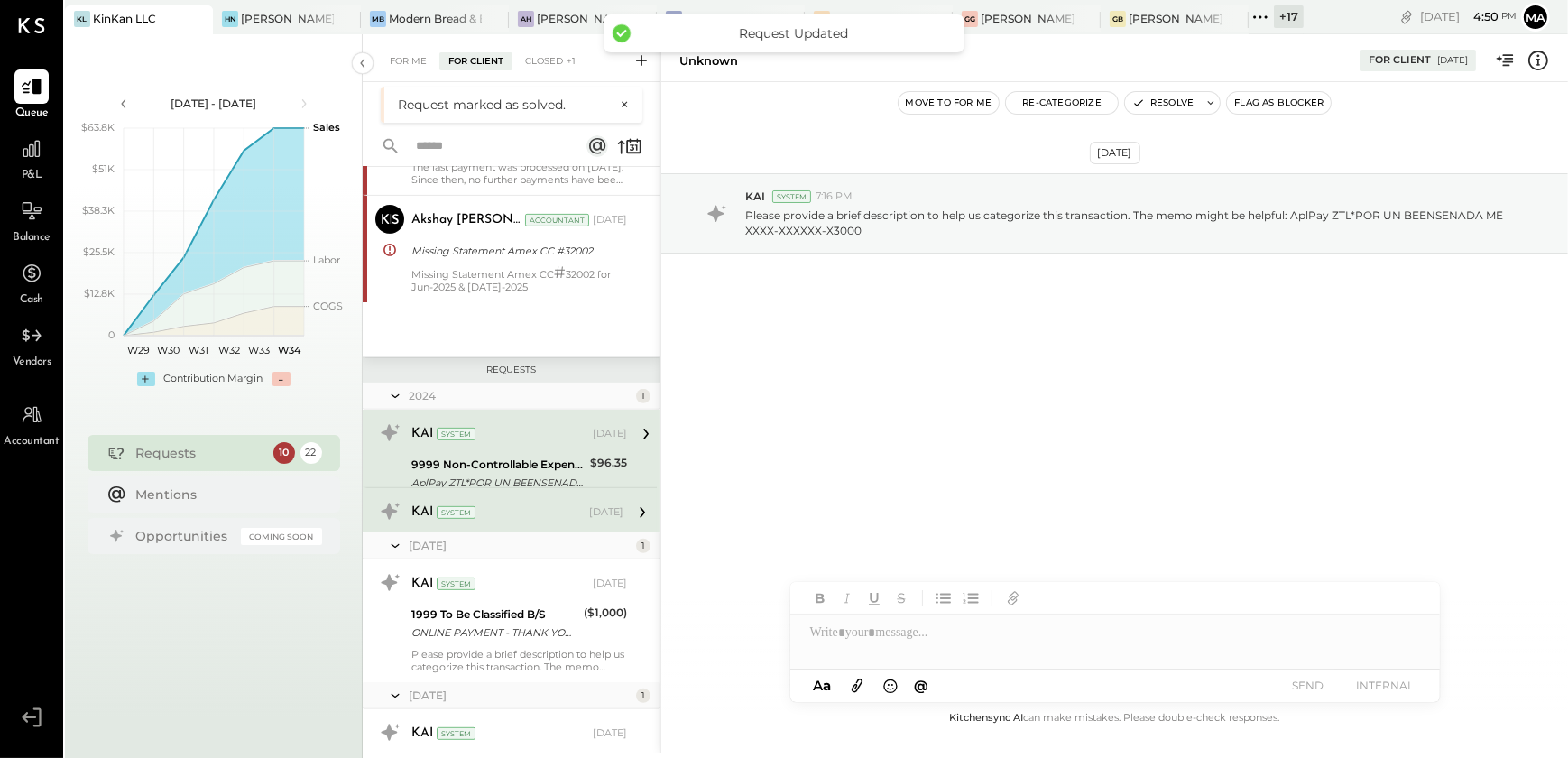
scroll to position [905, 0]
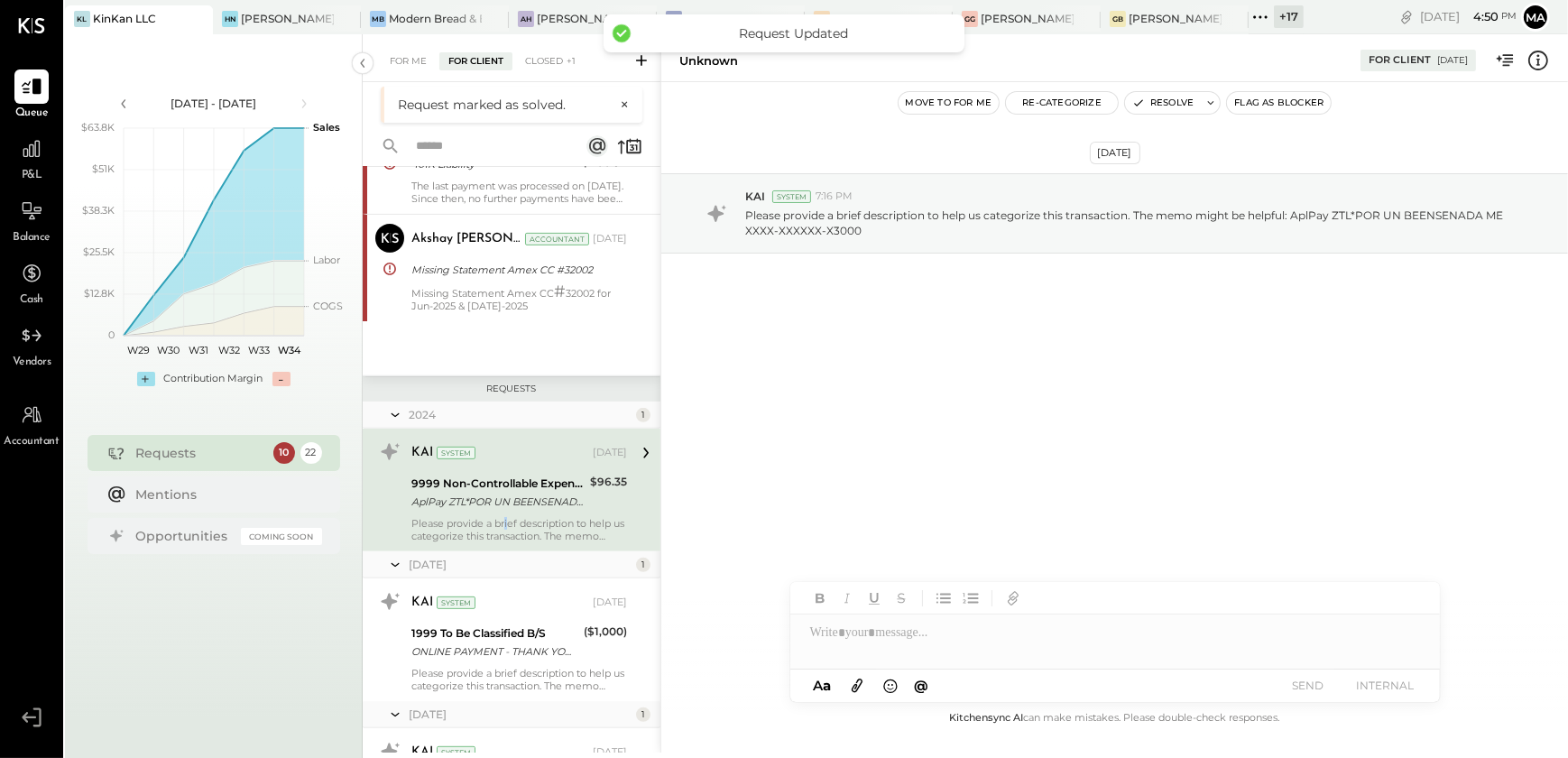
click at [505, 514] on div "KAI System [DATE] 9999 Non-Controllable Expenses:To Be Classified P&L AplPay ZT…" at bounding box center [519, 490] width 216 height 105
click at [972, 411] on div "[DATE] KAI System 7:16 PM Please provide a brief description to help us categor…" at bounding box center [1114, 395] width 907 height 625
click at [1152, 106] on button "Resolve" at bounding box center [1162, 103] width 75 height 21
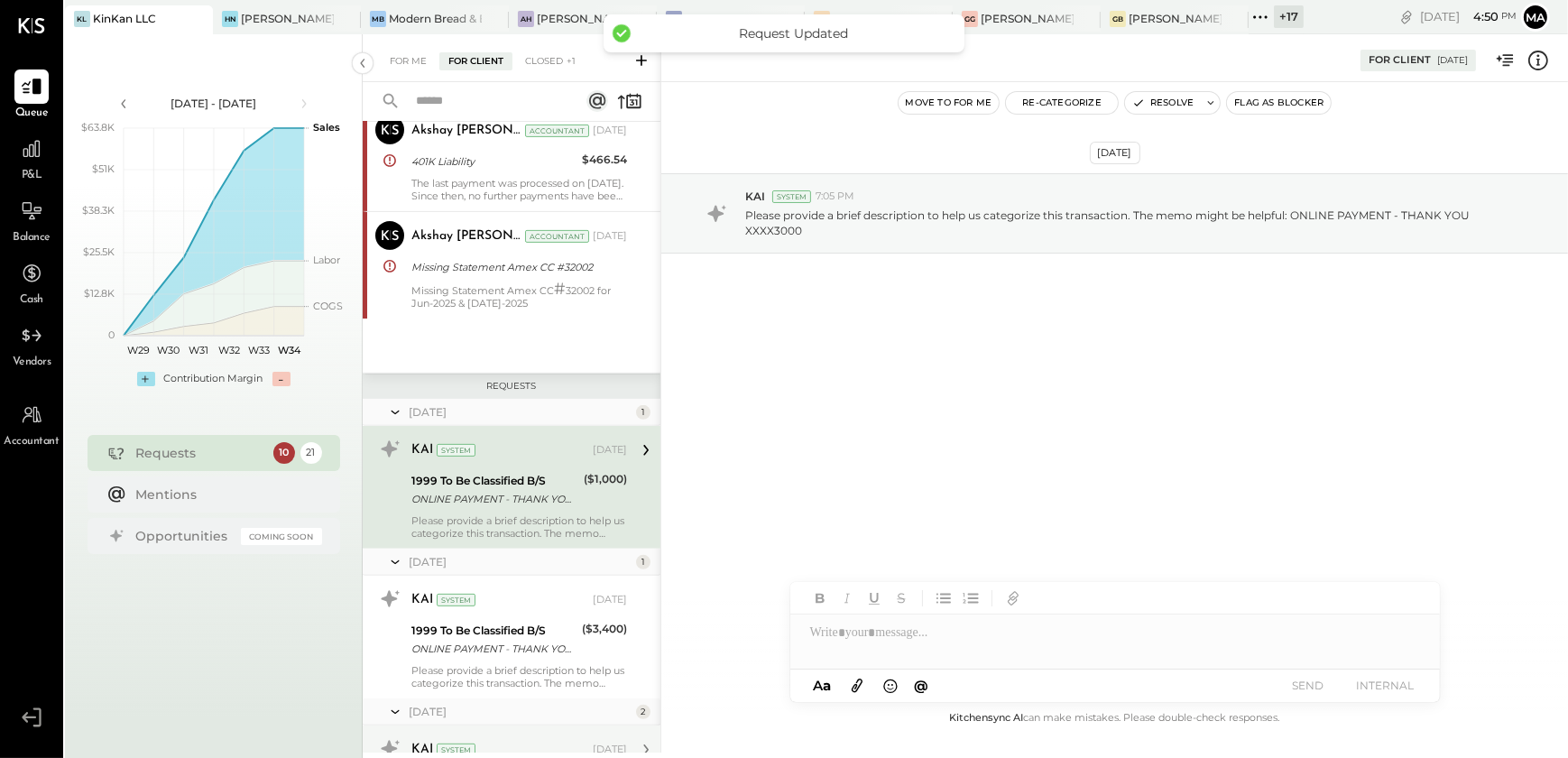
scroll to position [812, 0]
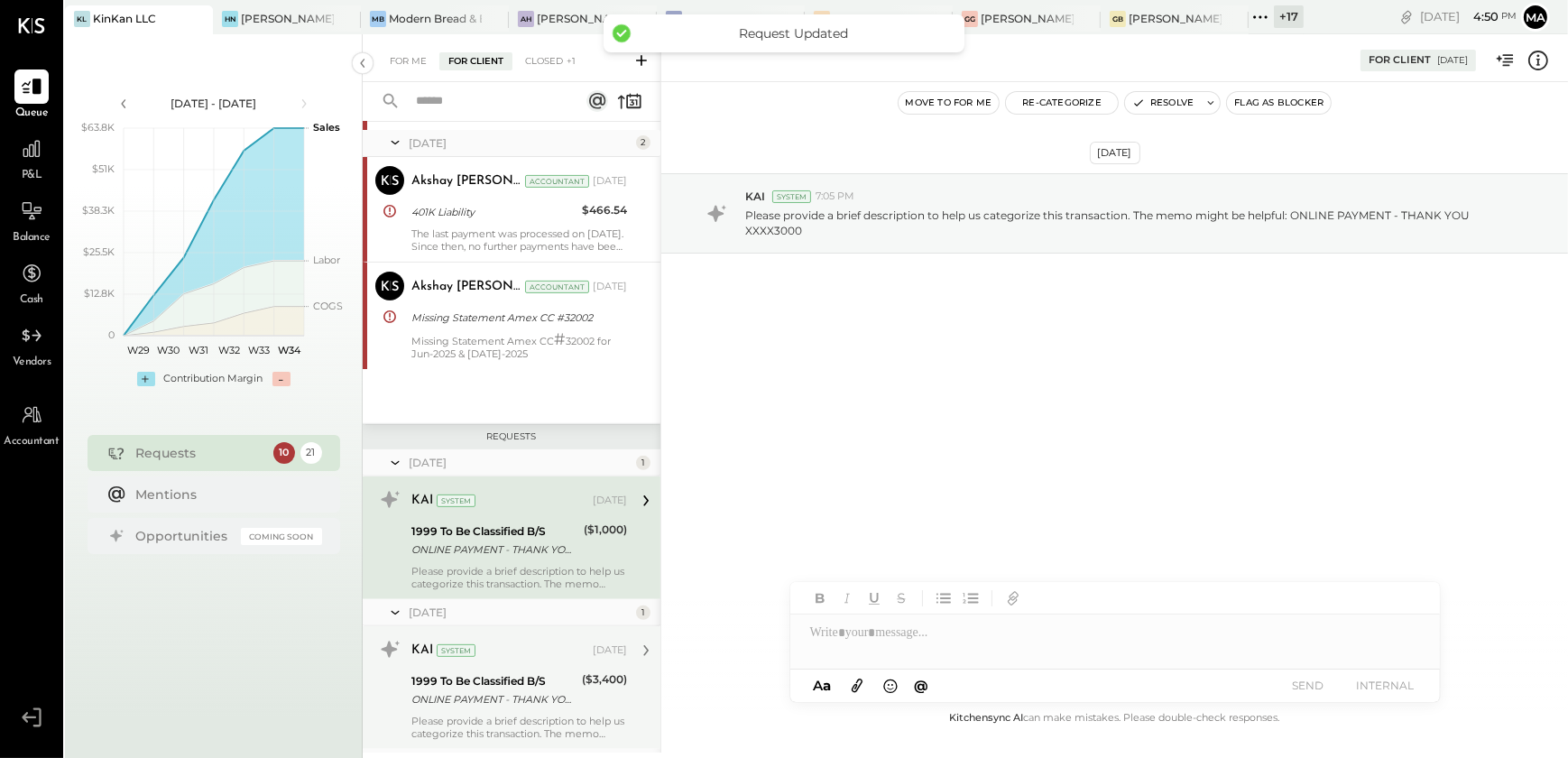
click at [501, 656] on div "KAI System" at bounding box center [500, 651] width 178 height 18
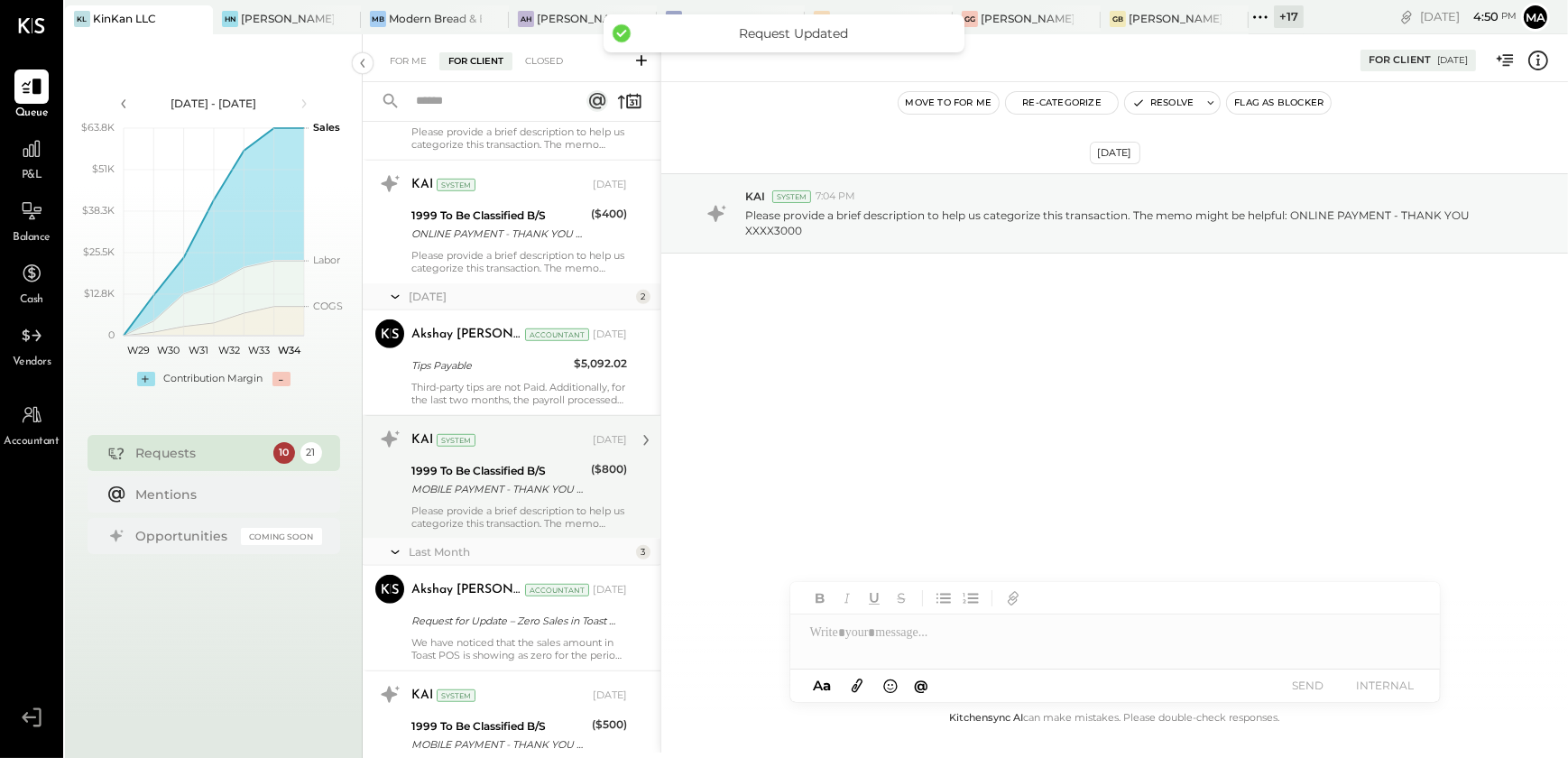
click at [530, 432] on div "KAI System" at bounding box center [500, 440] width 178 height 18
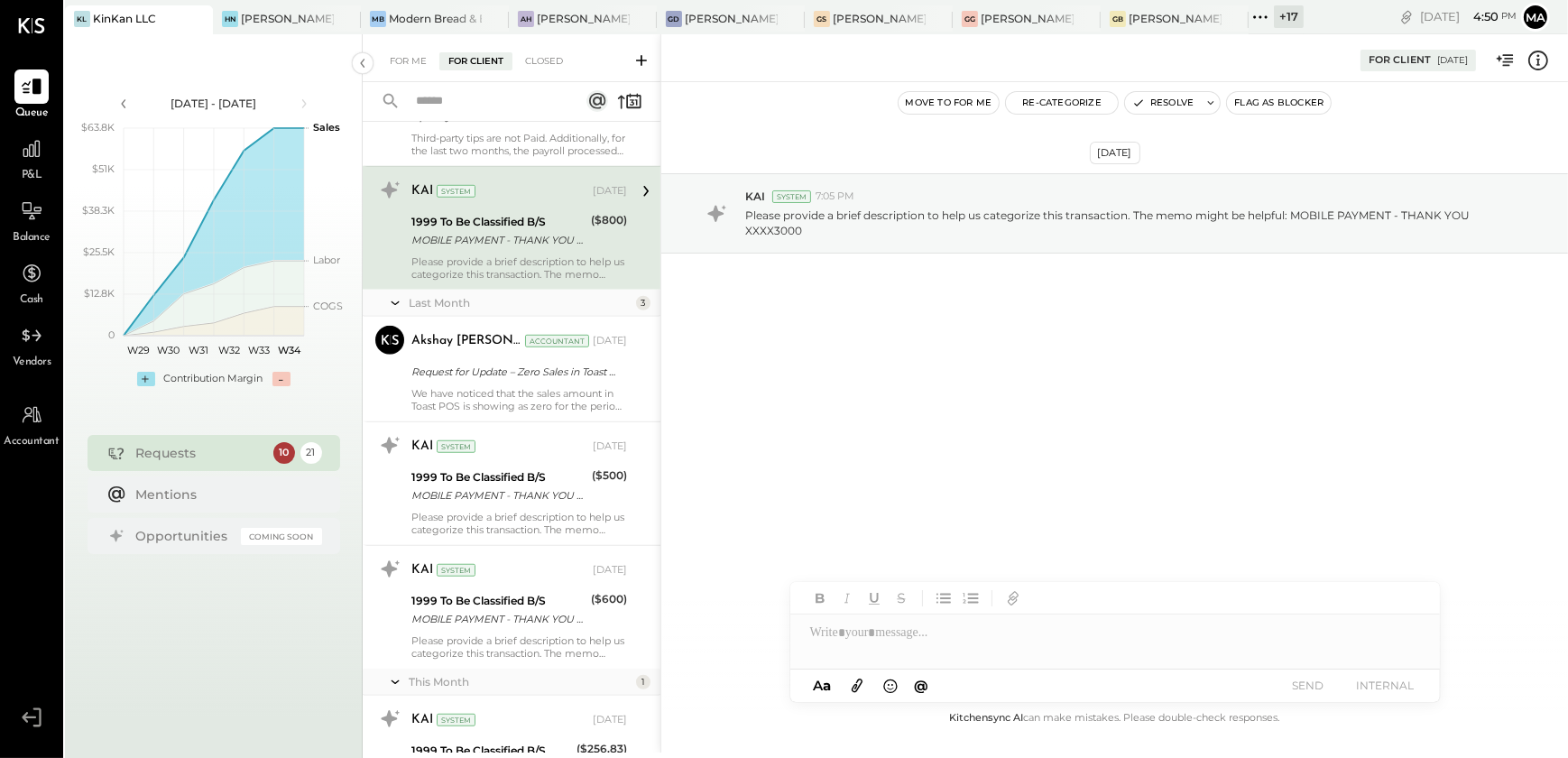
scroll to position [1960, 0]
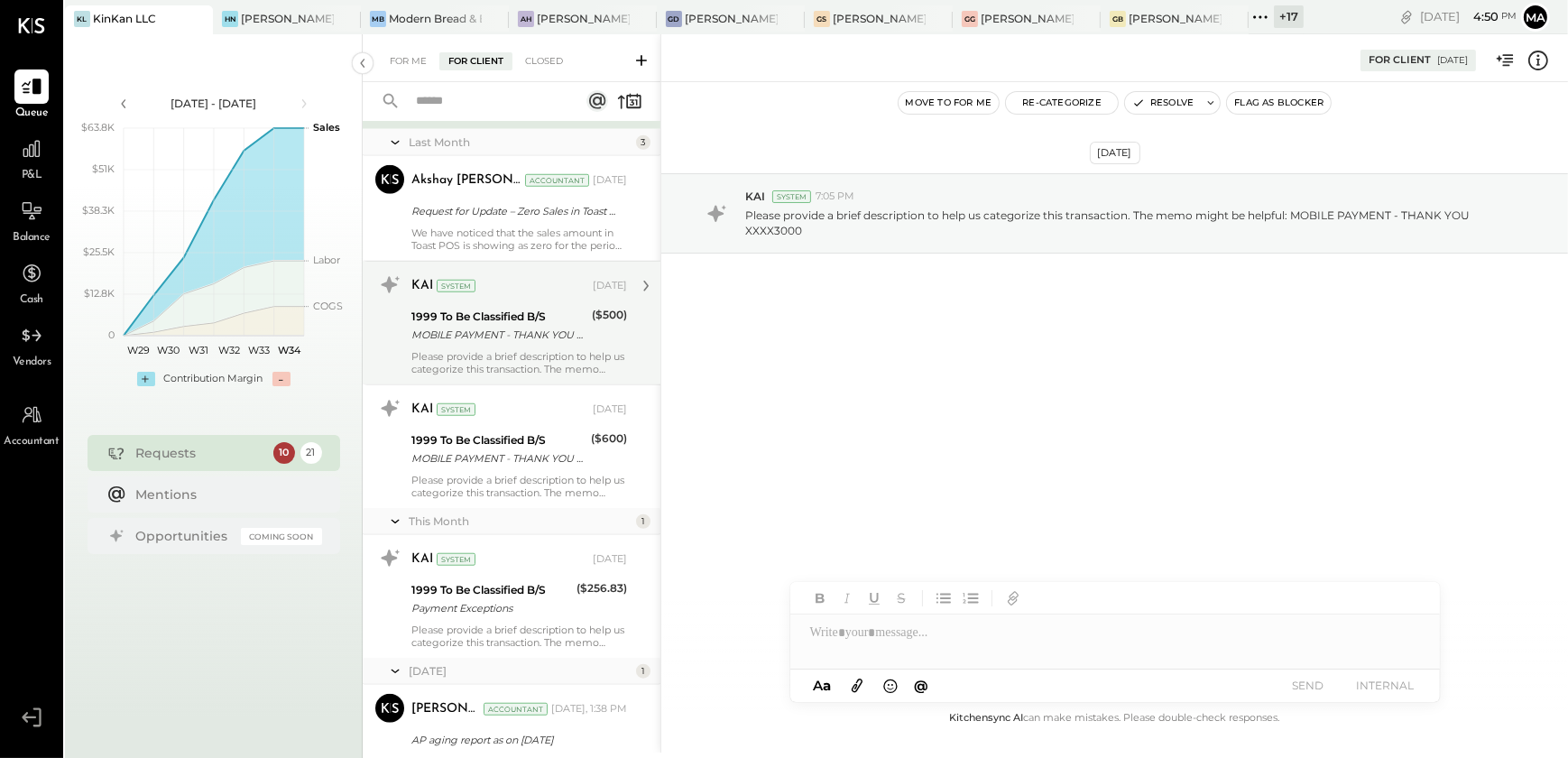
click at [536, 358] on div "Please provide a brief description to help us categorize this transaction. The …" at bounding box center [519, 363] width 216 height 25
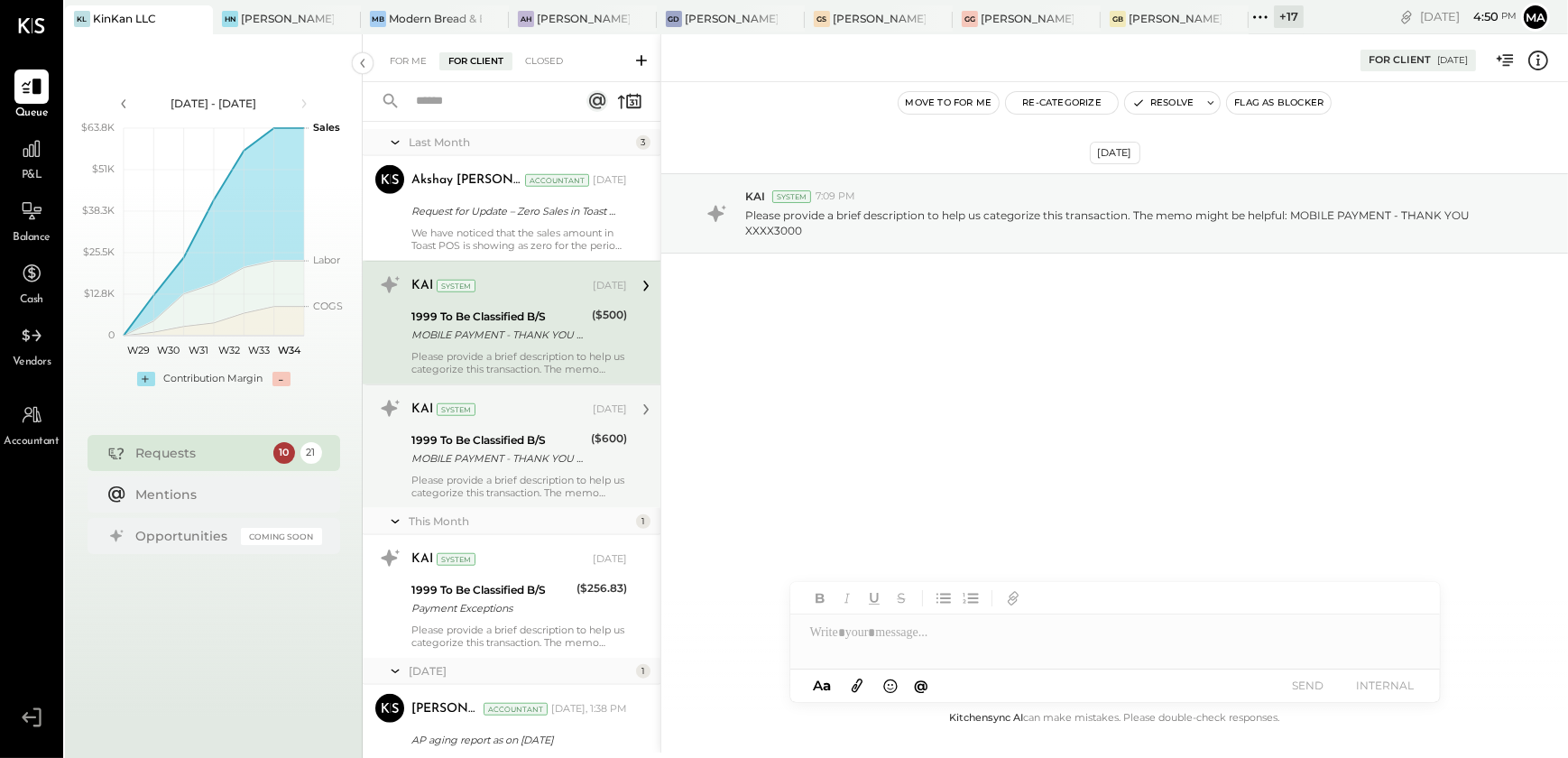
click at [551, 449] on div "MOBILE PAYMENT - THANK YOU XXXX3000" at bounding box center [498, 458] width 174 height 18
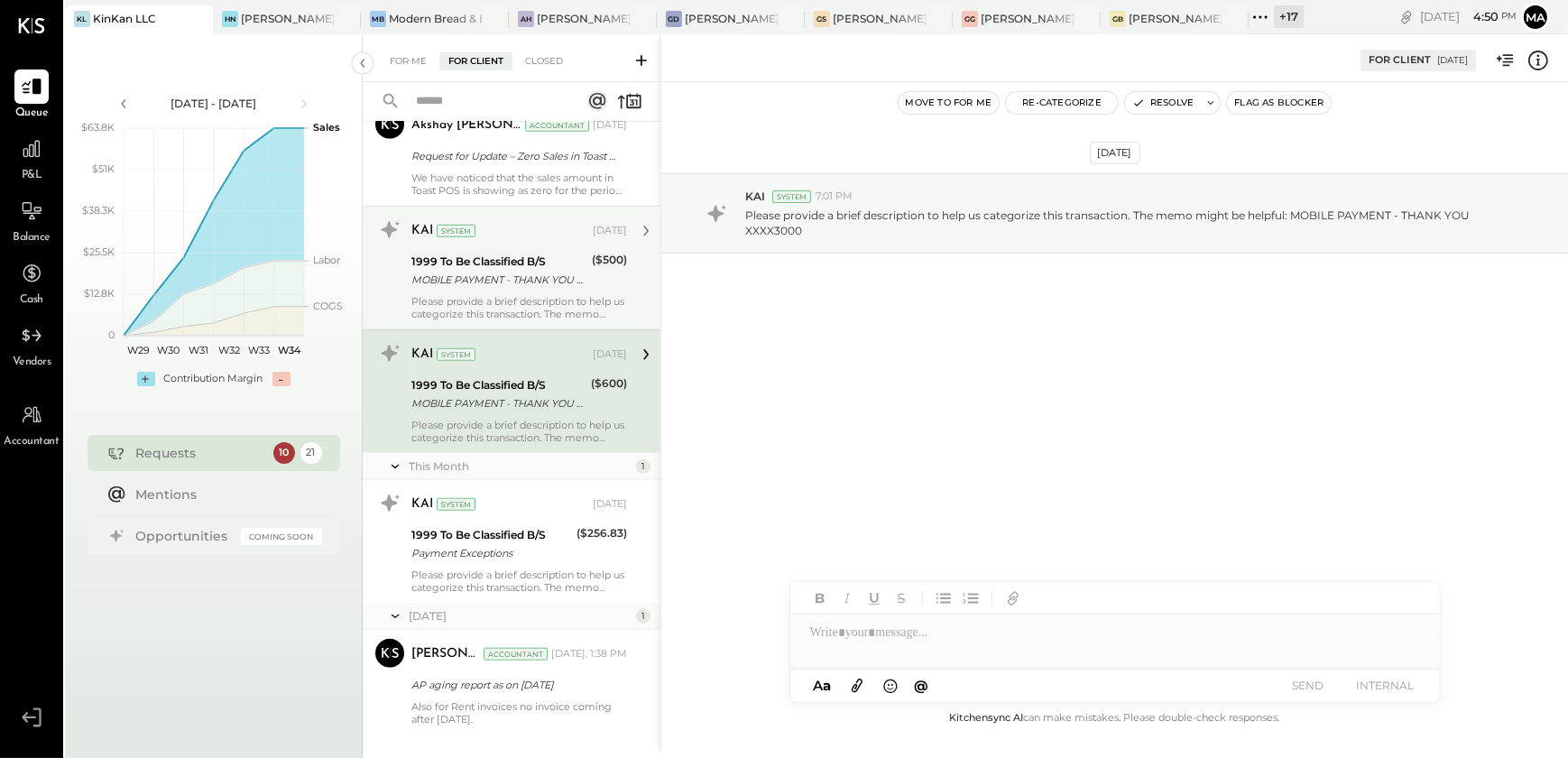
scroll to position [2043, 0]
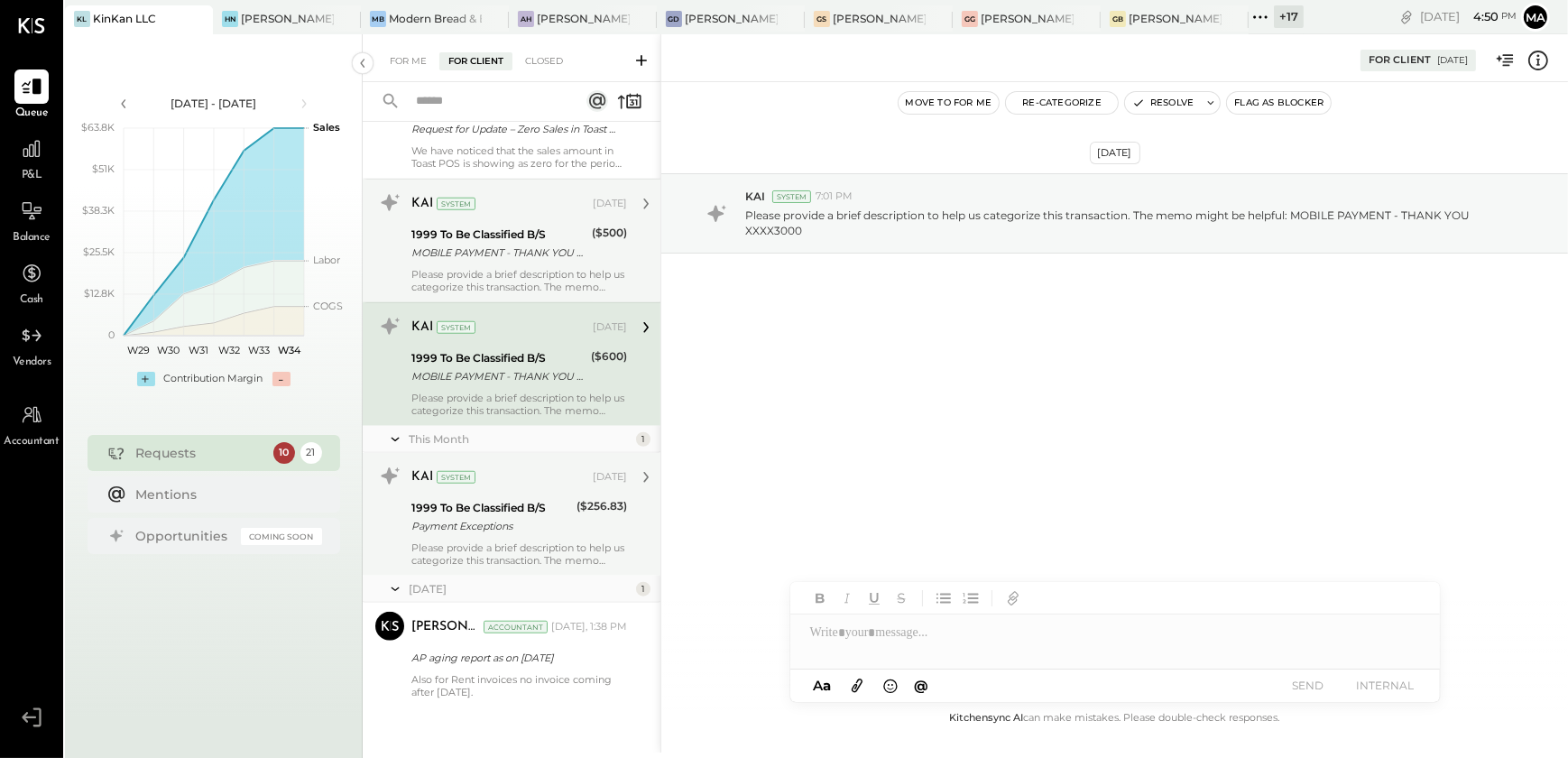
click at [546, 517] on div "Payment Exceptions" at bounding box center [491, 526] width 160 height 18
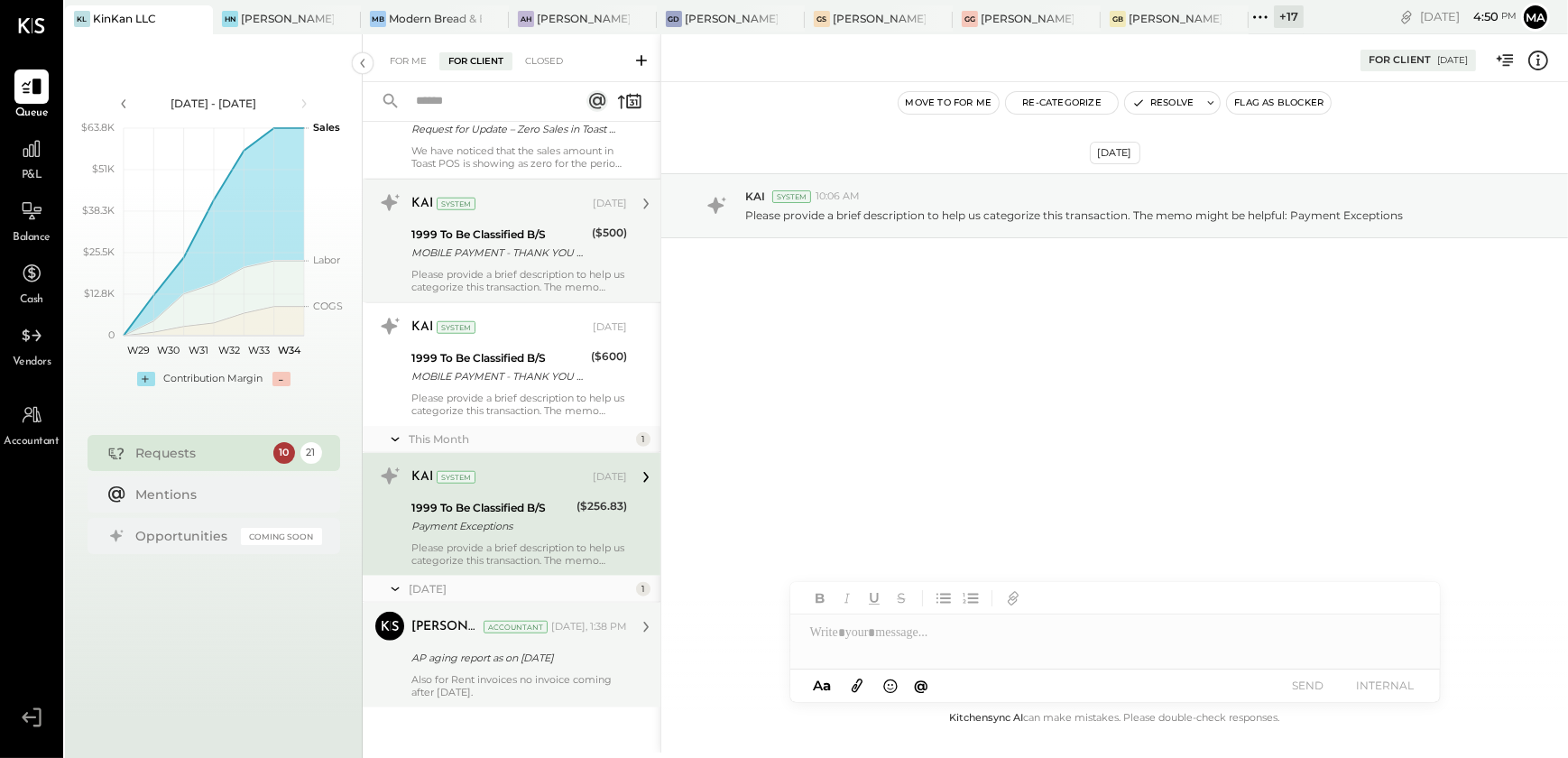
click at [538, 653] on div "AP aging report as on [DATE]" at bounding box center [516, 657] width 210 height 18
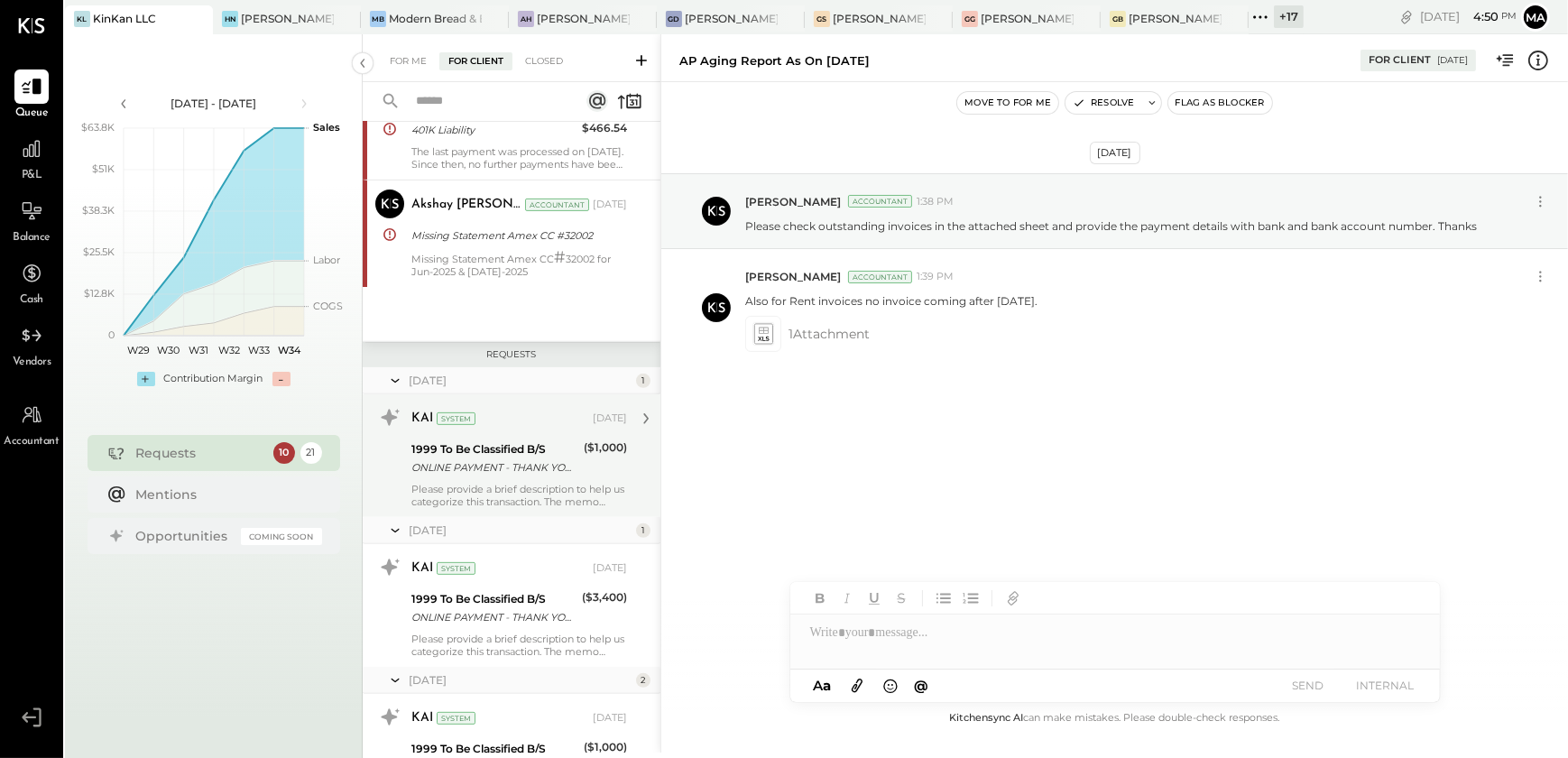
click at [533, 489] on div "Please provide a brief description to help us categorize this transaction. The …" at bounding box center [519, 496] width 216 height 25
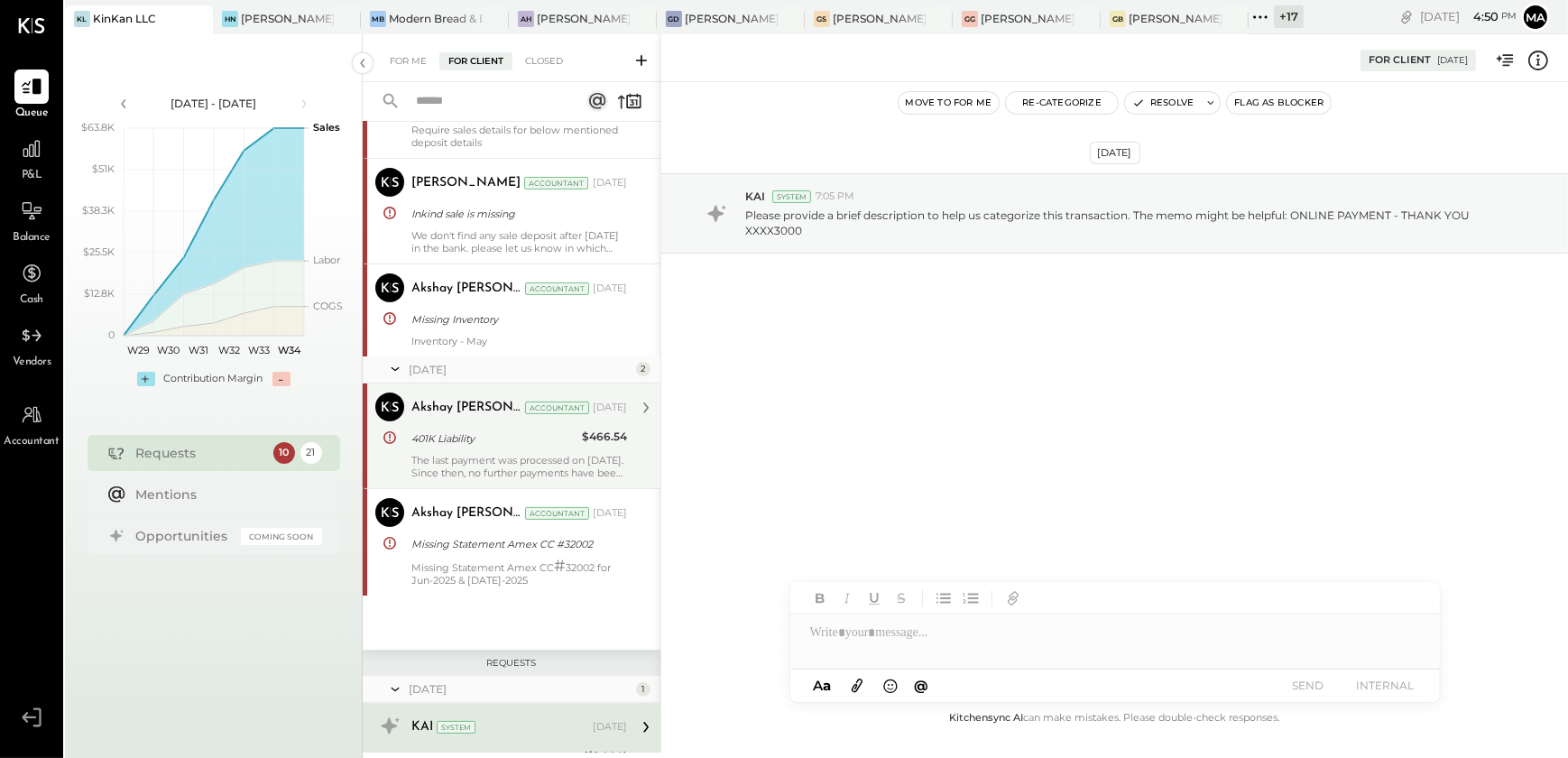
scroll to position [566, 0]
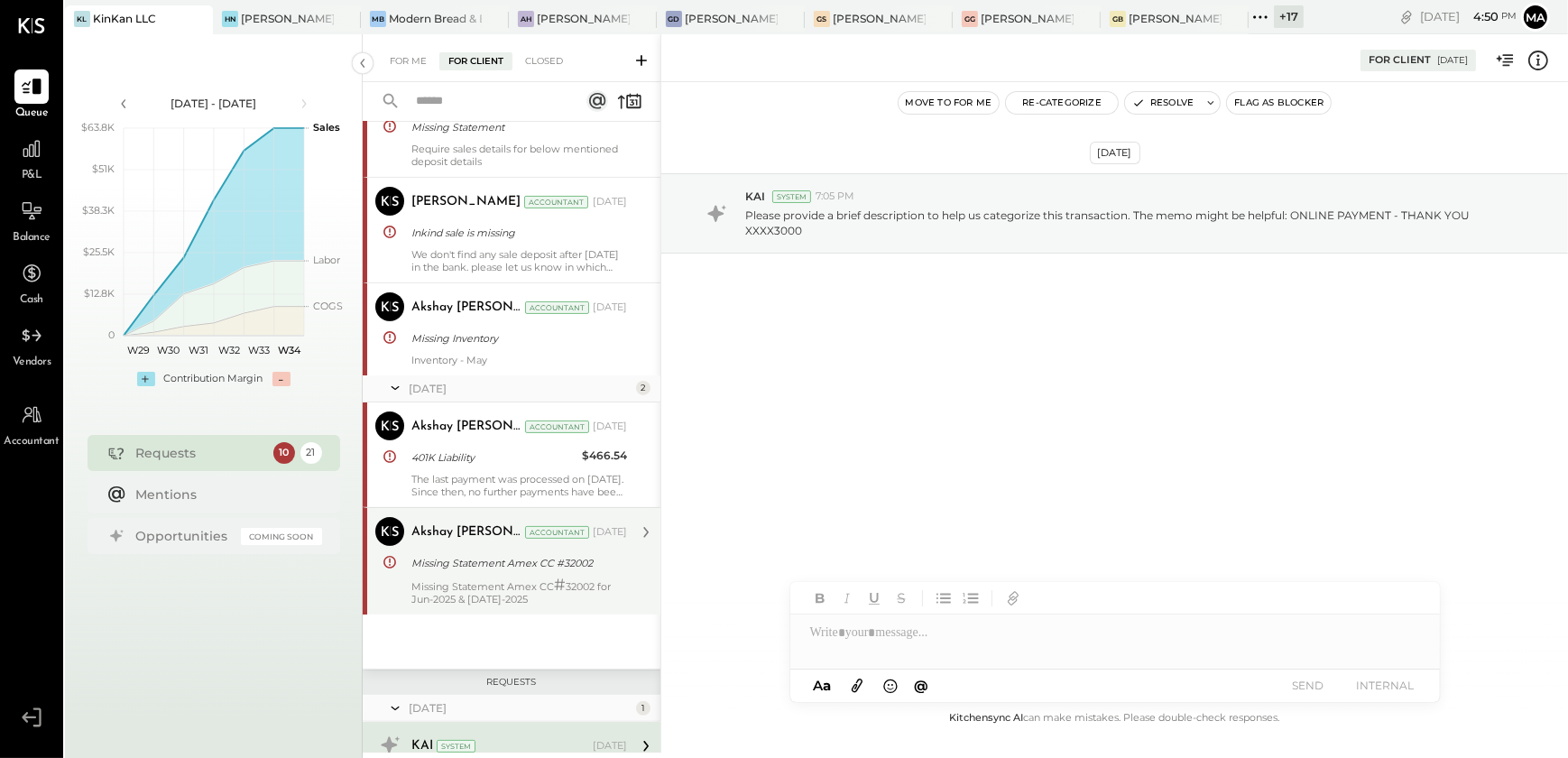
click at [505, 567] on div "Missing Statement Amex CC #32002" at bounding box center [516, 562] width 210 height 18
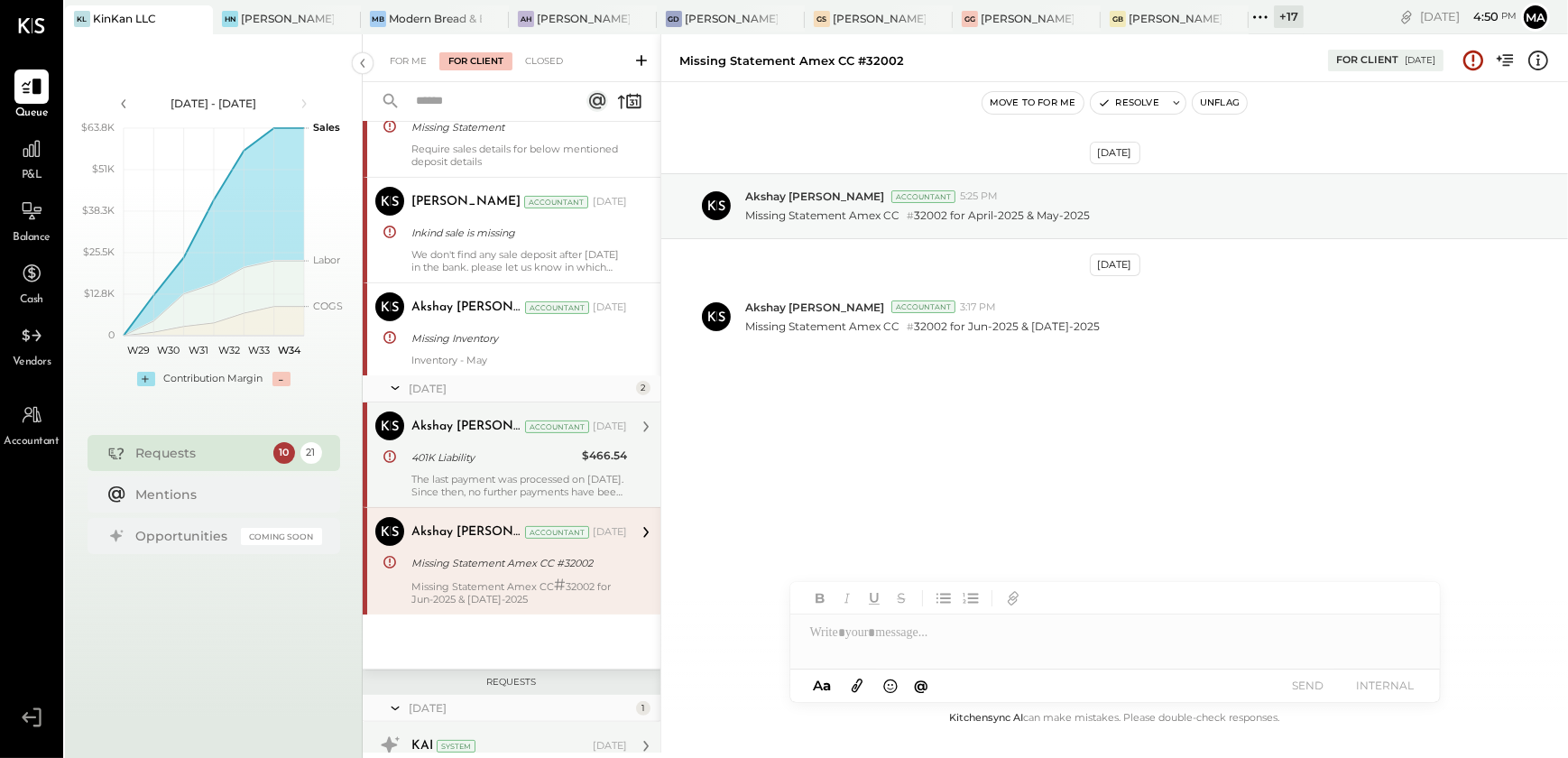
click at [524, 492] on div "The last payment was processed on [DATE]. Since then, no further payments have …" at bounding box center [519, 485] width 216 height 25
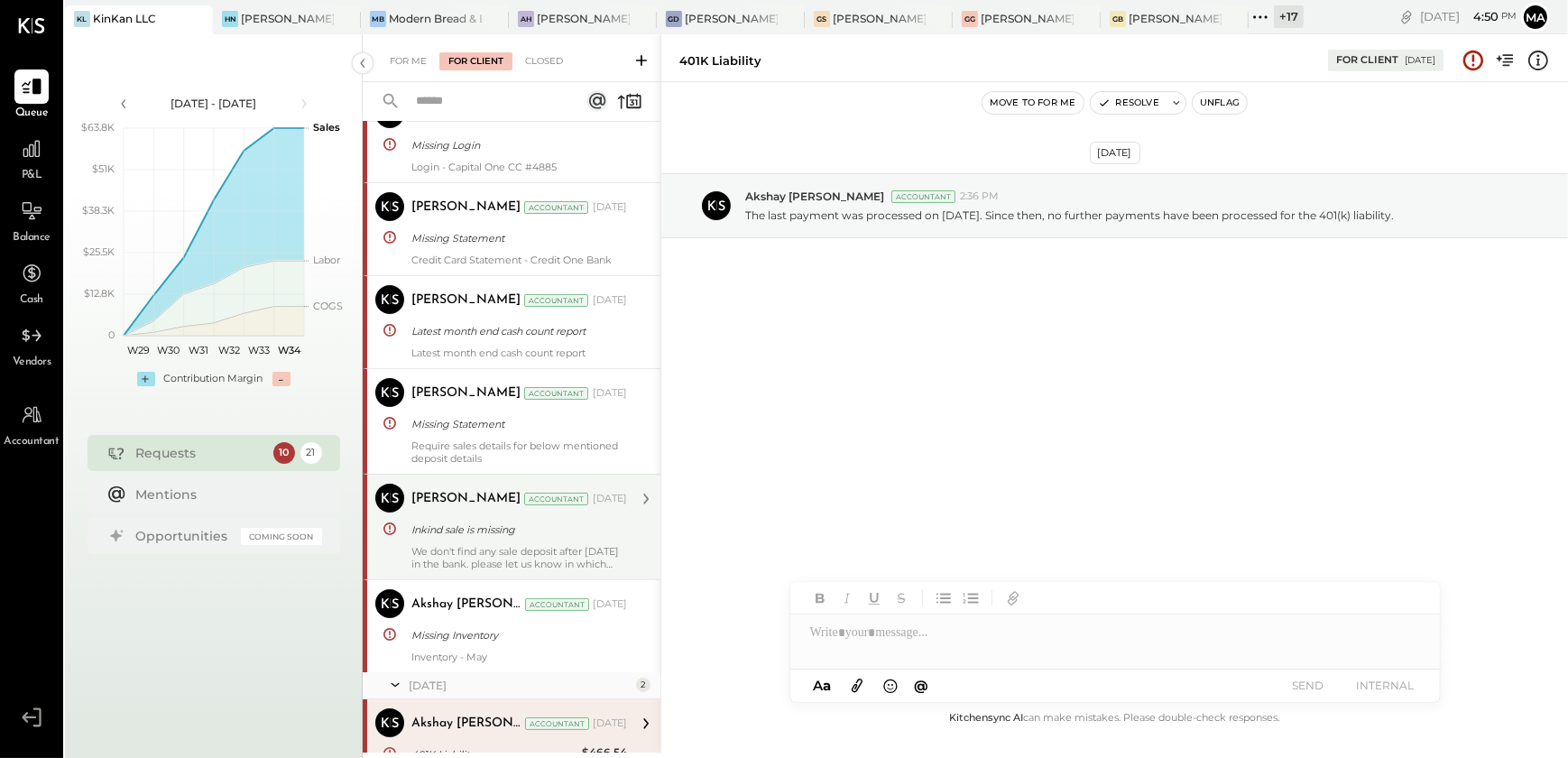
scroll to position [238, 0]
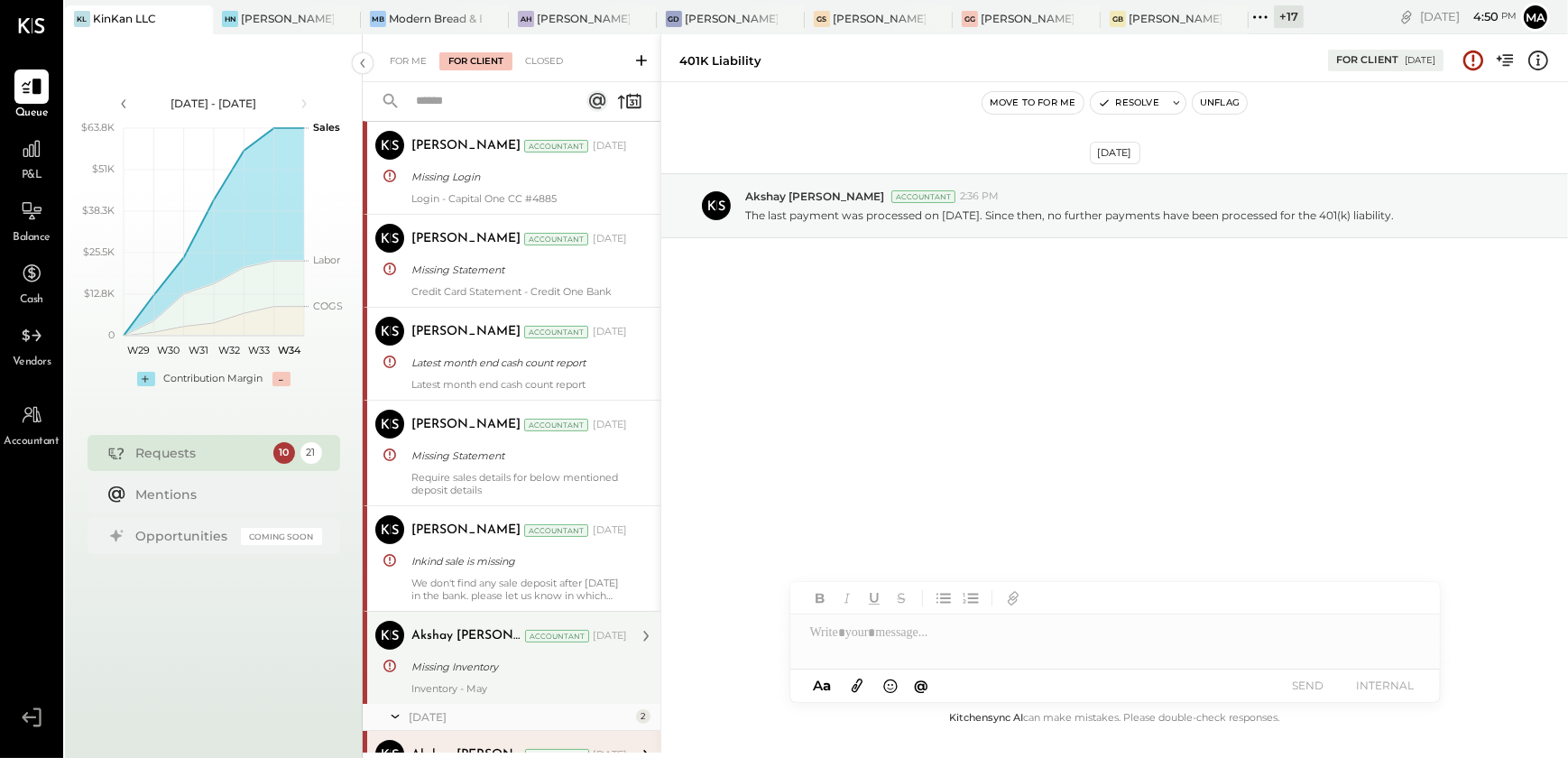
click at [525, 630] on div "Accountant" at bounding box center [557, 636] width 64 height 13
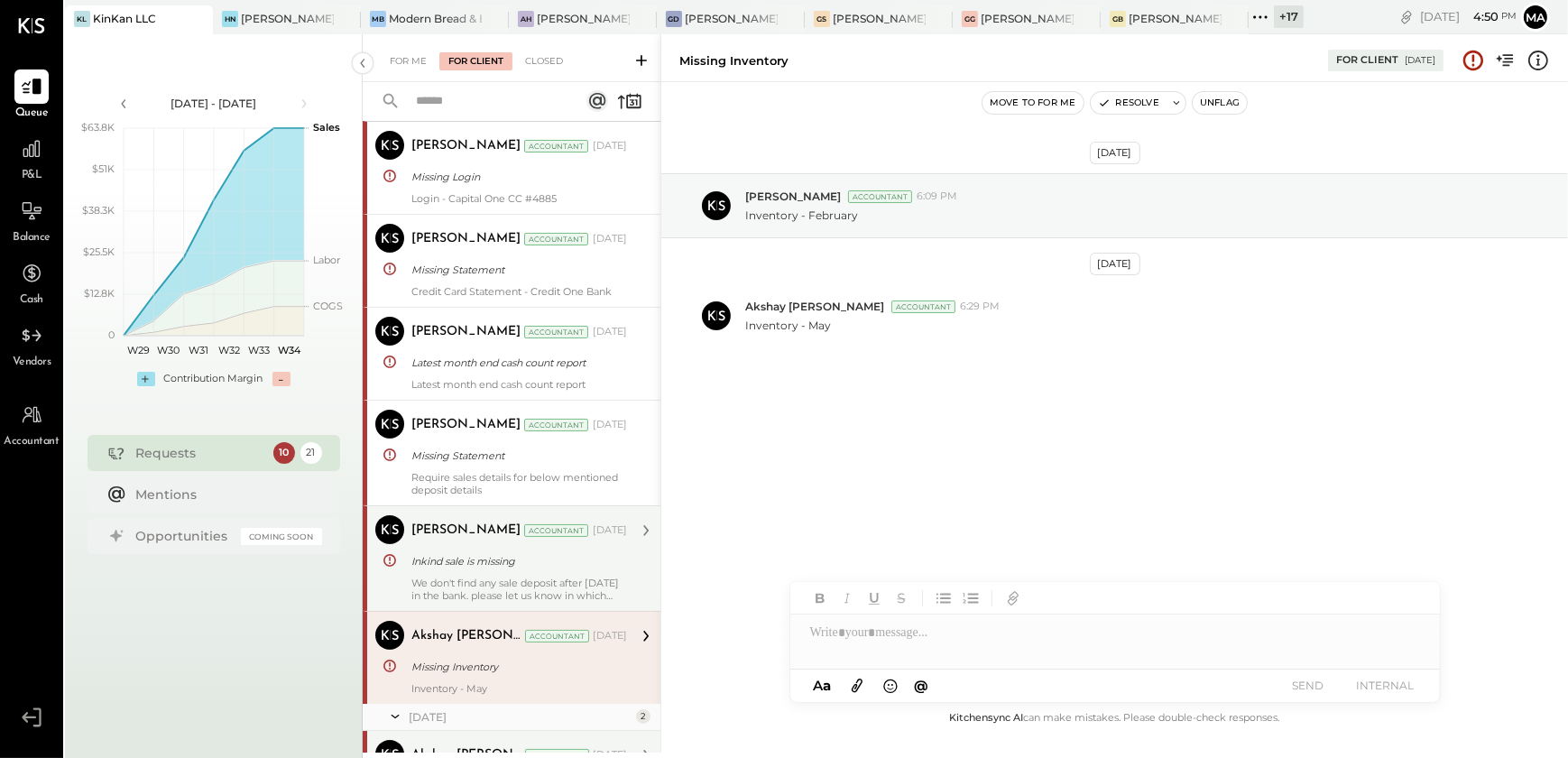
click at [527, 590] on div "We don't find any sale deposit after [DATE] in the bank. please let us know in …" at bounding box center [519, 590] width 216 height 25
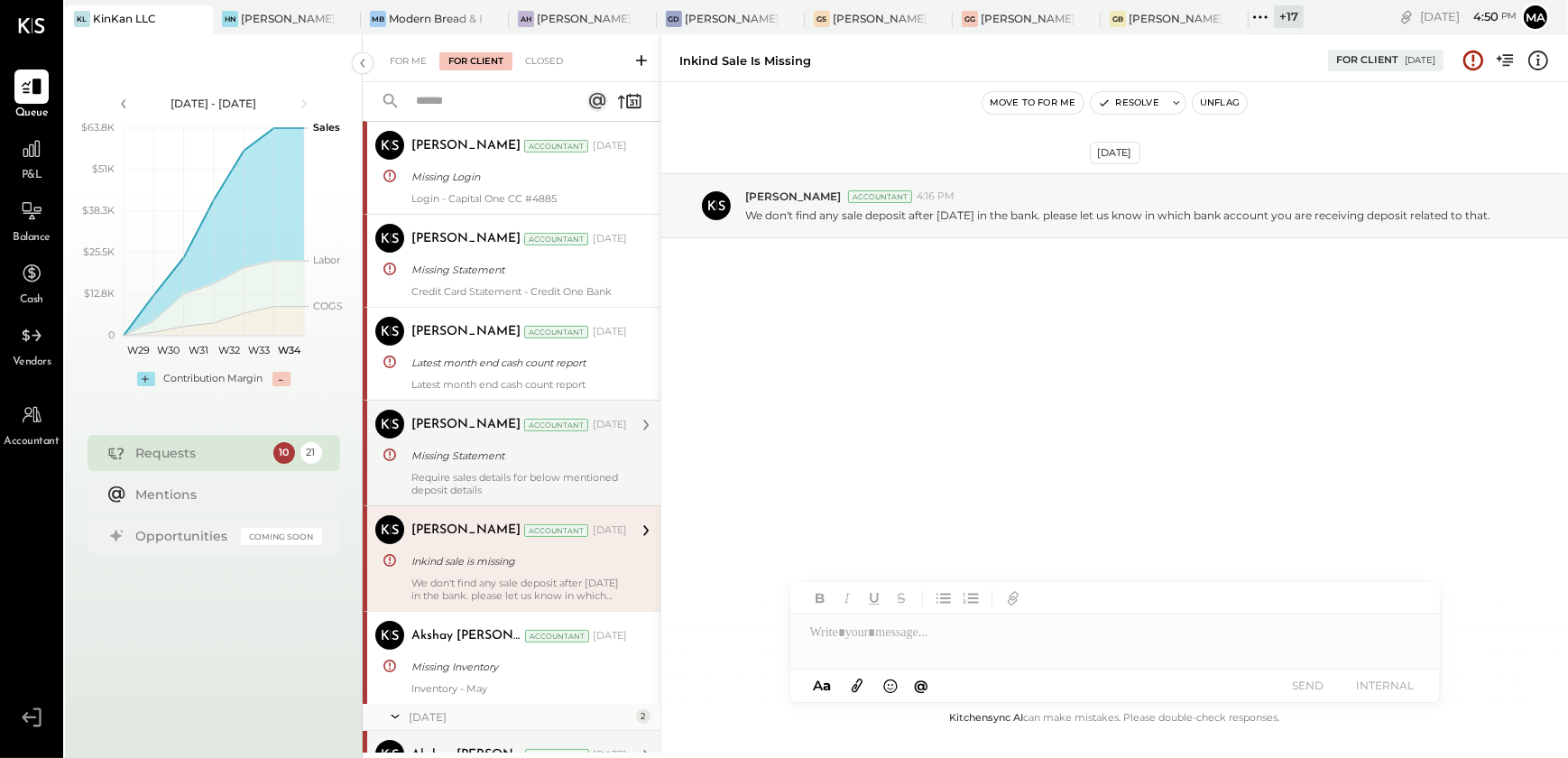
click at [538, 499] on div "[PERSON_NAME] Accountant [PERSON_NAME] Accountant [DATE] Missing Statement Requ…" at bounding box center [512, 452] width 298 height 106
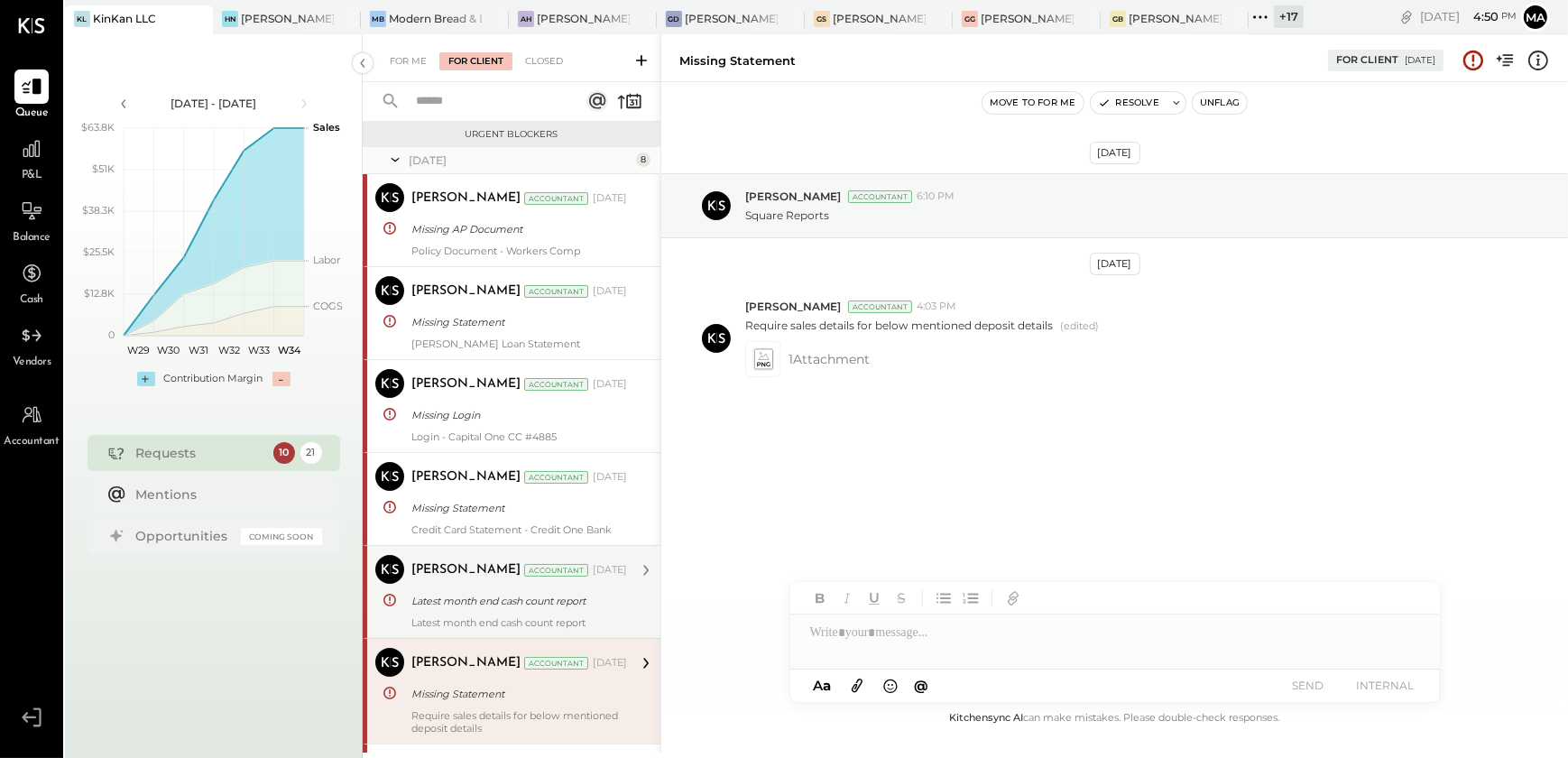
click at [479, 604] on div "Latest month end cash count report" at bounding box center [516, 600] width 210 height 18
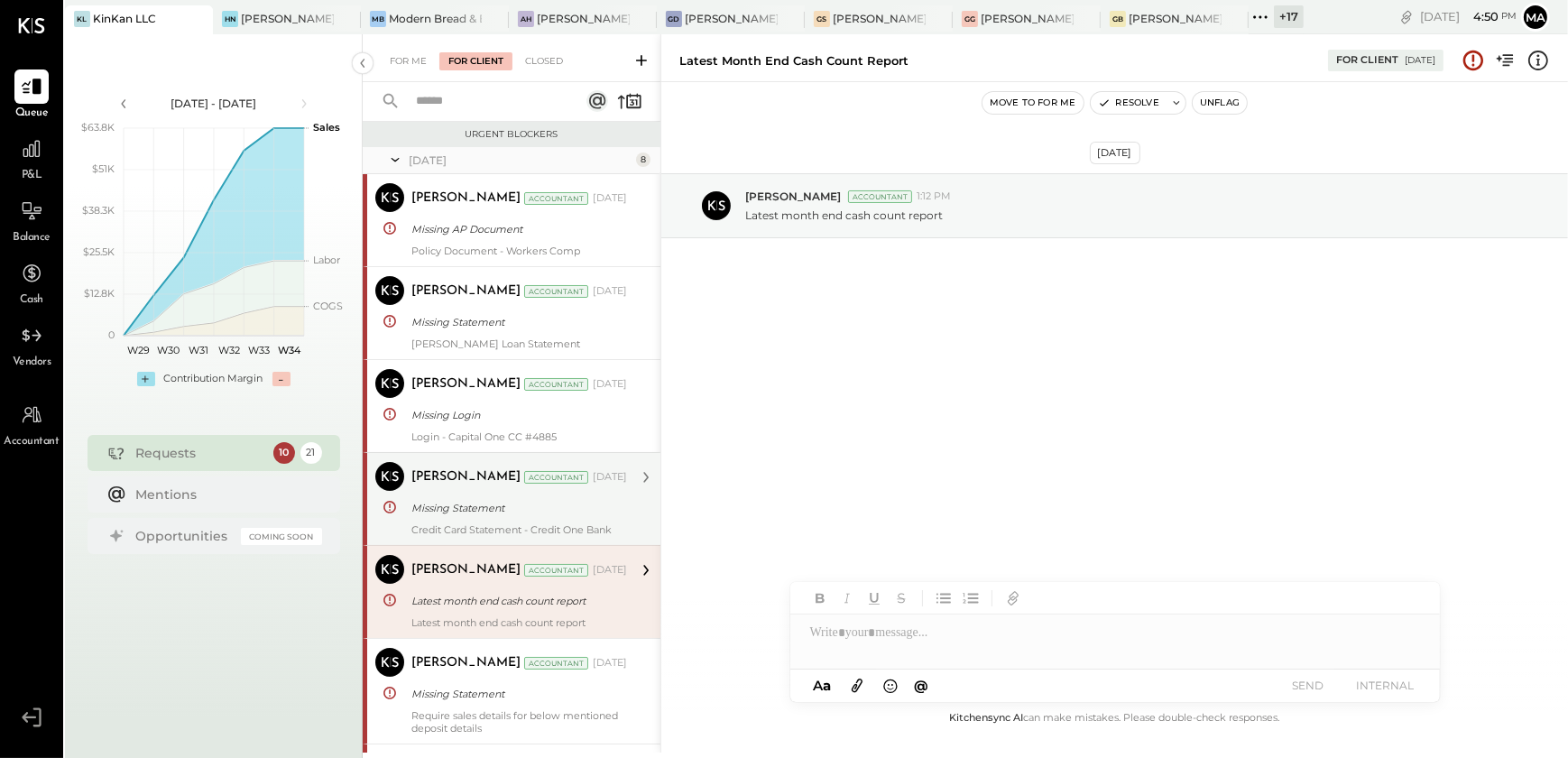
click at [541, 527] on div "Credit Card Statement - Credit One Bank" at bounding box center [519, 530] width 216 height 13
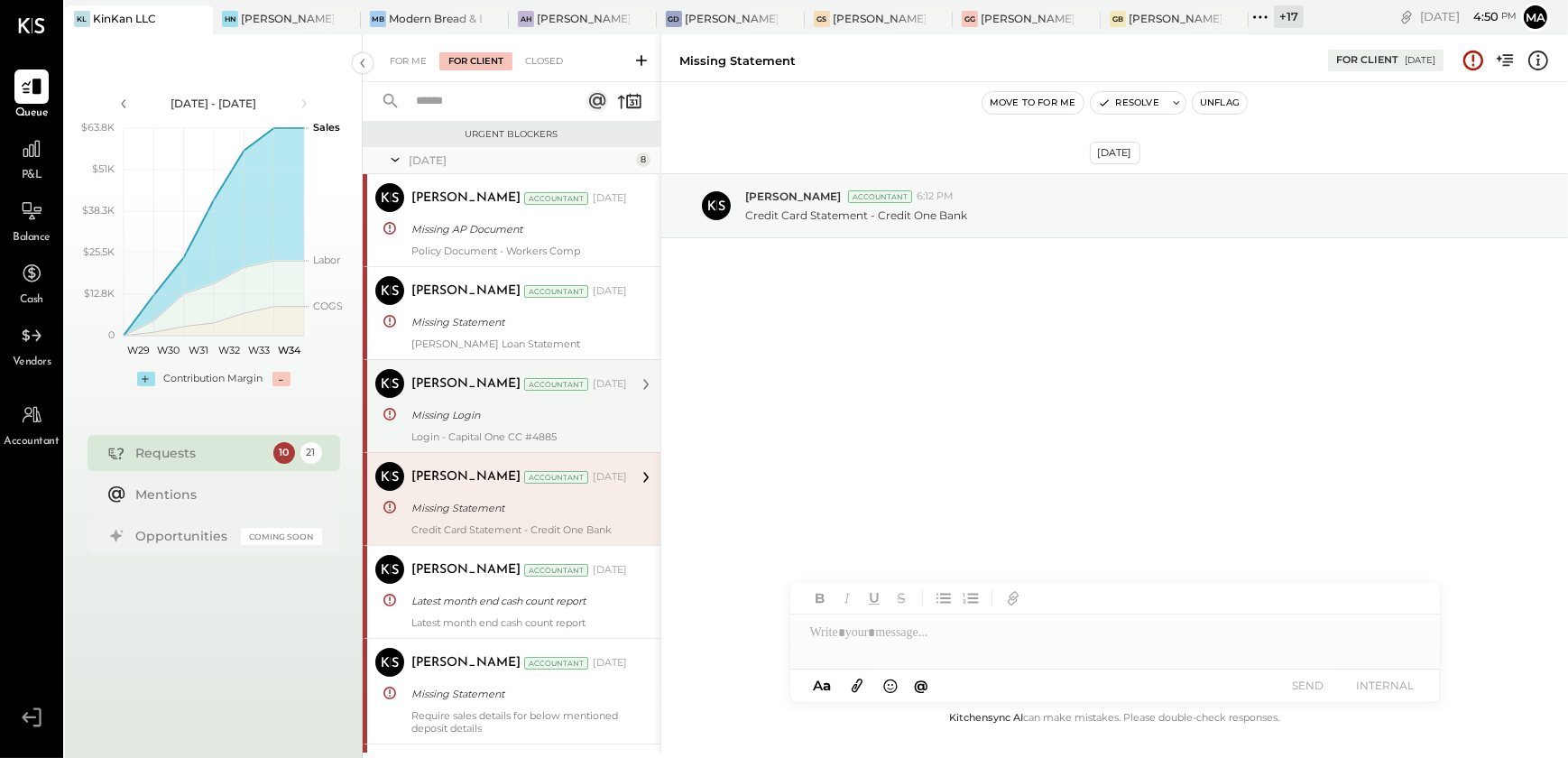
click at [550, 410] on div "Missing Login" at bounding box center [516, 414] width 210 height 18
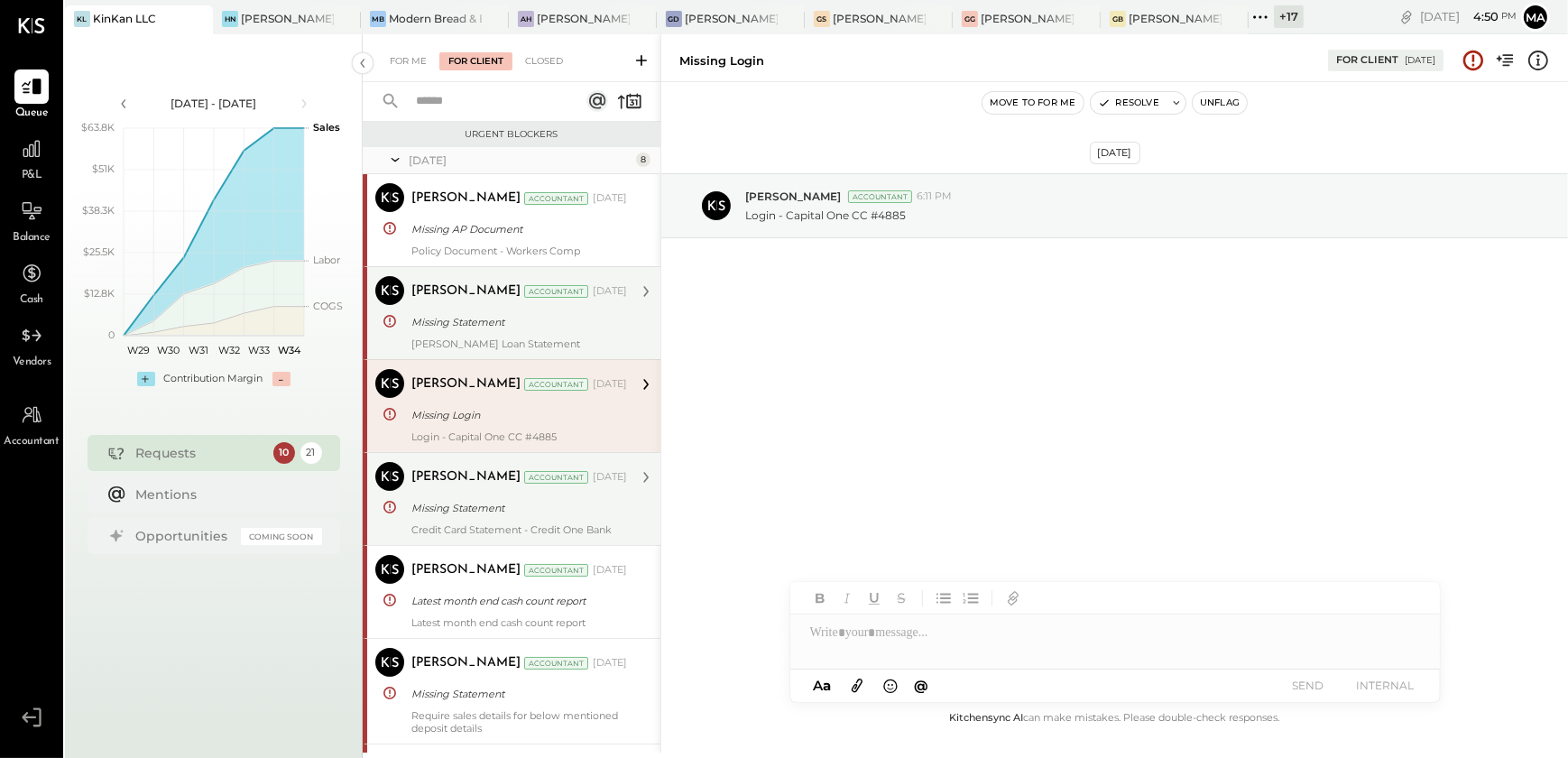
click at [548, 339] on div "[PERSON_NAME] Loan Statement" at bounding box center [519, 344] width 216 height 13
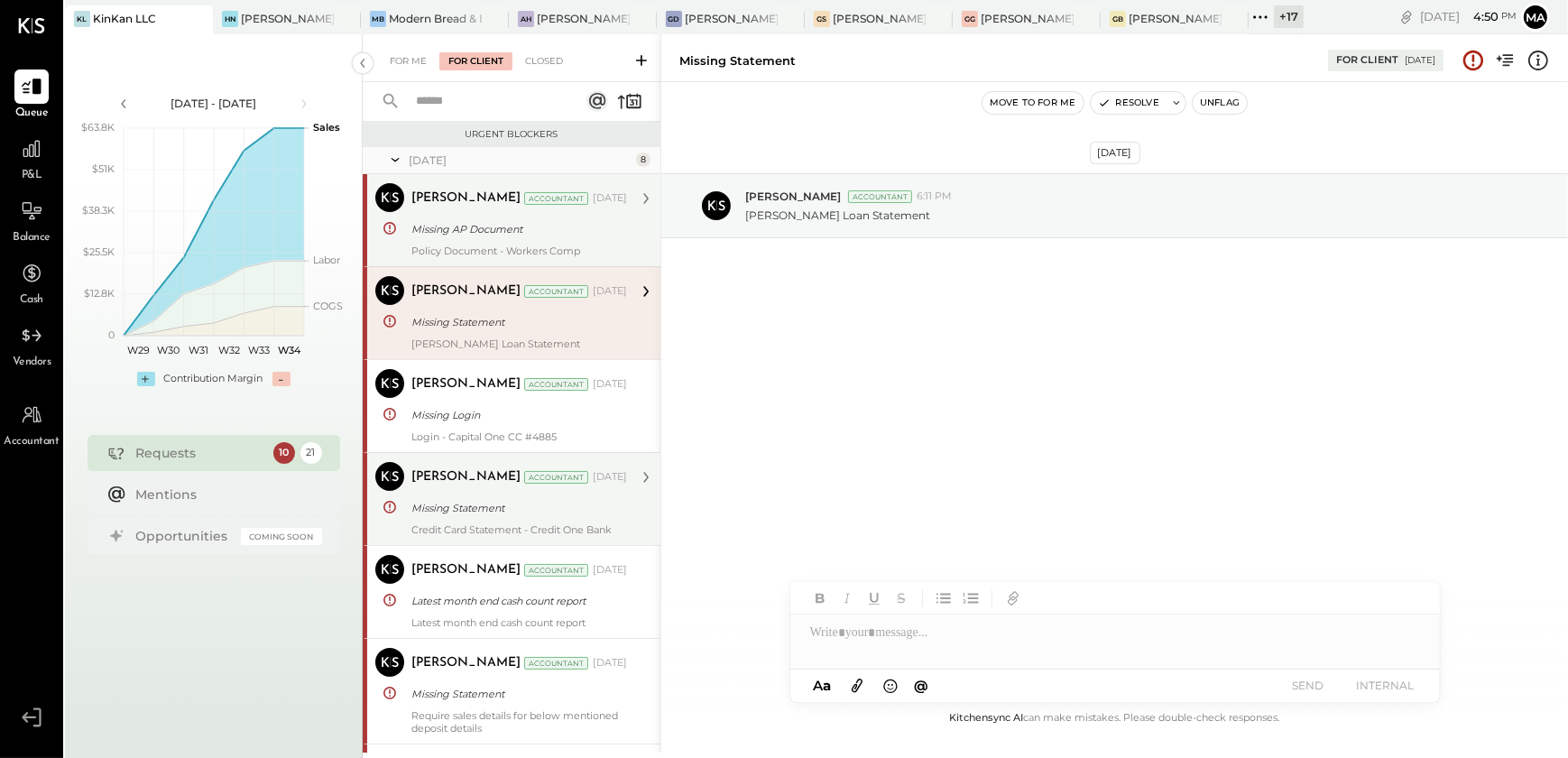
click at [542, 246] on div "Policy Document - Workers Comp" at bounding box center [519, 251] width 216 height 13
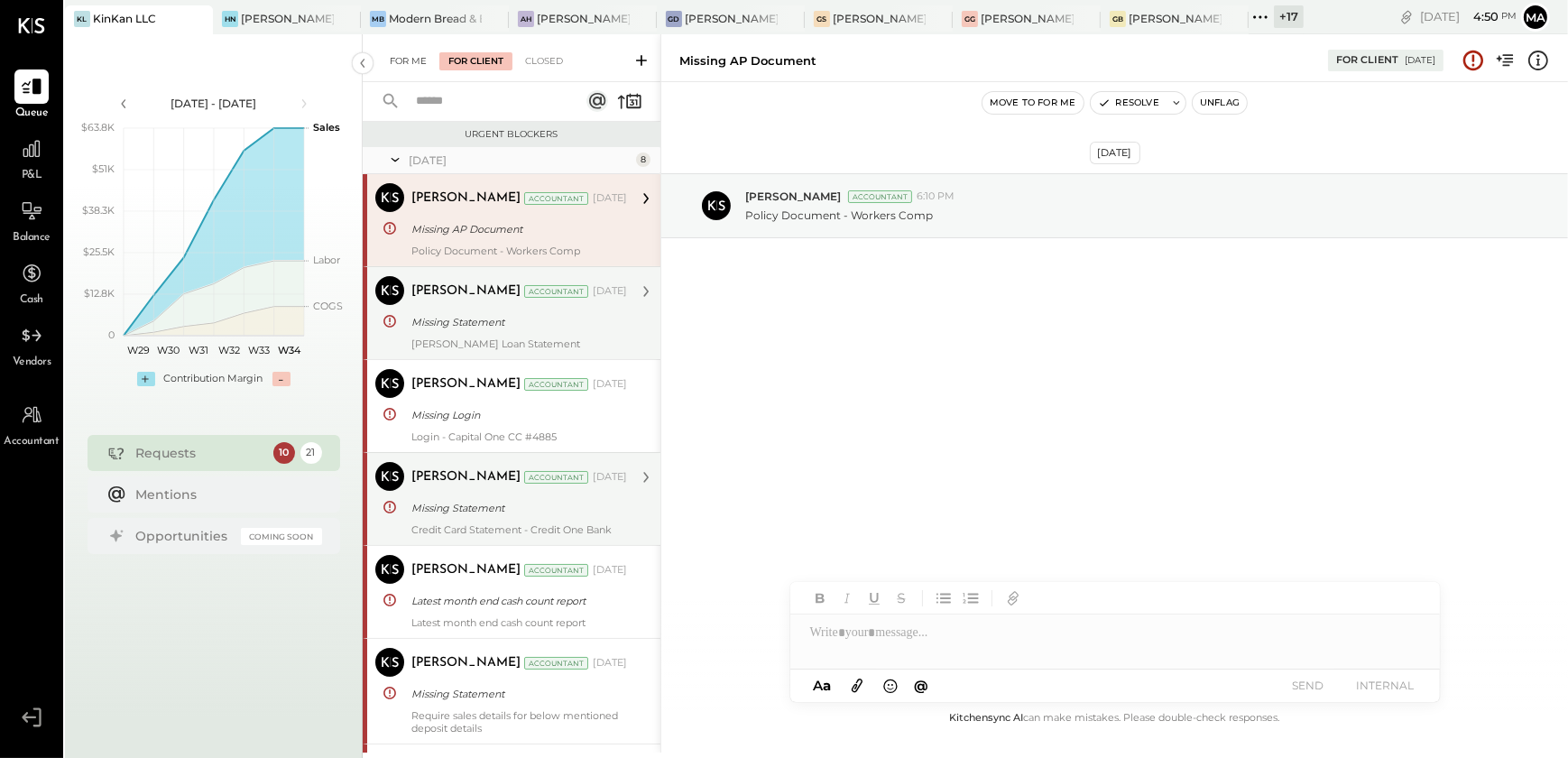
click at [416, 67] on div "For Me" at bounding box center [407, 61] width 55 height 18
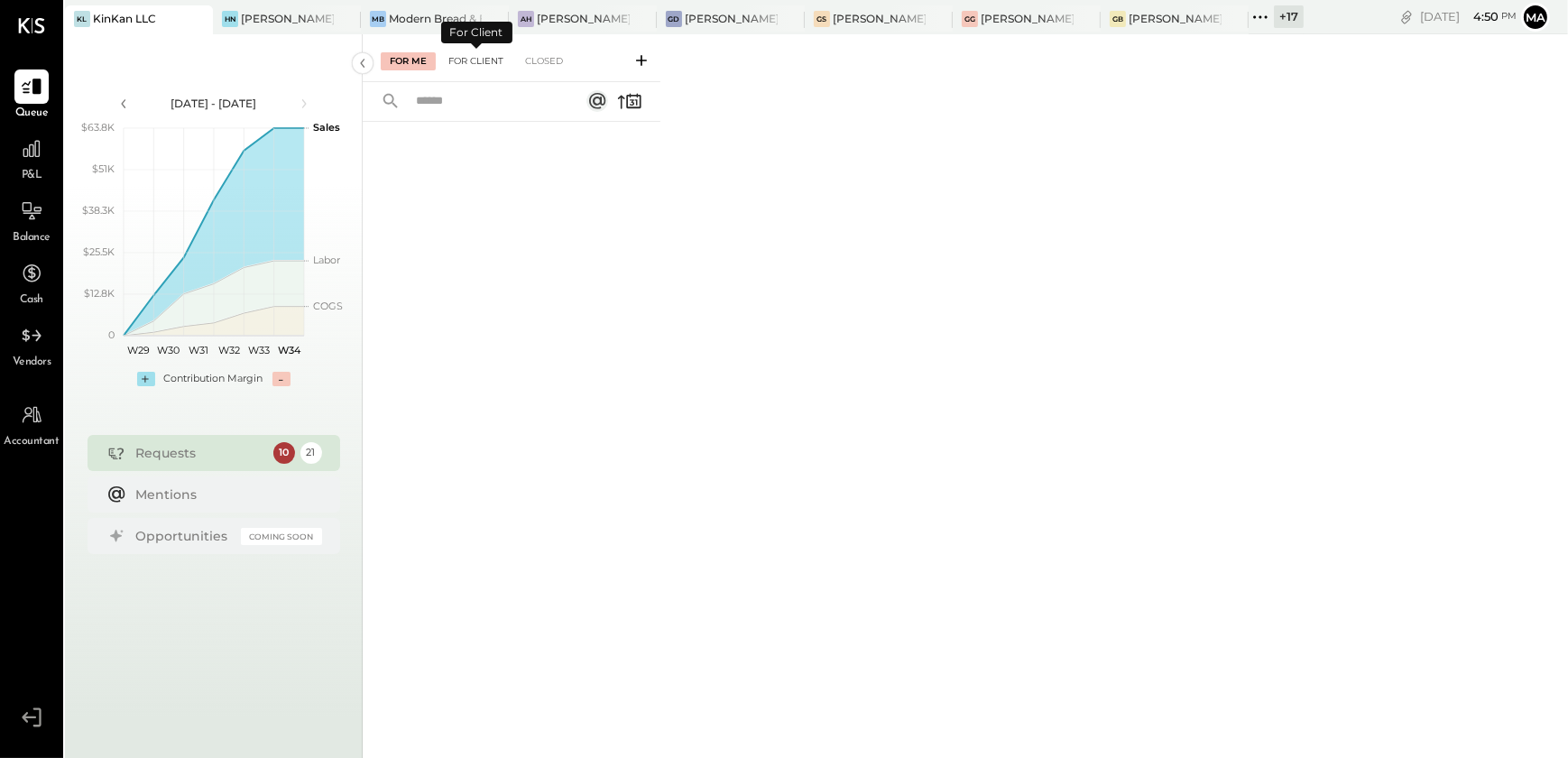
click at [485, 60] on div "For Client" at bounding box center [475, 61] width 73 height 18
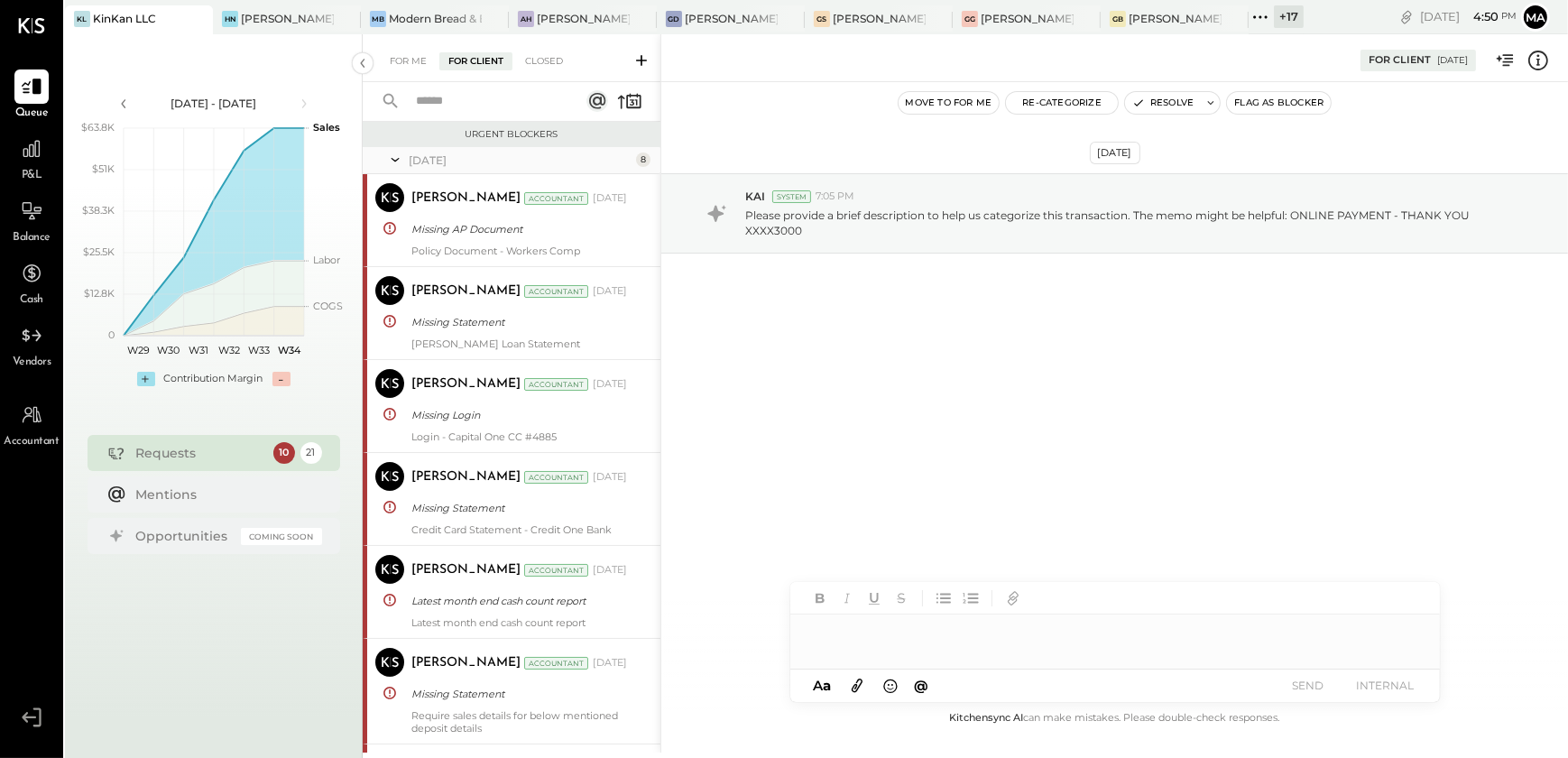
click at [211, 451] on div "Requests" at bounding box center [200, 453] width 128 height 18
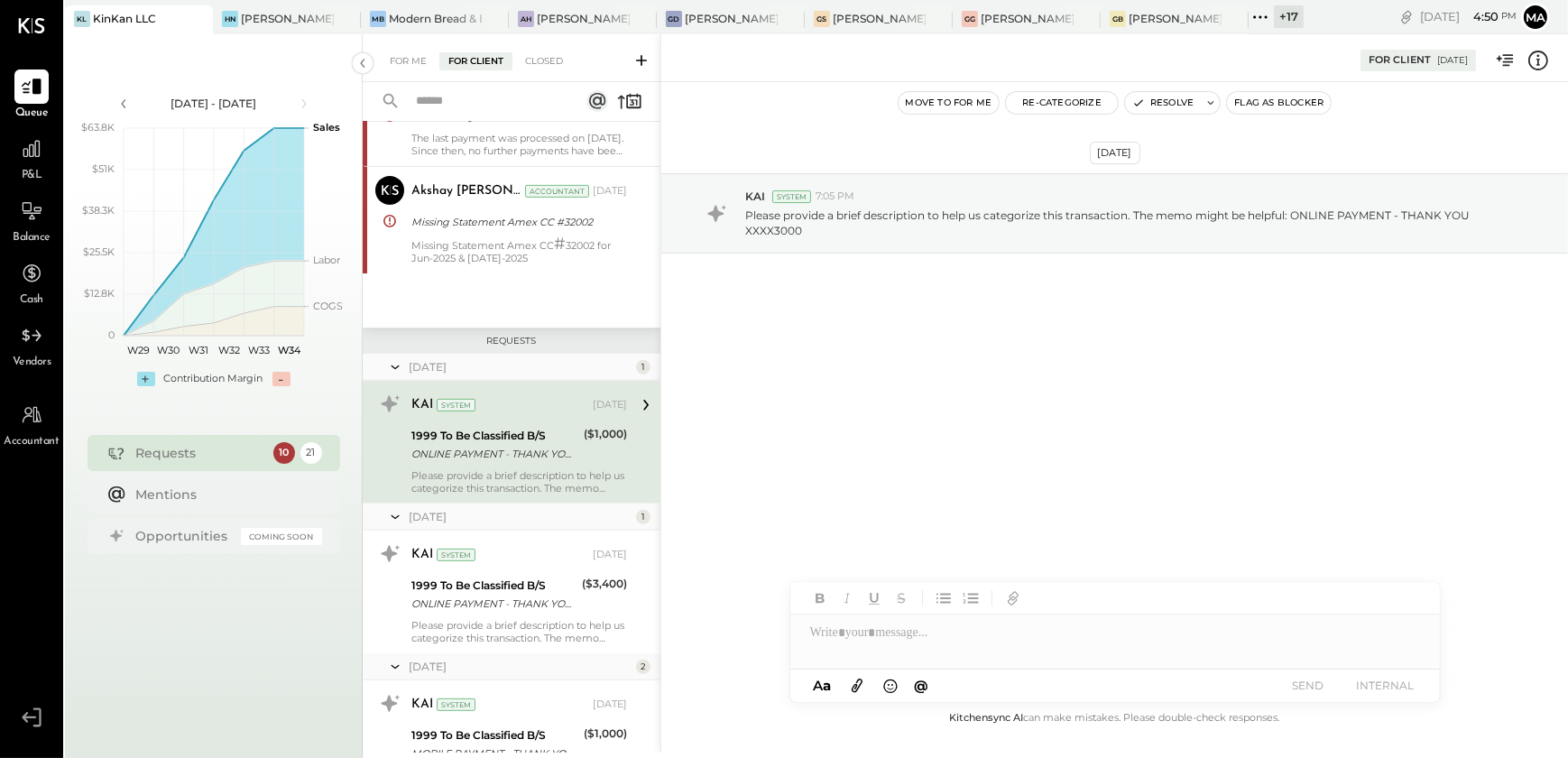
click at [282, 451] on div "10" at bounding box center [284, 453] width 21 height 21
click at [312, 459] on div "21" at bounding box center [311, 453] width 21 height 21
